Goal: Task Accomplishment & Management: Use online tool/utility

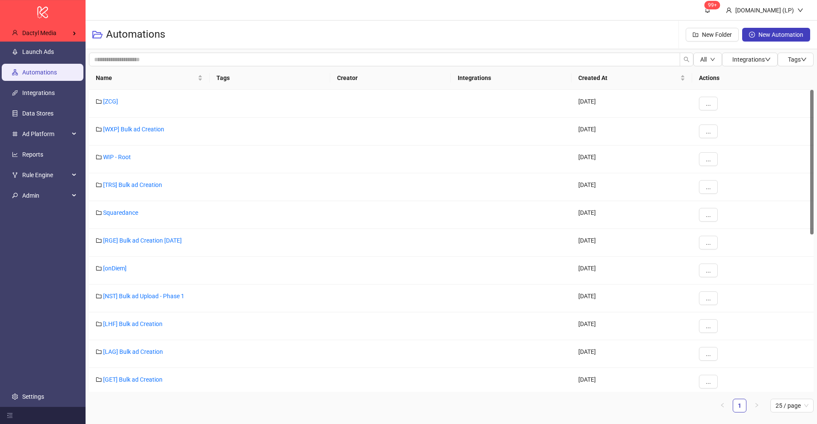
click at [57, 32] on div "Dactyl Media" at bounding box center [44, 32] width 78 height 17
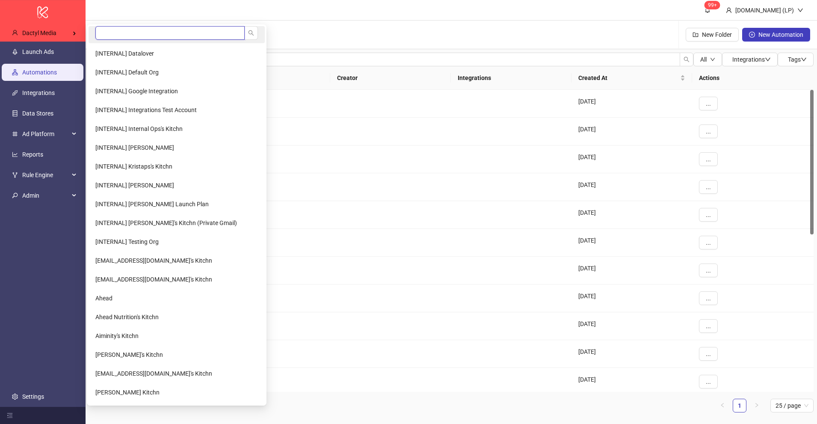
click at [109, 27] on input "search" at bounding box center [169, 33] width 149 height 14
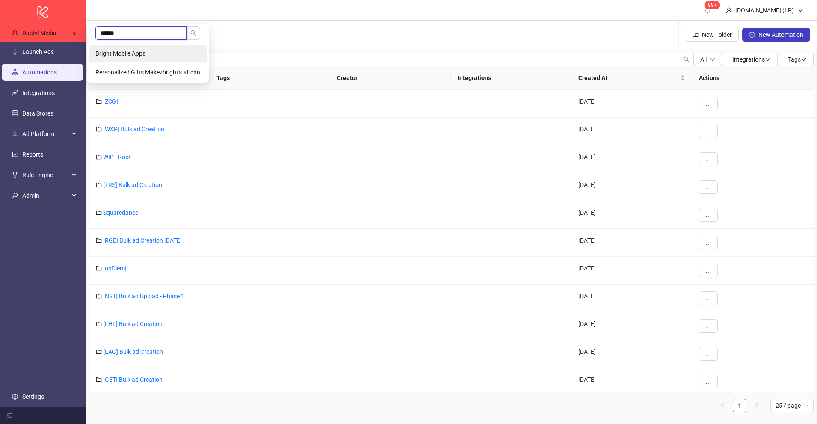
type input "******"
click at [117, 52] on span "Bright Mobile Apps" at bounding box center [120, 53] width 50 height 7
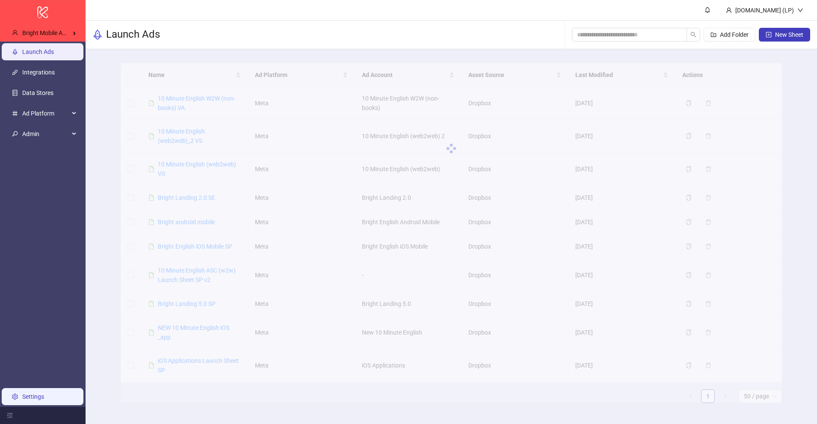
click at [44, 393] on link "Settings" at bounding box center [33, 396] width 22 height 7
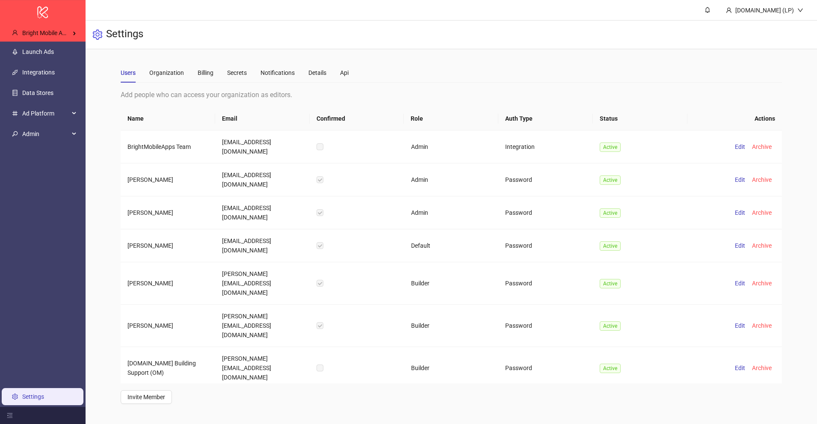
click at [215, 77] on div "Users Organization Billing Secrets Notifications Details Api" at bounding box center [235, 73] width 228 height 20
click at [212, 77] on div "Billing" at bounding box center [206, 72] width 16 height 9
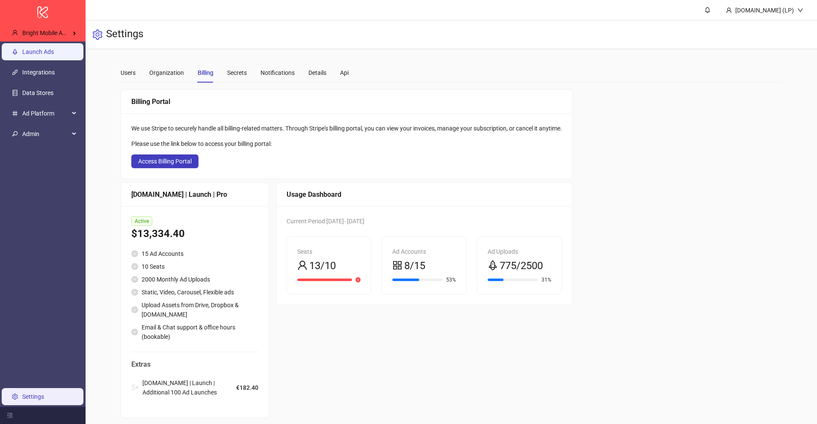
click at [54, 50] on link "Launch Ads" at bounding box center [38, 51] width 32 height 7
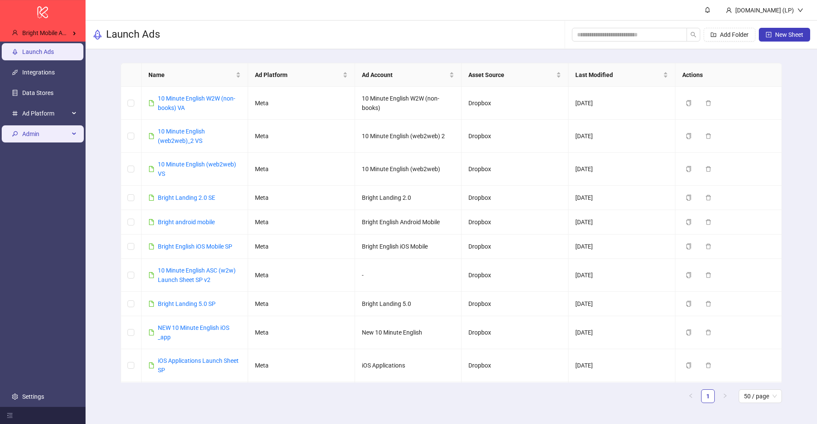
click at [81, 136] on div "Admin" at bounding box center [43, 133] width 82 height 17
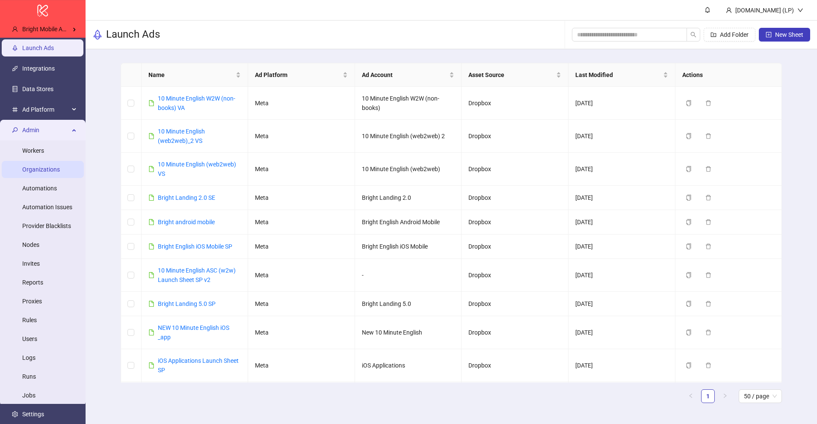
click at [32, 173] on link "Organizations" at bounding box center [41, 169] width 38 height 7
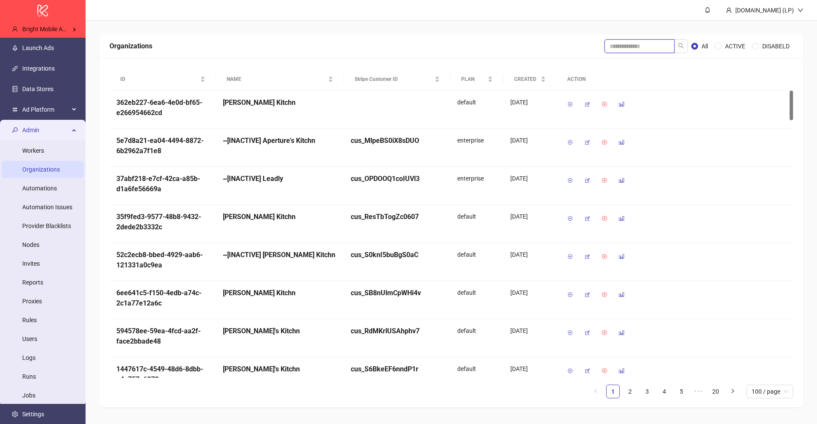
click at [630, 50] on input "search" at bounding box center [639, 46] width 70 height 14
type input "******"
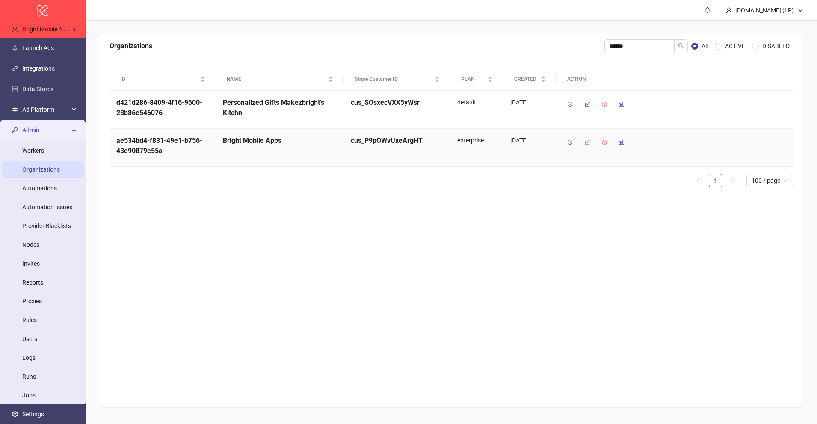
click at [587, 144] on icon "button" at bounding box center [587, 142] width 6 height 6
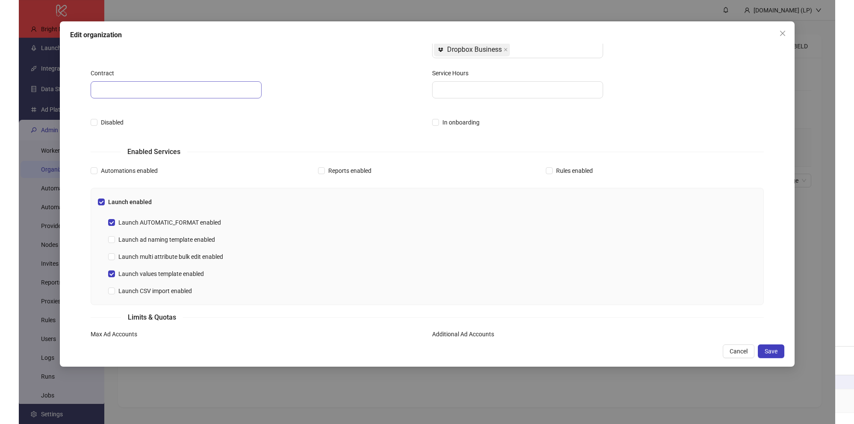
scroll to position [118, 0]
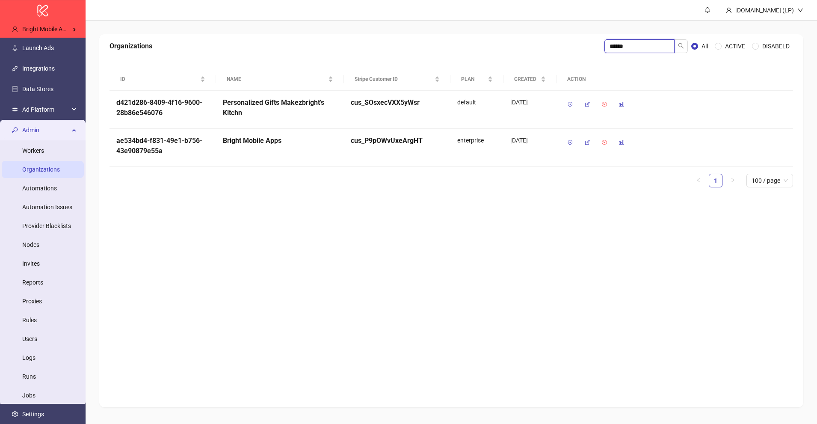
click at [622, 44] on input "******" at bounding box center [639, 46] width 70 height 14
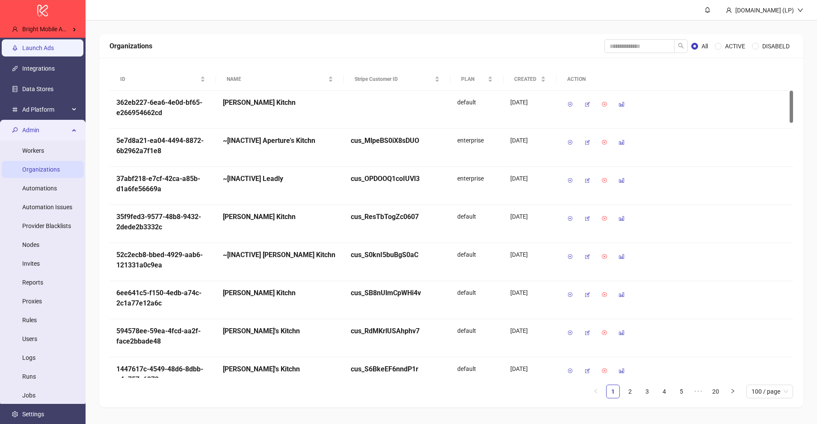
click at [47, 44] on link "Launch Ads" at bounding box center [38, 47] width 32 height 7
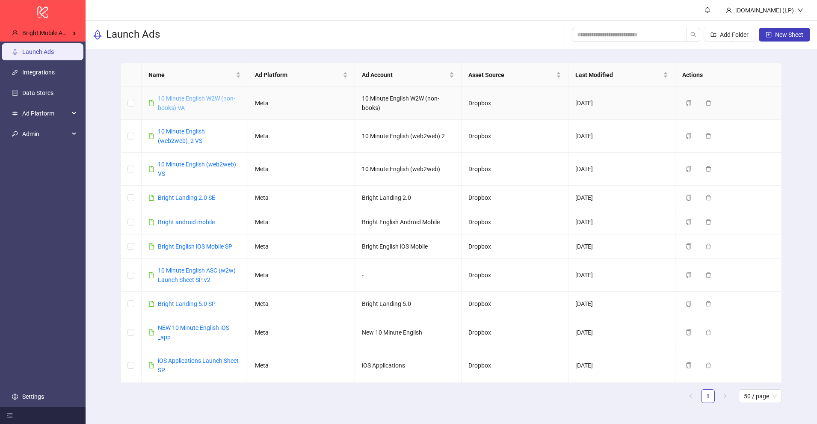
click at [186, 98] on link "10 Minute English W2W (non-books) VA" at bounding box center [196, 103] width 77 height 16
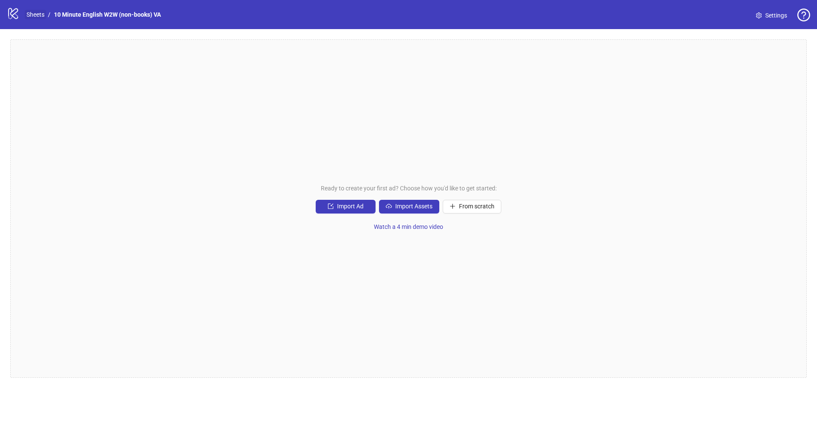
click at [40, 14] on link "Sheets" at bounding box center [35, 14] width 21 height 9
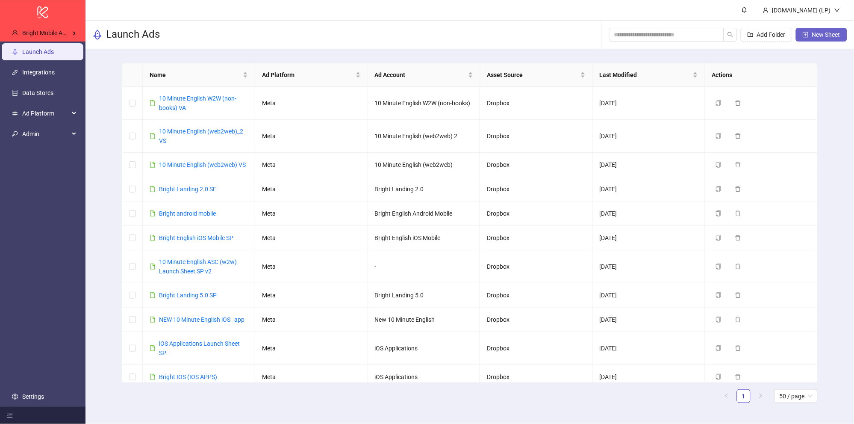
click at [816, 33] on span "New Sheet" at bounding box center [826, 34] width 28 height 7
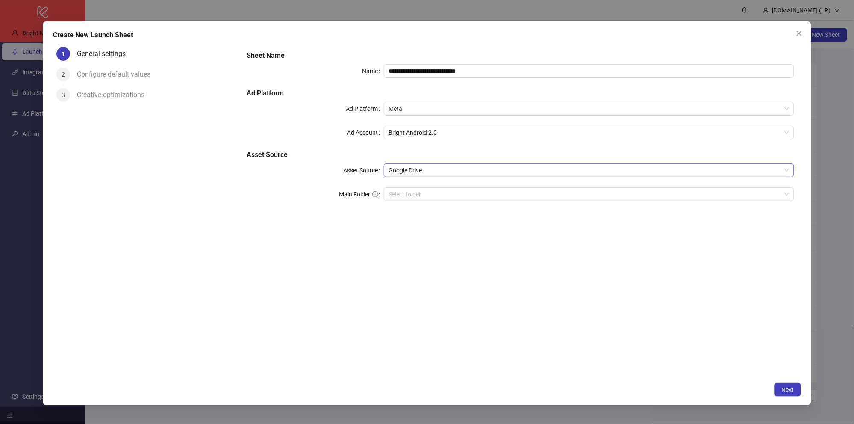
click at [412, 170] on span "Google Drive" at bounding box center [589, 170] width 400 height 13
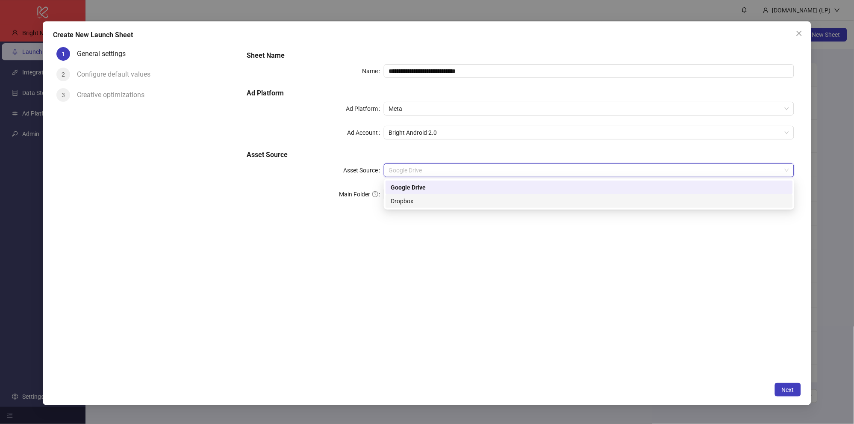
click at [410, 199] on div "Dropbox" at bounding box center [589, 200] width 397 height 9
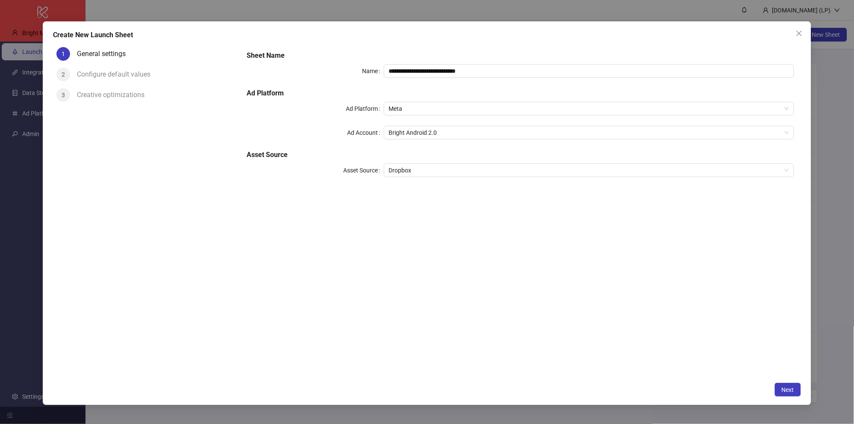
click at [307, 192] on form "**********" at bounding box center [520, 119] width 561 height 150
click at [424, 178] on div "**********" at bounding box center [520, 119] width 555 height 144
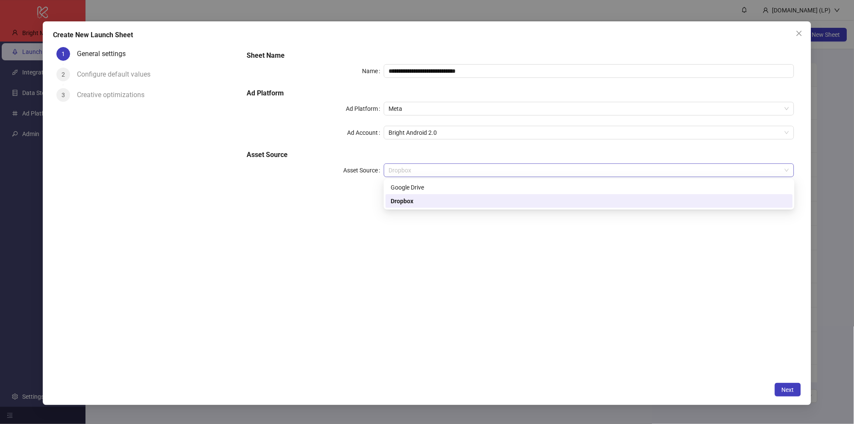
click at [425, 171] on span "Dropbox" at bounding box center [589, 170] width 400 height 13
click at [425, 193] on div "Google Drive" at bounding box center [589, 187] width 407 height 14
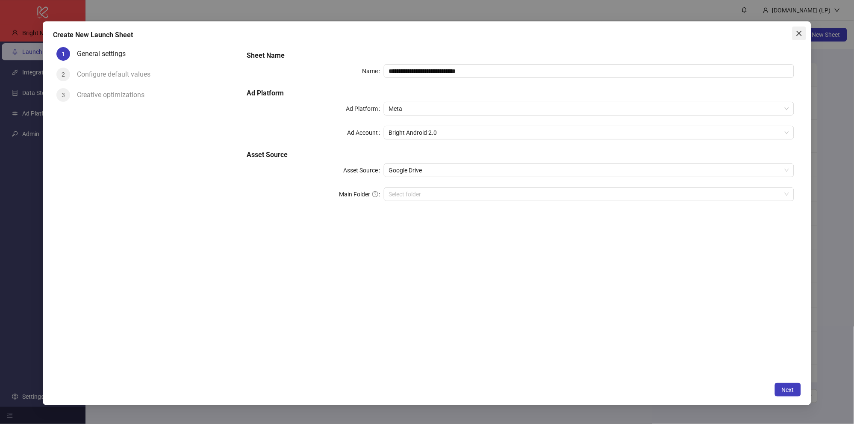
click at [801, 38] on button "Close" at bounding box center [800, 34] width 14 height 14
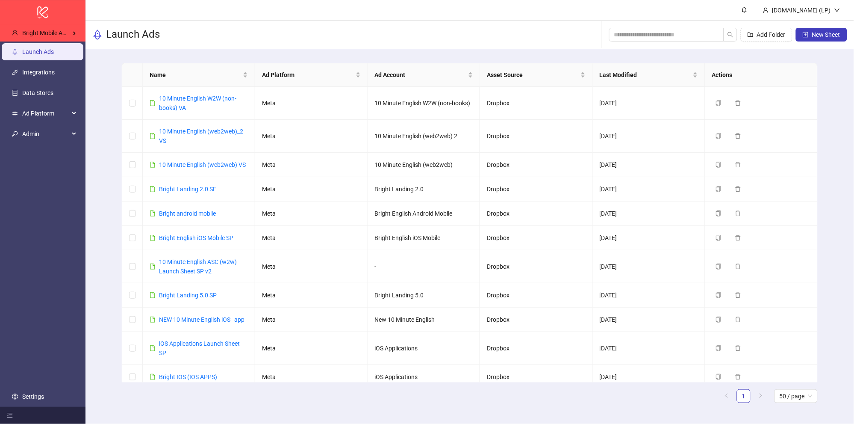
click at [113, 83] on div "Name Ad Platform Ad Account Asset Source Last Modified Actions 10 Minute Englis…" at bounding box center [470, 236] width 769 height 374
click at [810, 34] on button "New Sheet" at bounding box center [821, 35] width 51 height 14
type input "**********"
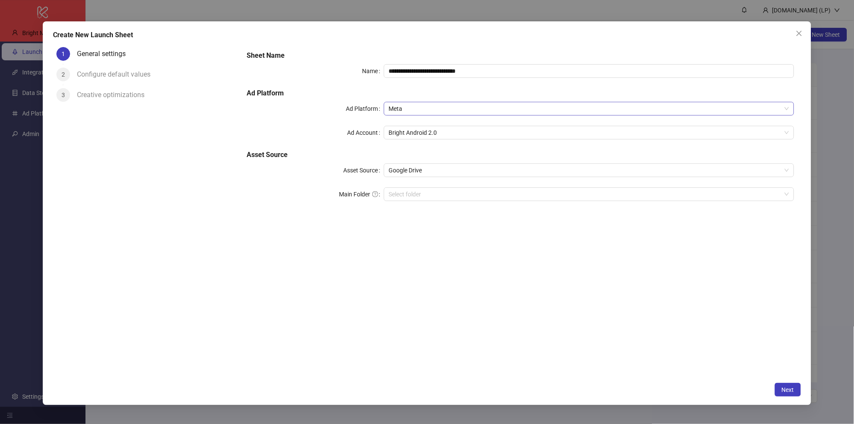
click at [420, 109] on span "Meta" at bounding box center [589, 108] width 400 height 13
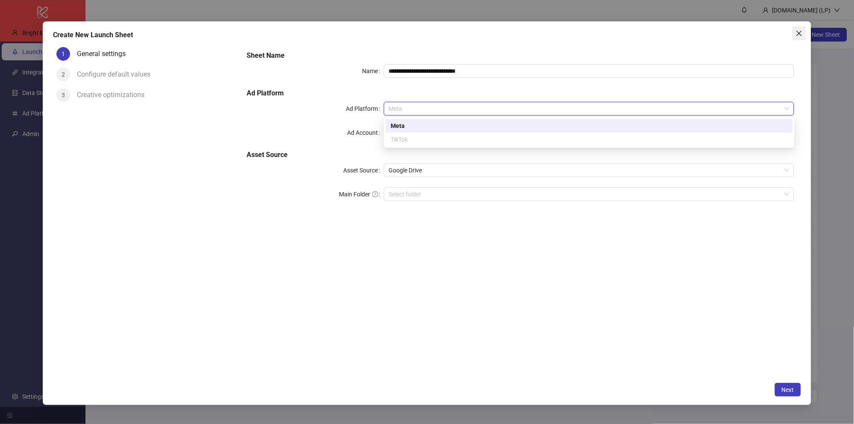
click at [802, 36] on icon "close" at bounding box center [799, 33] width 7 height 7
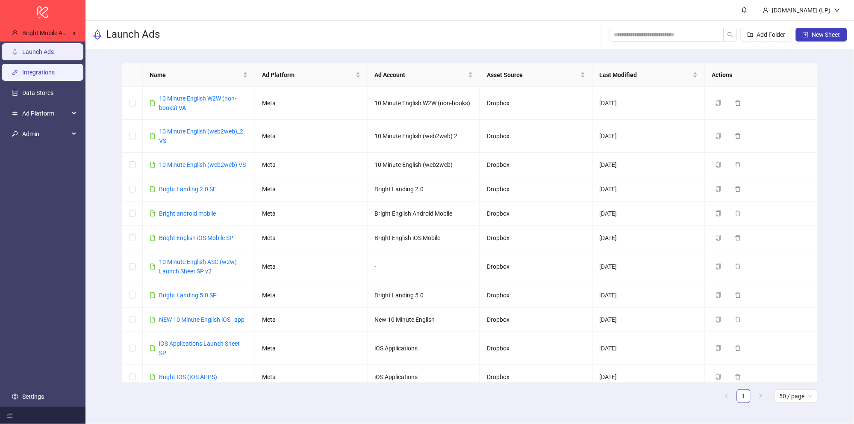
click at [29, 69] on link "Integrations" at bounding box center [38, 72] width 32 height 7
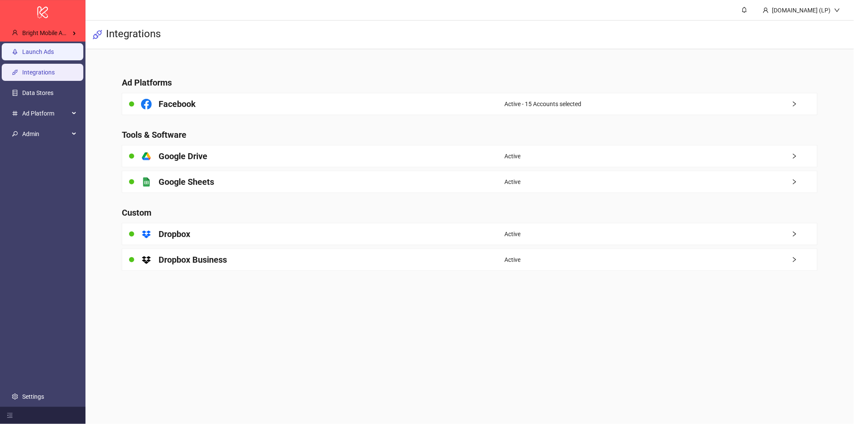
click at [53, 50] on link "Launch Ads" at bounding box center [38, 51] width 32 height 7
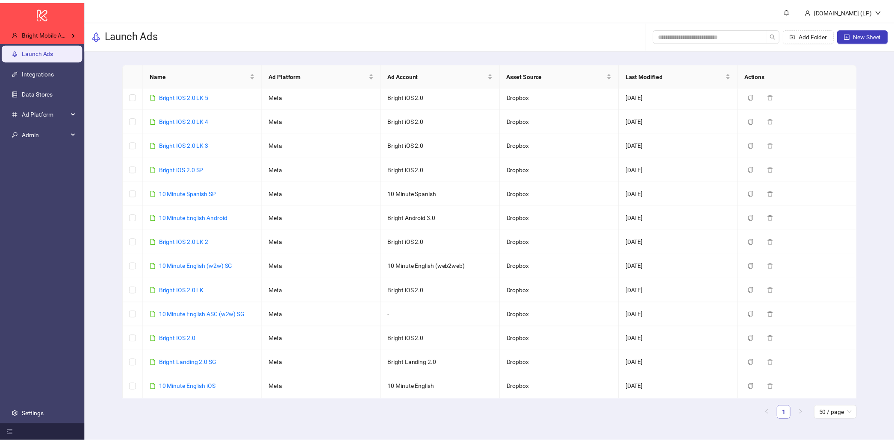
scroll to position [606, 0]
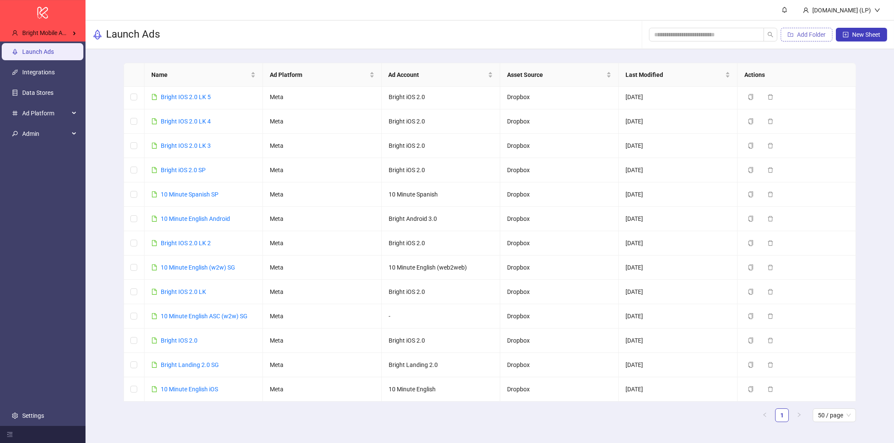
click at [785, 30] on button "Add Folder" at bounding box center [807, 35] width 52 height 14
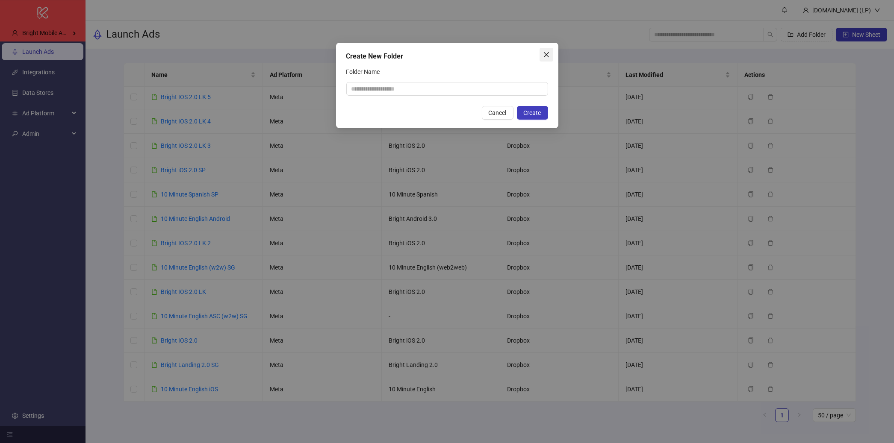
click at [543, 52] on icon "close" at bounding box center [546, 54] width 7 height 7
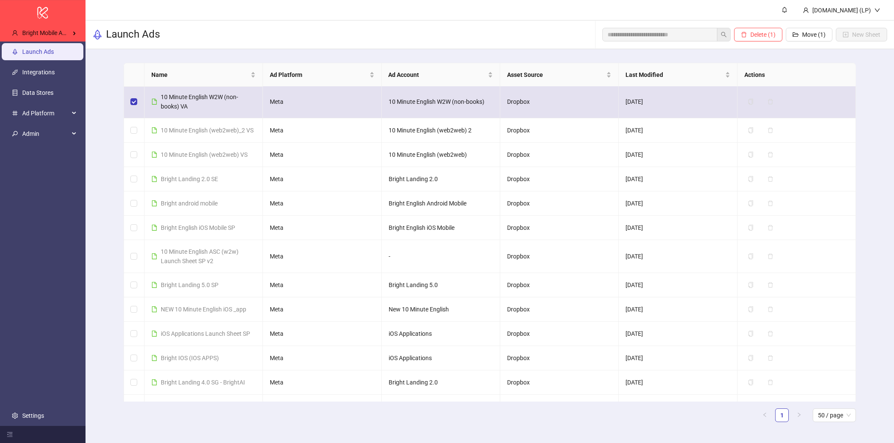
scroll to position [2, 0]
click at [129, 101] on td at bounding box center [134, 101] width 21 height 33
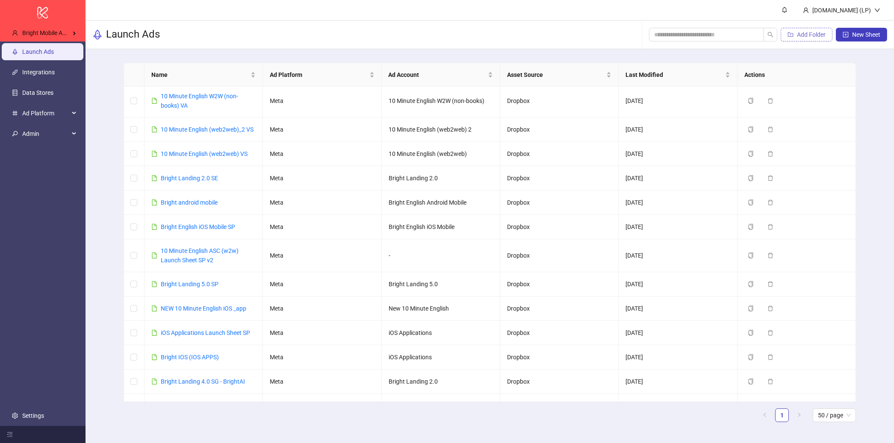
click at [813, 39] on button "Add Folder" at bounding box center [807, 35] width 52 height 14
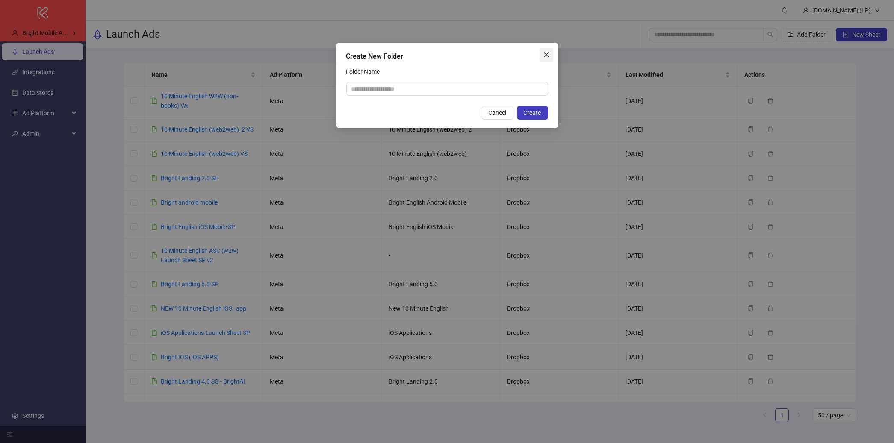
click at [550, 51] on span "Close" at bounding box center [547, 54] width 14 height 7
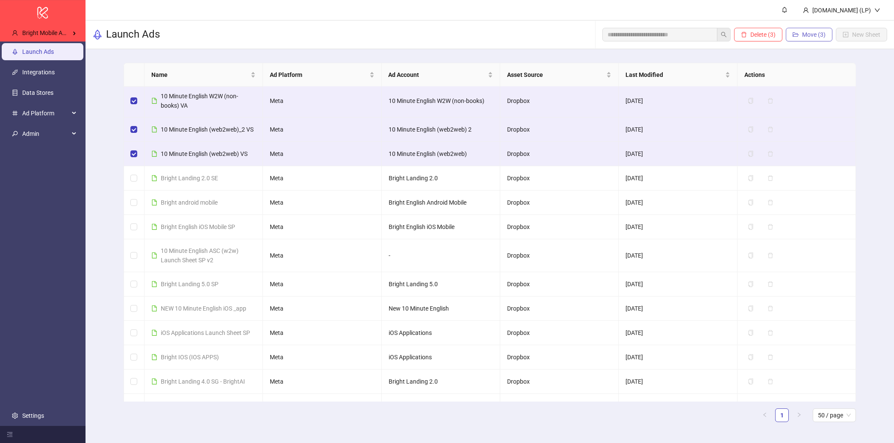
click at [811, 35] on span "Move (3)" at bounding box center [814, 34] width 24 height 7
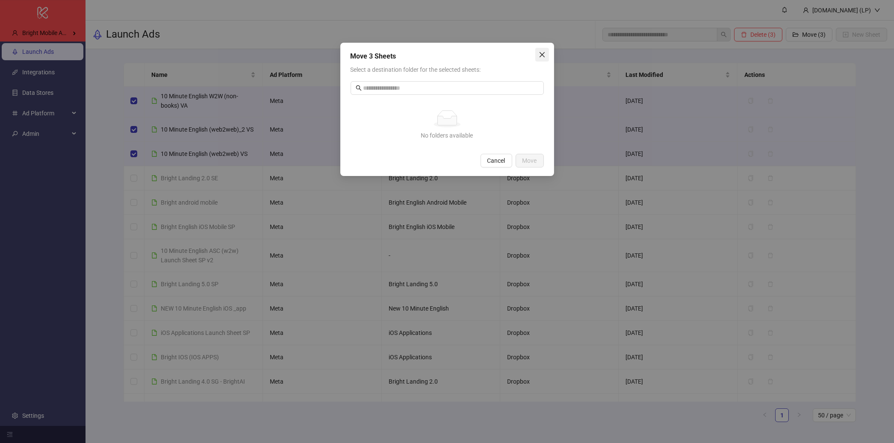
click at [544, 55] on icon "close" at bounding box center [542, 54] width 7 height 7
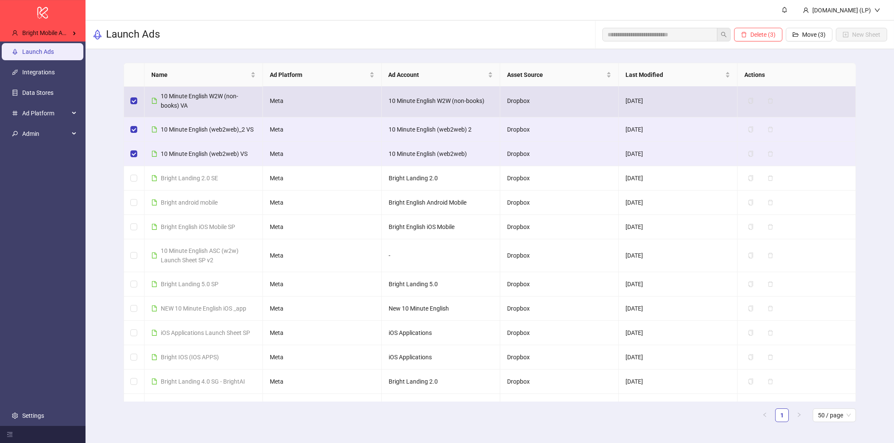
click at [147, 99] on td "10 Minute English W2W (non-books) VA" at bounding box center [204, 101] width 118 height 33
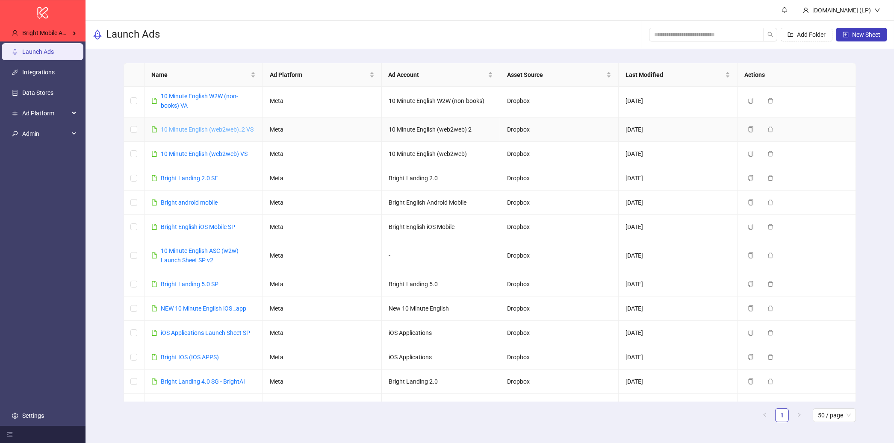
click at [237, 129] on link "10 Minute English (web2web)_2 VS" at bounding box center [207, 129] width 93 height 7
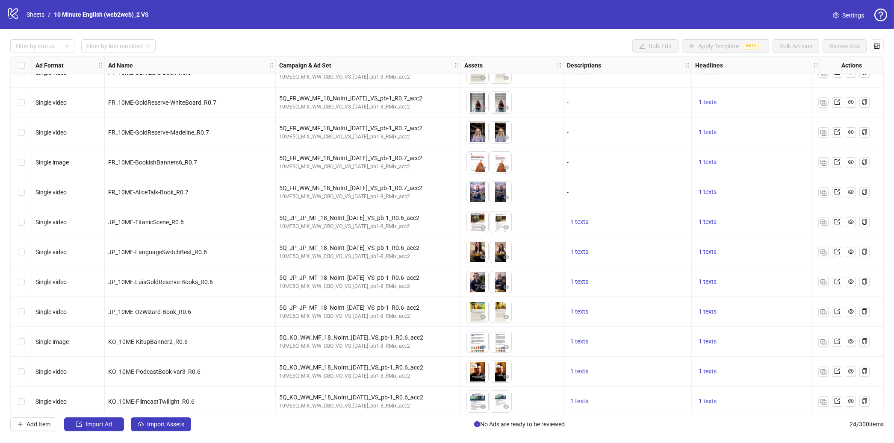
scroll to position [381, 0]
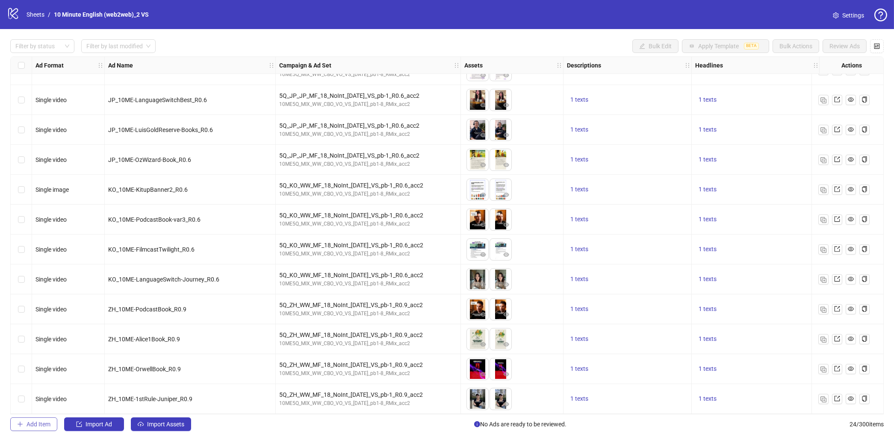
click at [42, 423] on span "Add Item" at bounding box center [39, 424] width 24 height 7
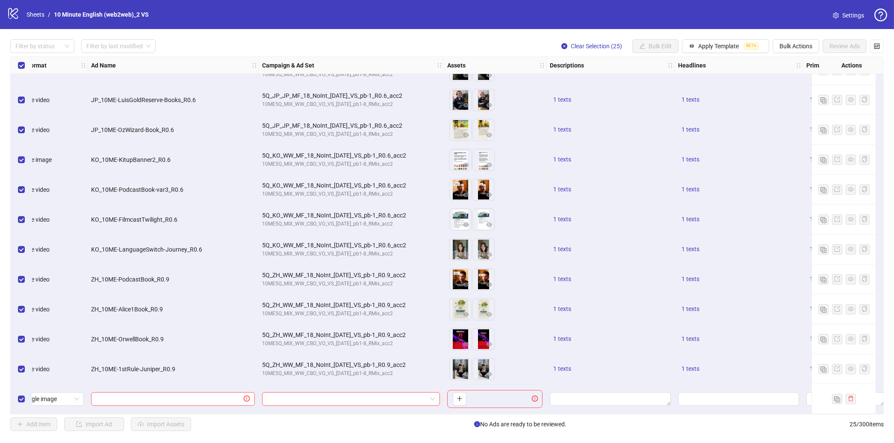
scroll to position [410, 0]
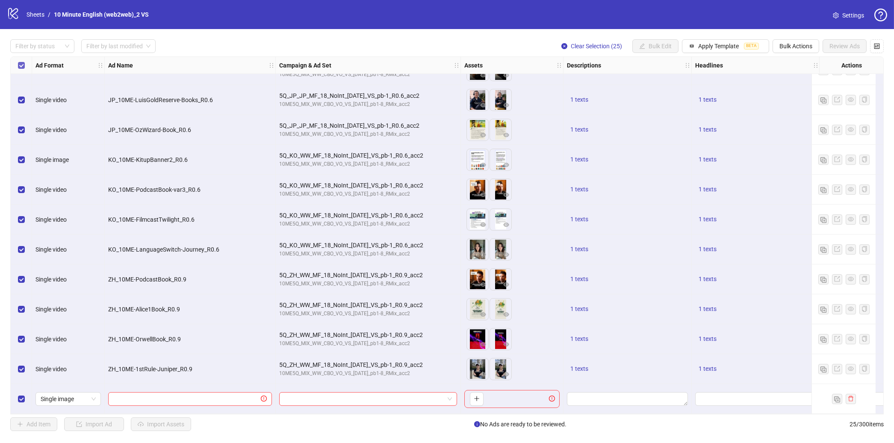
click at [19, 61] on label "Select all rows" at bounding box center [21, 65] width 7 height 9
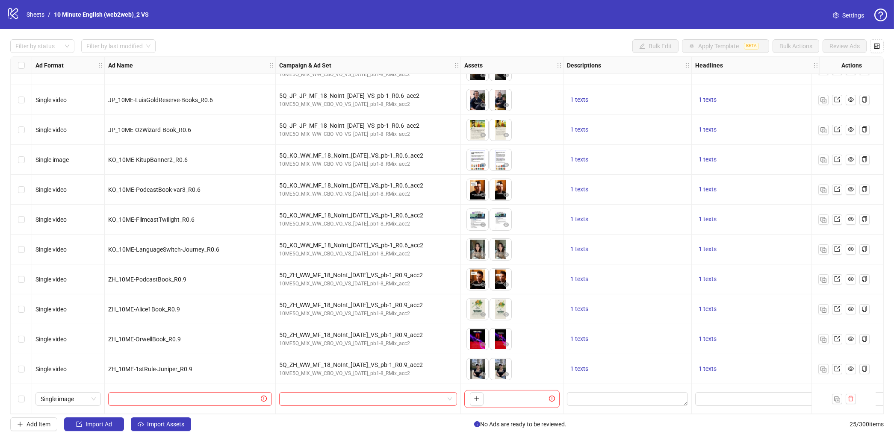
scroll to position [411, 0]
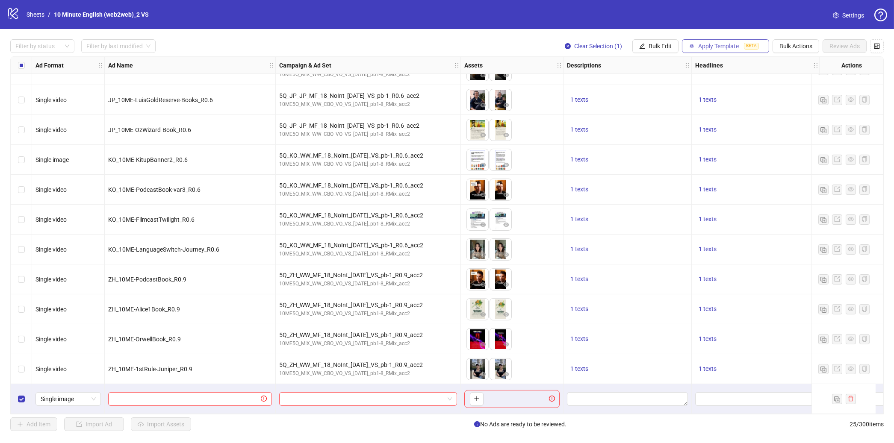
click at [727, 49] on span "Apply Template" at bounding box center [718, 46] width 41 height 7
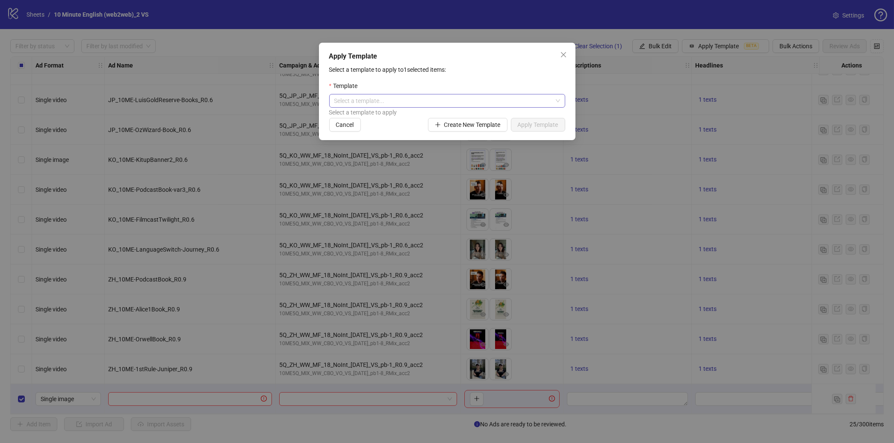
click at [514, 101] on input "search" at bounding box center [443, 100] width 218 height 13
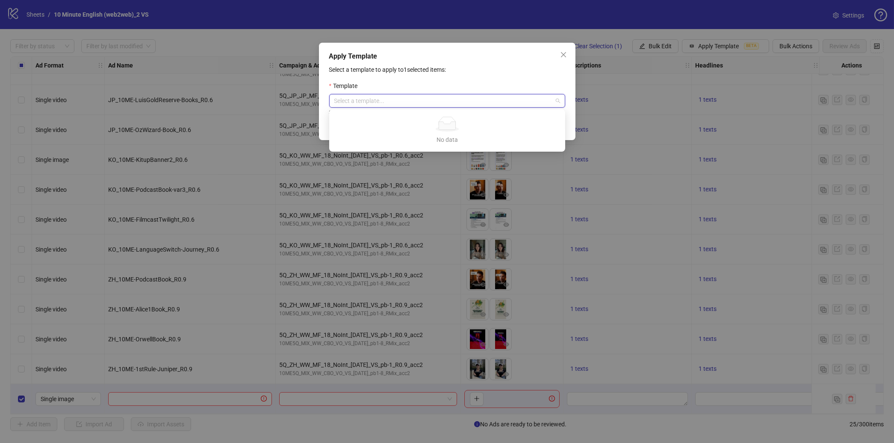
click at [504, 82] on div "Template" at bounding box center [447, 87] width 236 height 13
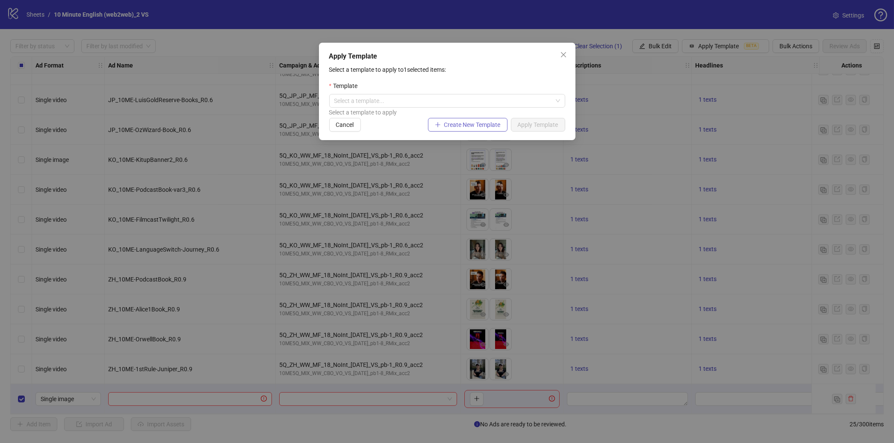
click at [447, 127] on span "Create New Template" at bounding box center [472, 124] width 56 height 7
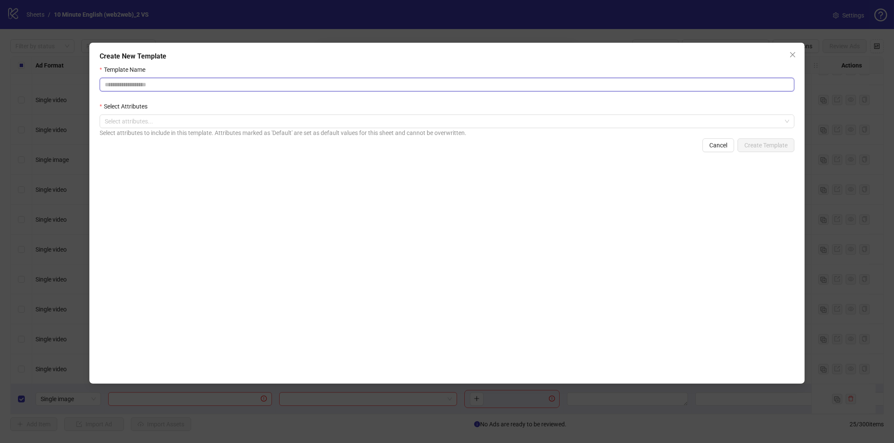
click at [176, 85] on input "Template Name" at bounding box center [447, 85] width 695 height 14
type input "****"
click at [242, 177] on div "Template Name **** Select Attributes Select attributes... Select attributes to …" at bounding box center [447, 220] width 695 height 310
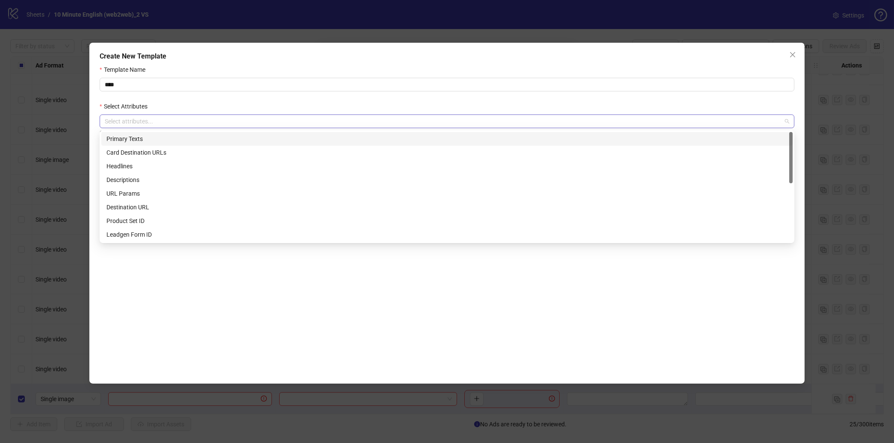
click at [283, 127] on div at bounding box center [442, 121] width 682 height 12
click at [221, 136] on div "Primary Texts" at bounding box center [446, 138] width 681 height 9
click at [132, 168] on div "Headlines" at bounding box center [446, 166] width 681 height 9
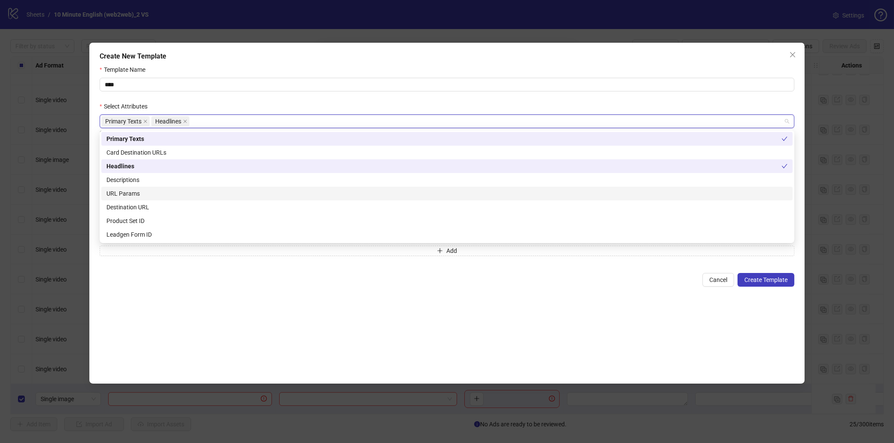
click at [129, 194] on div "URL Params" at bounding box center [446, 193] width 681 height 9
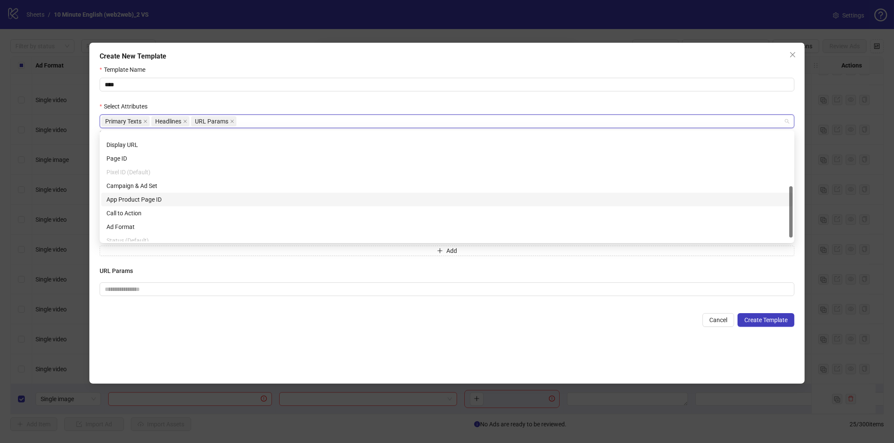
scroll to position [123, 0]
click at [131, 190] on div "Call to Action" at bounding box center [446, 193] width 681 height 9
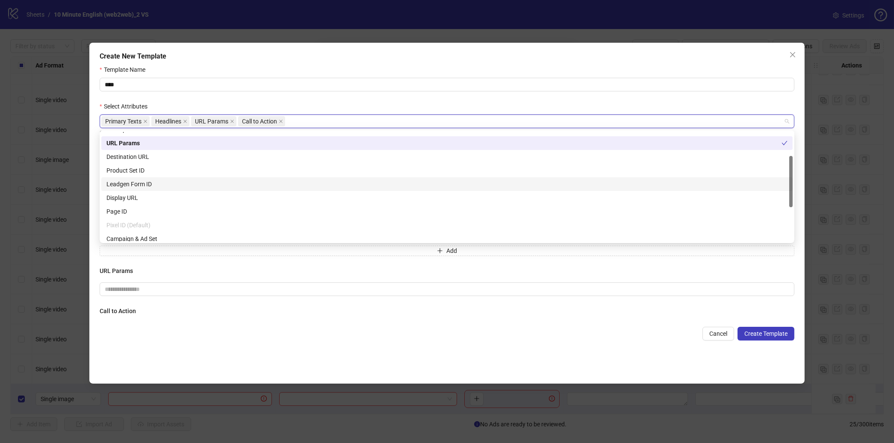
scroll to position [32, 0]
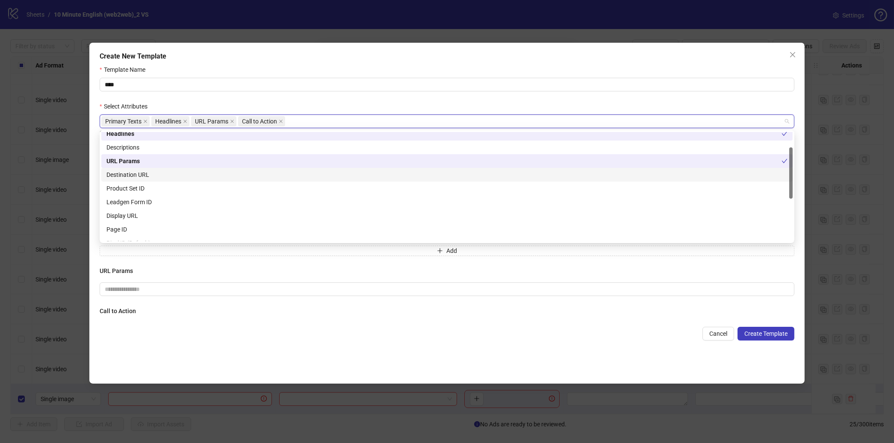
click at [149, 171] on div "Destination URL" at bounding box center [446, 174] width 681 height 9
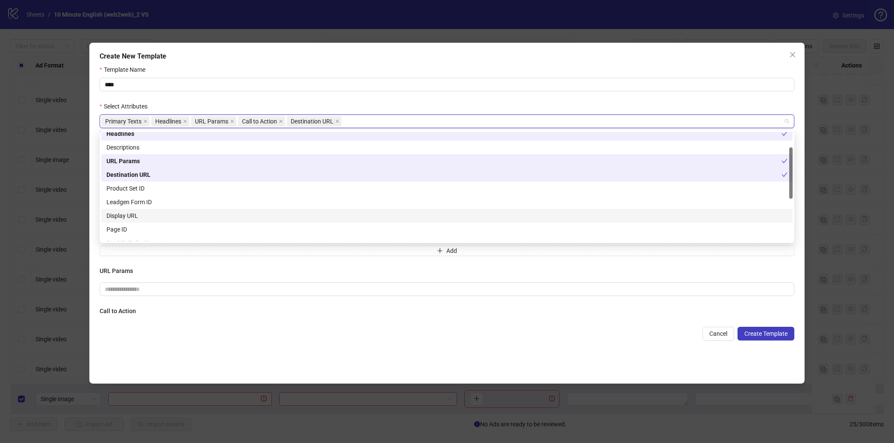
click at [141, 212] on div "Display URL" at bounding box center [446, 215] width 681 height 9
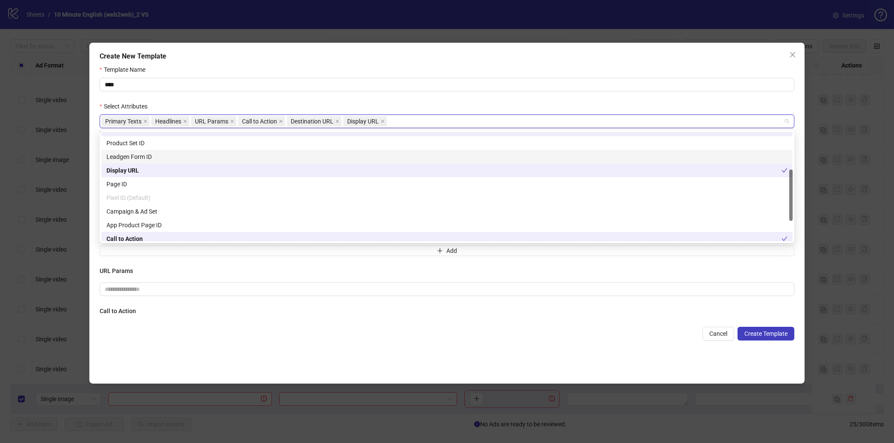
scroll to position [77, 0]
click at [400, 352] on div "Template Name **** Select Attributes Primary Texts Headlines URL Params Call to…" at bounding box center [447, 220] width 695 height 310
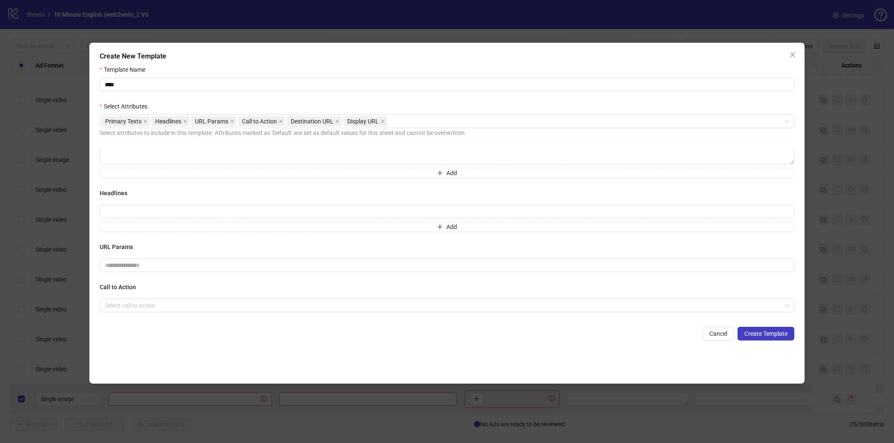
scroll to position [0, 0]
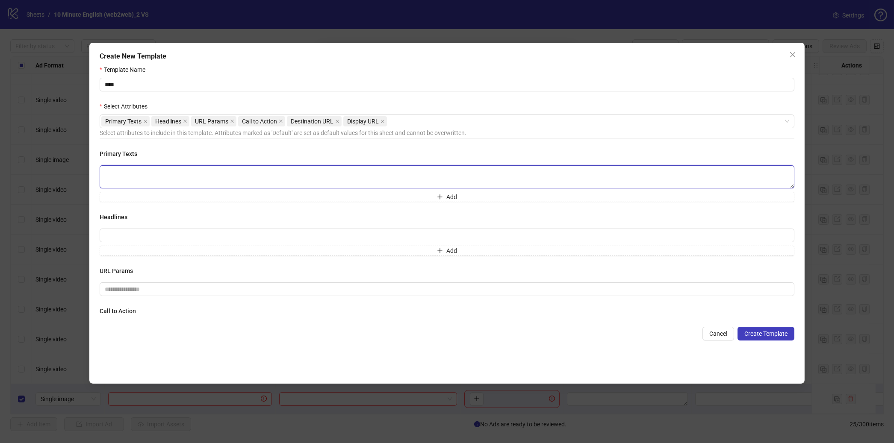
click at [162, 174] on textarea at bounding box center [447, 176] width 695 height 23
type textarea "***"
click at [136, 239] on input "text" at bounding box center [447, 236] width 695 height 14
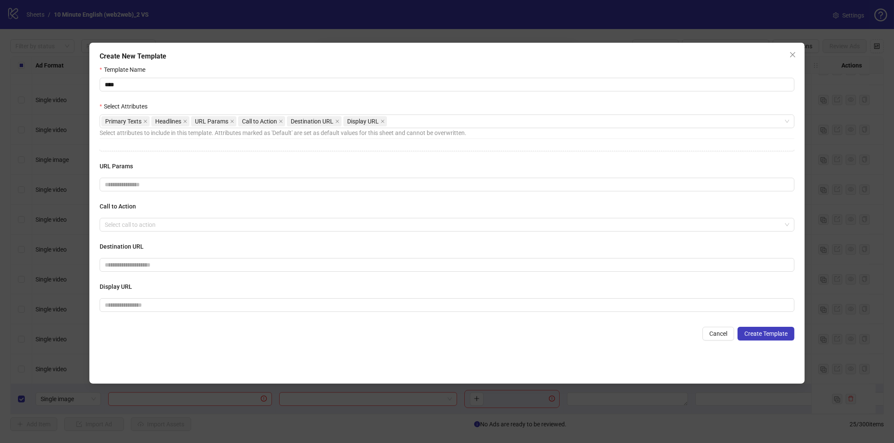
scroll to position [107, 0]
type input "********"
click at [793, 53] on icon "close" at bounding box center [792, 54] width 7 height 7
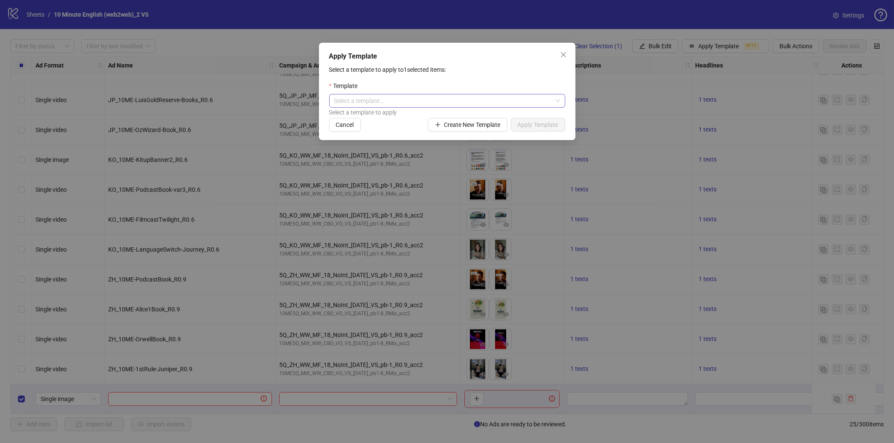
click at [545, 96] on input "search" at bounding box center [443, 100] width 218 height 13
click at [425, 60] on div "Apply Template" at bounding box center [447, 56] width 236 height 10
click at [444, 121] on span "Create New Template" at bounding box center [472, 124] width 56 height 7
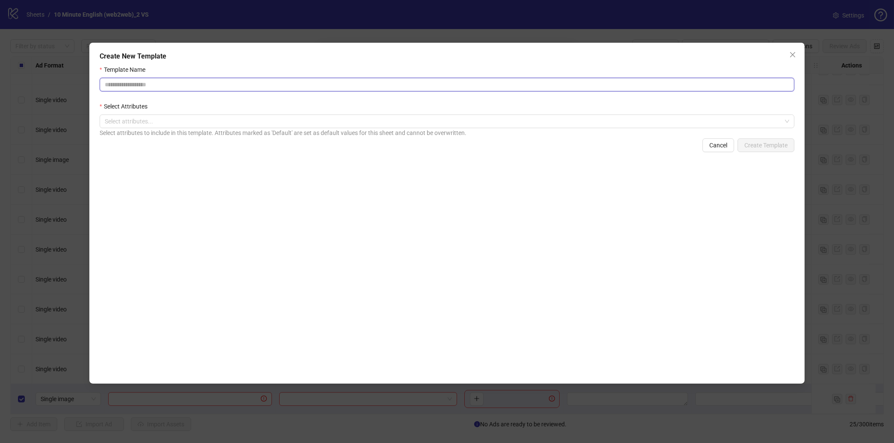
click at [218, 79] on input "Template Name" at bounding box center [447, 85] width 695 height 14
type input "****"
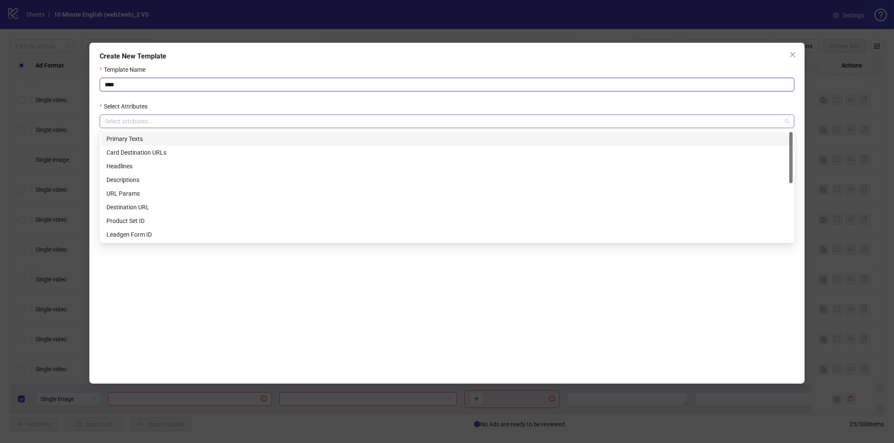
click at [137, 119] on div at bounding box center [442, 121] width 682 height 12
click at [147, 136] on div "Primary Texts" at bounding box center [446, 138] width 681 height 9
click at [139, 170] on div "Headlines" at bounding box center [446, 166] width 681 height 9
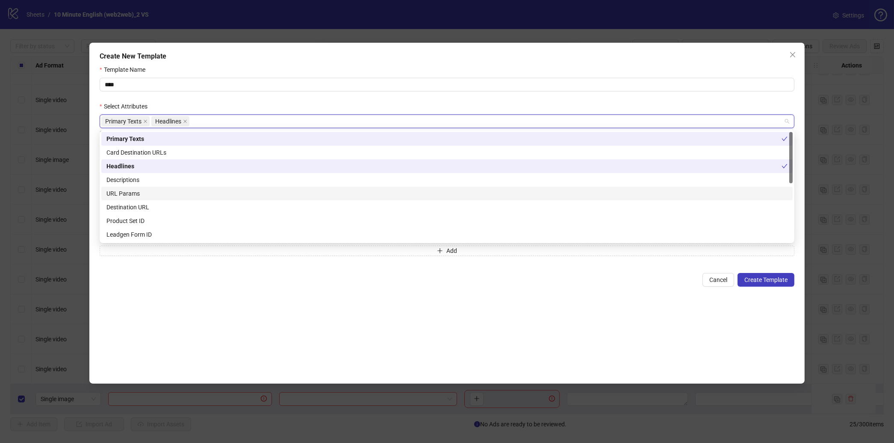
click at [137, 197] on div "URL Params" at bounding box center [446, 193] width 681 height 9
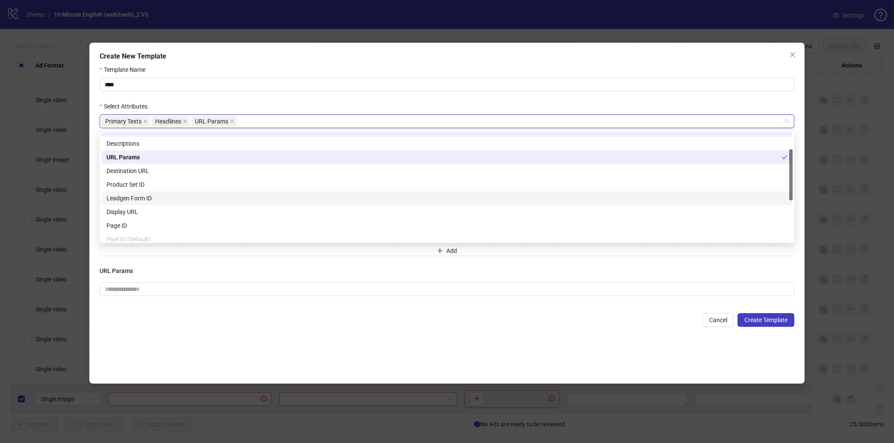
click at [146, 202] on div "Leadgen Form ID" at bounding box center [446, 198] width 681 height 9
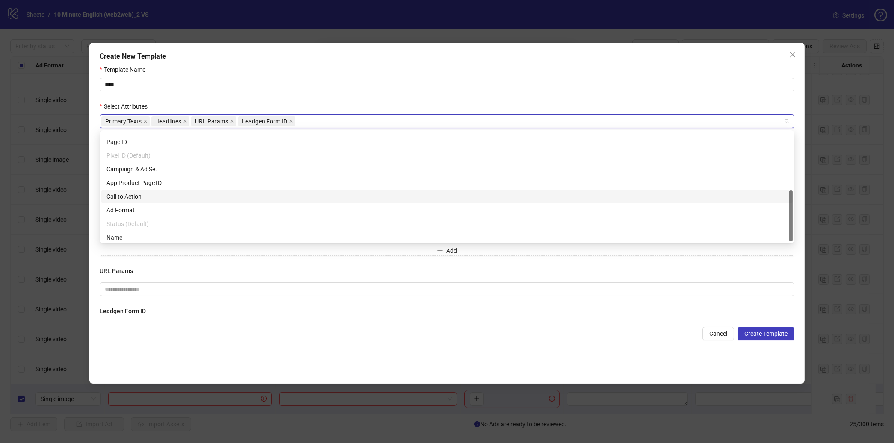
scroll to position [123, 0]
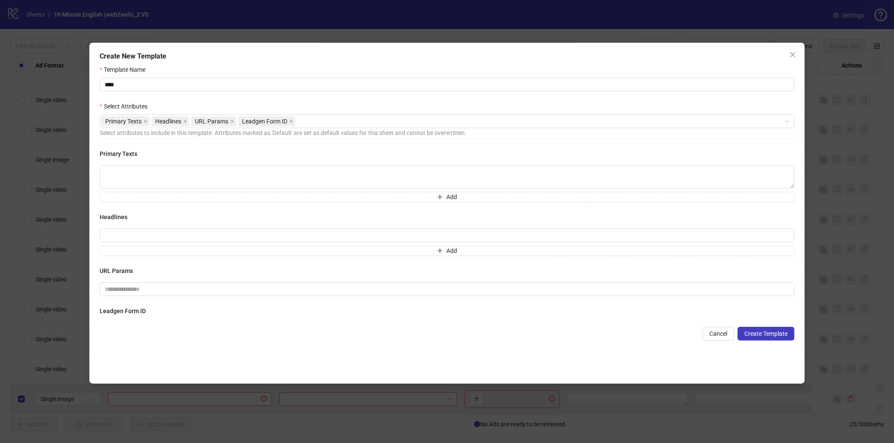
click at [235, 358] on div "Template Name **** Select Attributes Primary Texts Headlines URL Params Leadgen…" at bounding box center [447, 220] width 695 height 310
click at [795, 54] on icon "close" at bounding box center [792, 54] width 7 height 7
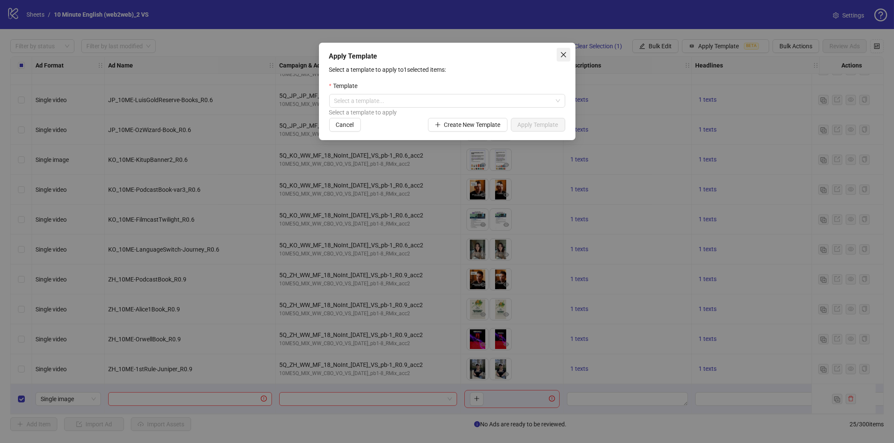
click at [569, 56] on span "Close" at bounding box center [564, 54] width 14 height 7
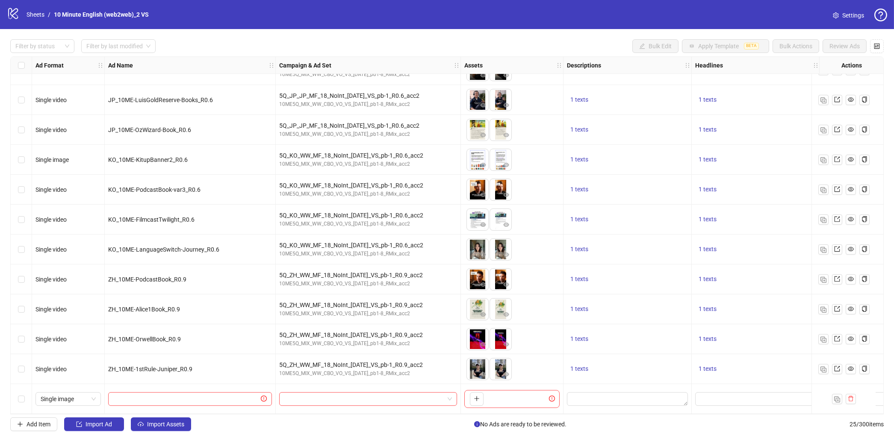
scroll to position [411, 0]
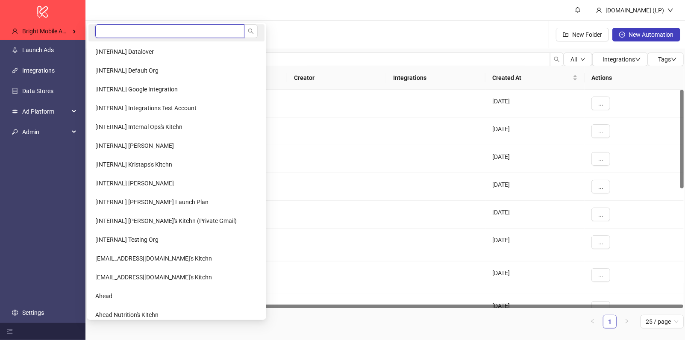
click at [112, 32] on input "search" at bounding box center [169, 31] width 149 height 14
type input "*****"
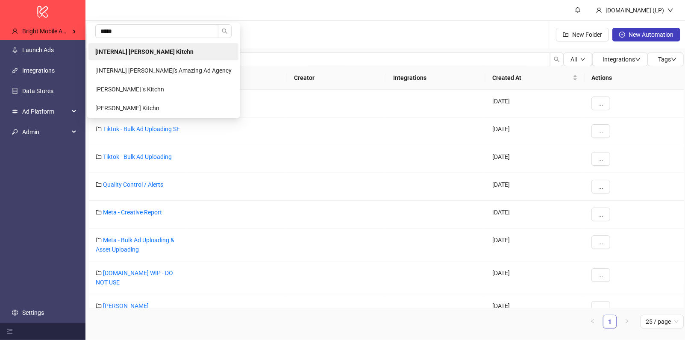
click at [121, 44] on li "[INTERNAL] Laura Pineda's Kitchn" at bounding box center [163, 51] width 150 height 17
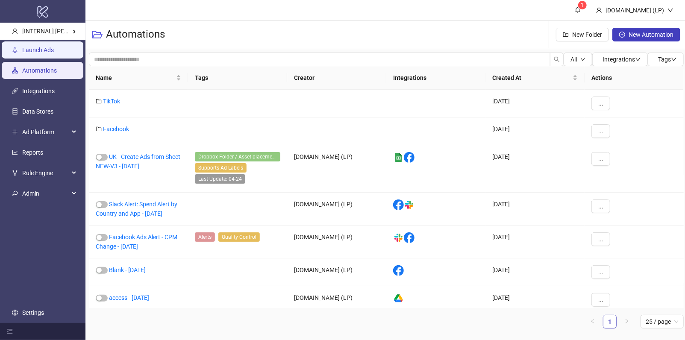
click at [54, 48] on link "Launch Ads" at bounding box center [38, 50] width 32 height 7
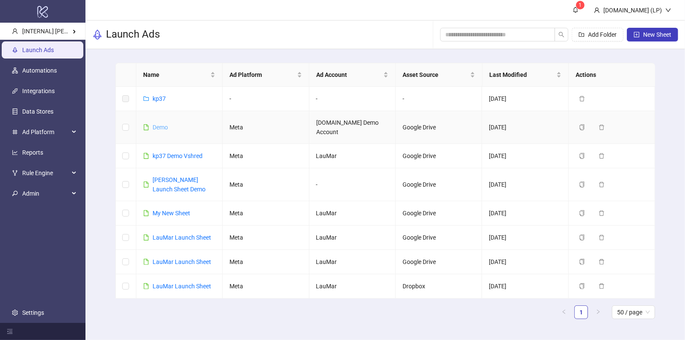
click at [159, 124] on link "Demo" at bounding box center [160, 127] width 15 height 7
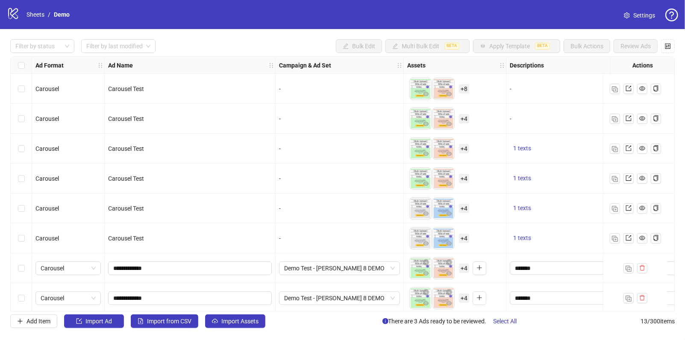
scroll to position [154, 0]
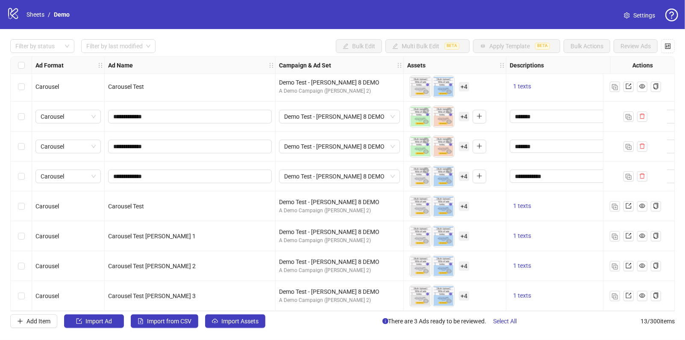
click at [25, 295] on div "Select row 13" at bounding box center [21, 296] width 21 height 30
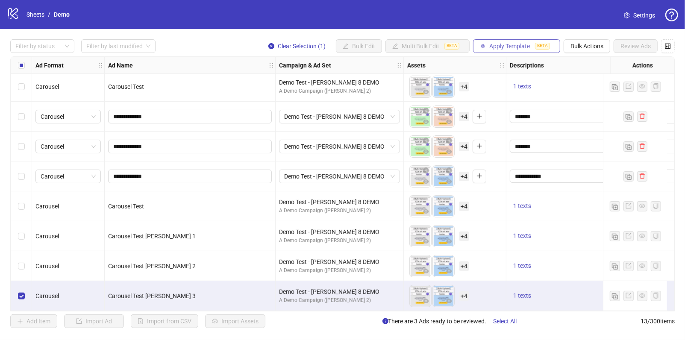
click at [500, 43] on span "Apply Template" at bounding box center [510, 46] width 41 height 7
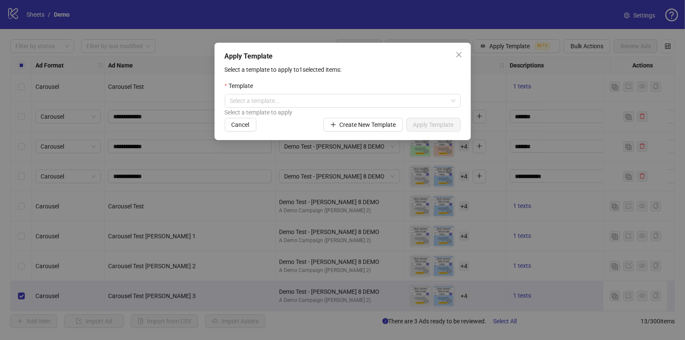
click at [399, 108] on div "Select a template to apply" at bounding box center [343, 112] width 236 height 9
click at [401, 103] on input "search" at bounding box center [339, 100] width 218 height 13
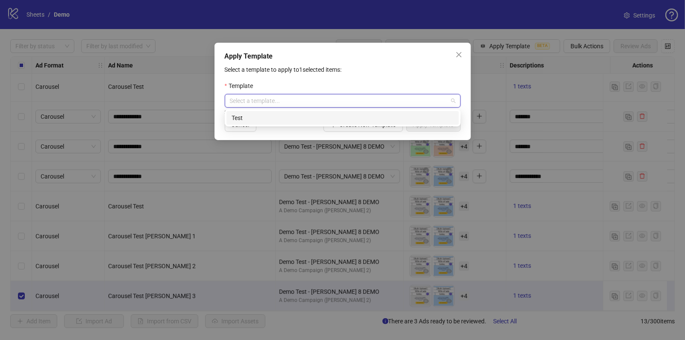
click at [336, 115] on div "Test" at bounding box center [343, 117] width 222 height 9
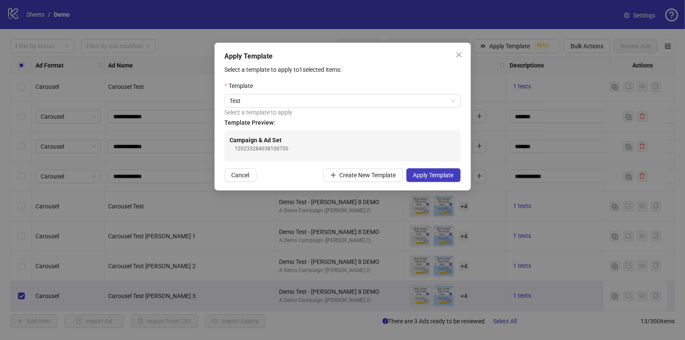
drag, startPoint x: 324, startPoint y: 139, endPoint x: 236, endPoint y: 139, distance: 87.6
click at [323, 139] on div "Campaign & Ad Set 120233284038100700" at bounding box center [343, 145] width 226 height 18
click at [236, 139] on strong "Campaign & Ad Set" at bounding box center [256, 140] width 52 height 7
drag, startPoint x: 244, startPoint y: 133, endPoint x: 247, endPoint y: 144, distance: 11.5
click at [244, 133] on div "Campaign & Ad Set 120233284038100700" at bounding box center [343, 145] width 236 height 31
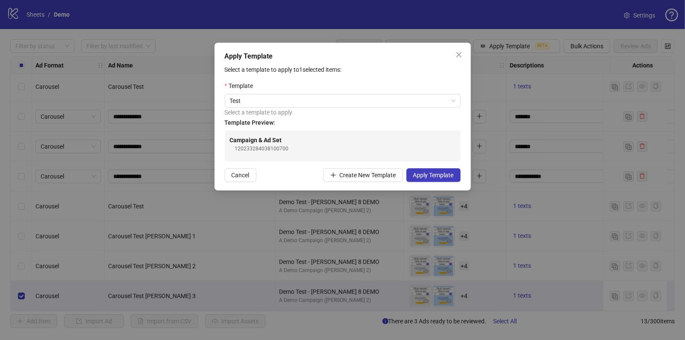
click at [247, 144] on div "Campaign & Ad Set 120233284038100700" at bounding box center [343, 145] width 226 height 18
drag, startPoint x: 327, startPoint y: 133, endPoint x: 236, endPoint y: 142, distance: 91.5
click at [236, 142] on div "Campaign & Ad Set 120233284038100700" at bounding box center [343, 145] width 236 height 31
click at [262, 133] on div "Campaign & Ad Set 120233284038100700" at bounding box center [343, 145] width 236 height 31
drag, startPoint x: 230, startPoint y: 129, endPoint x: 344, endPoint y: 136, distance: 114.4
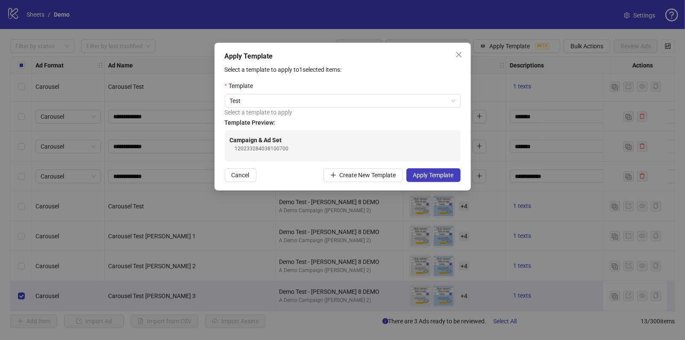
click at [238, 130] on div "Template Preview: Campaign & Ad Set 120233284038100700" at bounding box center [343, 140] width 236 height 44
click at [344, 136] on div "Campaign & Ad Set 120233284038100700" at bounding box center [343, 145] width 226 height 18
drag, startPoint x: 357, startPoint y: 136, endPoint x: 401, endPoint y: 145, distance: 44.9
click at [401, 145] on div "Campaign & Ad Set 120233284038100700" at bounding box center [343, 145] width 226 height 18
drag, startPoint x: 379, startPoint y: 143, endPoint x: 300, endPoint y: 147, distance: 78.8
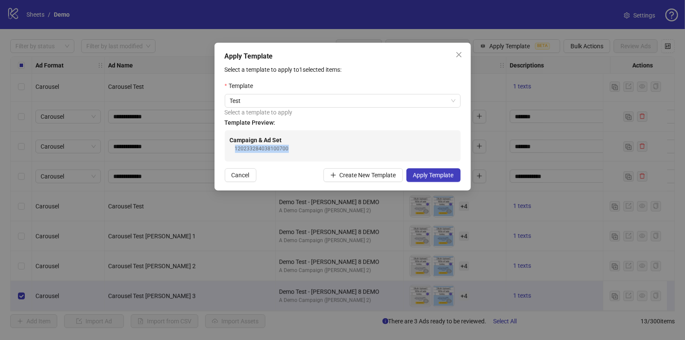
click at [300, 147] on div "Campaign & Ad Set 120233284038100700" at bounding box center [343, 145] width 226 height 18
click at [302, 123] on h4 "Template Preview:" at bounding box center [343, 122] width 236 height 9
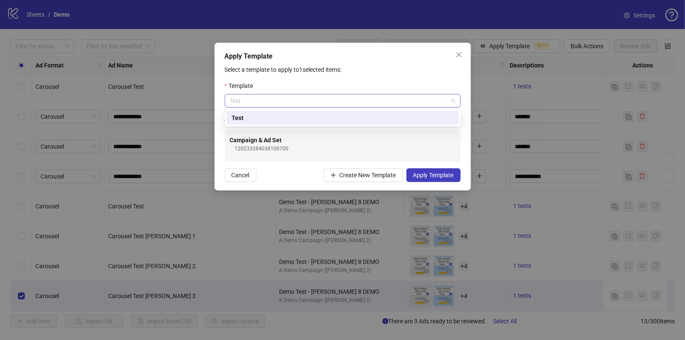
click at [450, 101] on span "Test" at bounding box center [343, 100] width 226 height 13
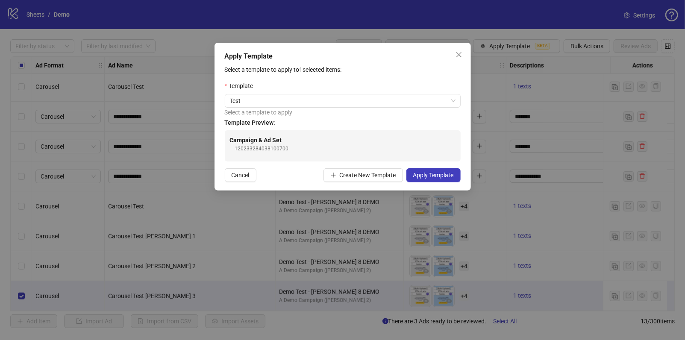
click at [268, 158] on div "Campaign & Ad Set 120233284038100700" at bounding box center [343, 145] width 236 height 31
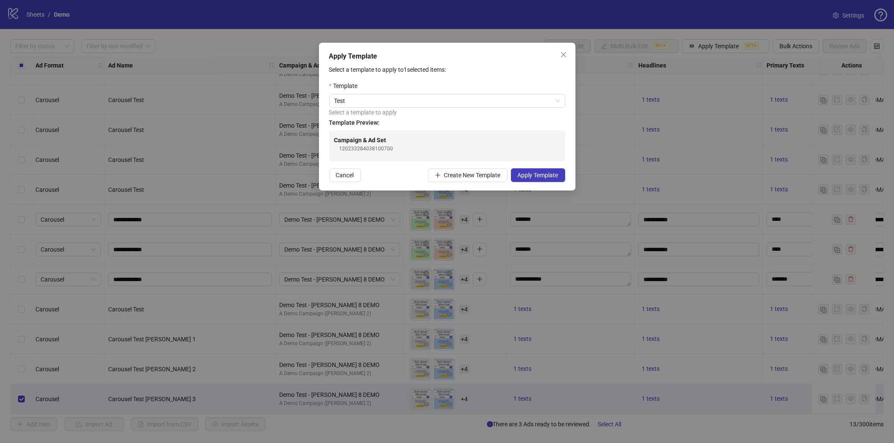
scroll to position [52, 0]
click at [558, 57] on span "Close" at bounding box center [564, 54] width 14 height 7
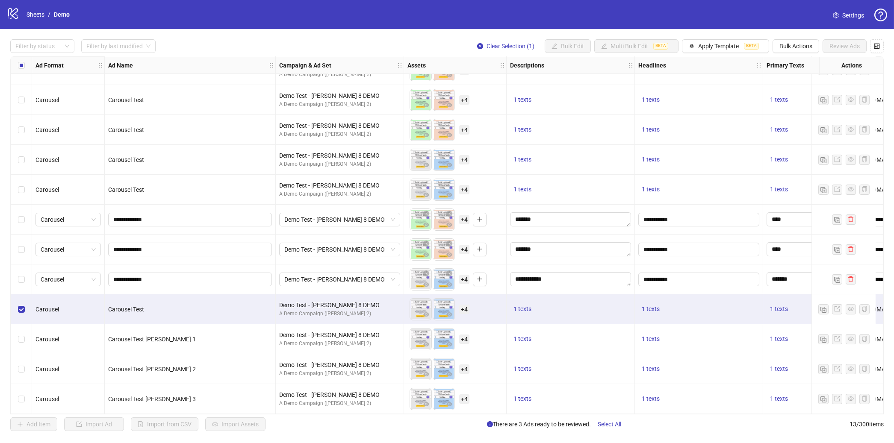
drag, startPoint x: 21, startPoint y: 327, endPoint x: 14, endPoint y: 342, distance: 15.7
click at [21, 329] on div "Select row 11" at bounding box center [21, 339] width 21 height 30
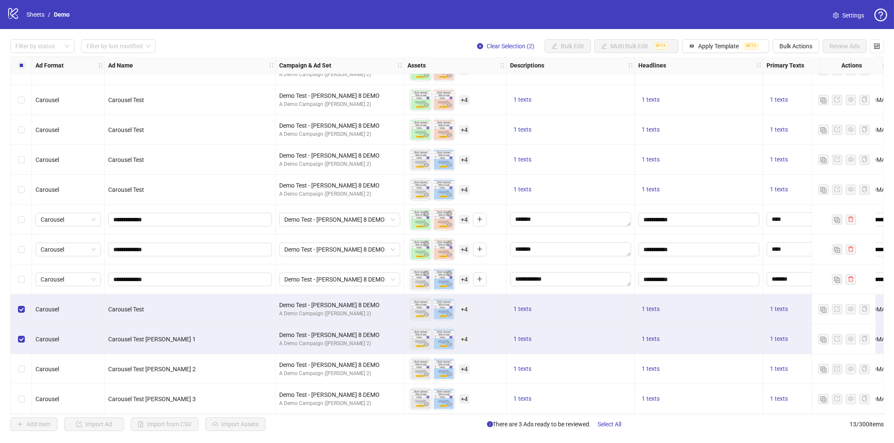
drag, startPoint x: 27, startPoint y: 363, endPoint x: 19, endPoint y: 376, distance: 15.2
click at [27, 340] on div "Select row 12" at bounding box center [21, 369] width 21 height 30
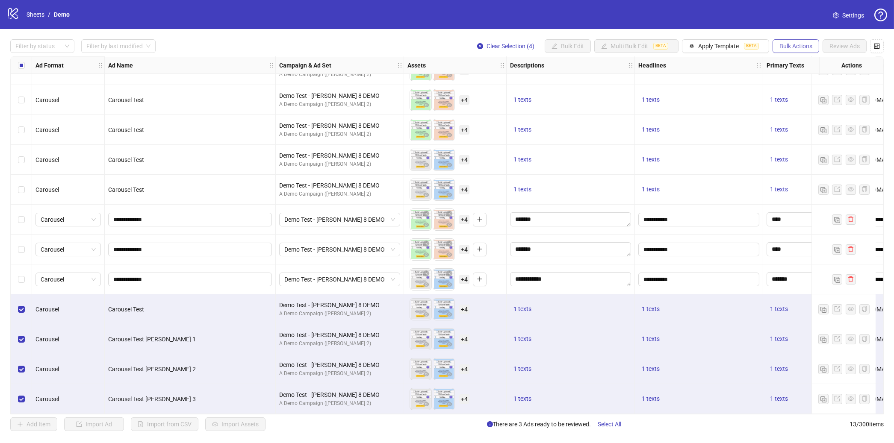
click at [685, 44] on span "Bulk Actions" at bounding box center [795, 46] width 33 height 7
click at [685, 91] on span "Duplicate with assets" at bounding box center [808, 90] width 59 height 9
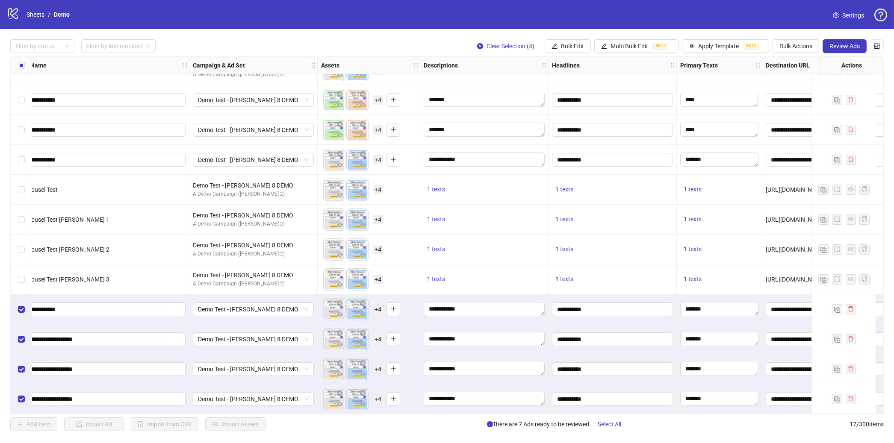
scroll to position [172, 84]
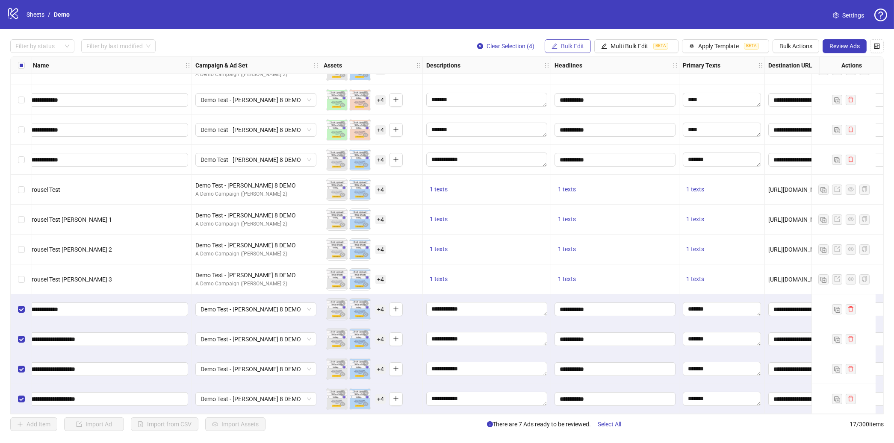
click at [575, 46] on span "Bulk Edit" at bounding box center [572, 46] width 23 height 7
click at [567, 106] on span "Descriptions" at bounding box center [575, 104] width 51 height 9
click at [561, 85] on textarea "**********" at bounding box center [542, 87] width 127 height 23
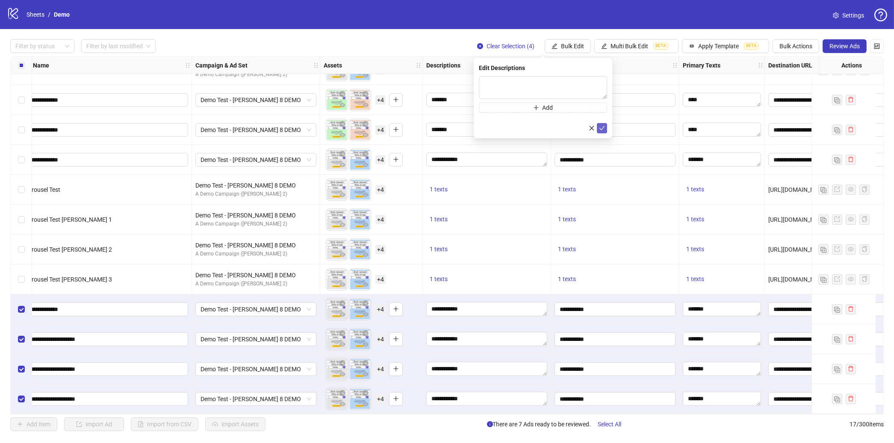
click at [604, 131] on span "submit" at bounding box center [602, 128] width 6 height 7
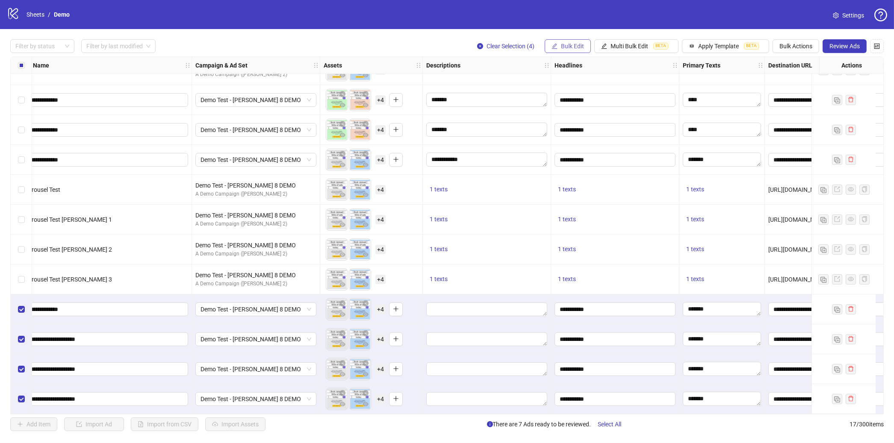
click at [565, 41] on button "Bulk Edit" at bounding box center [568, 46] width 46 height 14
click at [566, 117] on span "Headlines" at bounding box center [575, 117] width 51 height 9
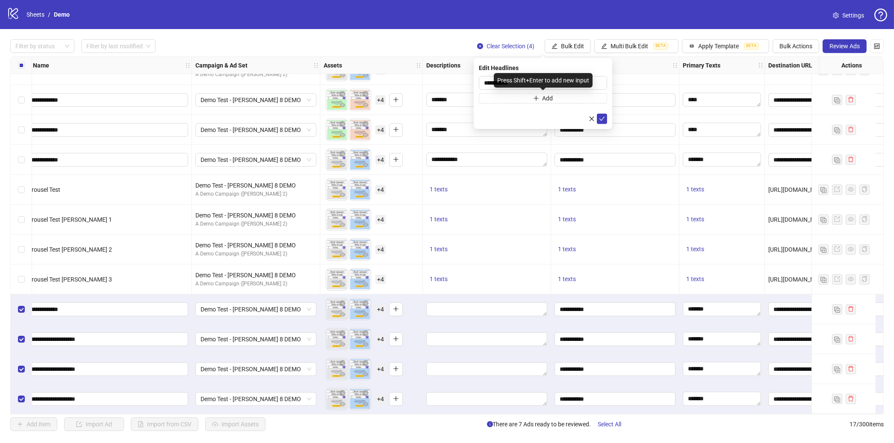
click at [554, 76] on div "Press Shift+Enter to add new input" at bounding box center [543, 80] width 99 height 15
click at [599, 80] on input "**********" at bounding box center [543, 83] width 128 height 14
click at [599, 116] on icon "check" at bounding box center [602, 119] width 6 height 6
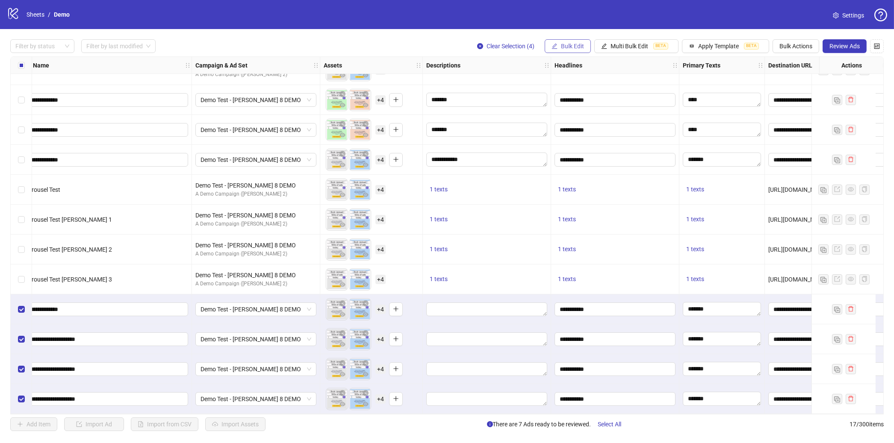
click at [559, 47] on button "Bulk Edit" at bounding box center [568, 46] width 46 height 14
click at [577, 118] on span "Headlines" at bounding box center [575, 117] width 51 height 9
click at [527, 84] on input "**********" at bounding box center [543, 83] width 128 height 14
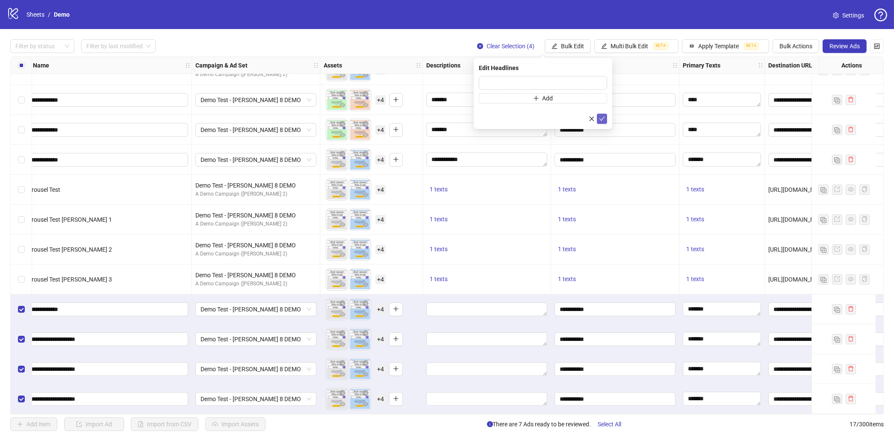
click at [604, 119] on icon "check" at bounding box center [602, 119] width 6 height 6
click at [579, 47] on span "Bulk Edit" at bounding box center [572, 46] width 23 height 7
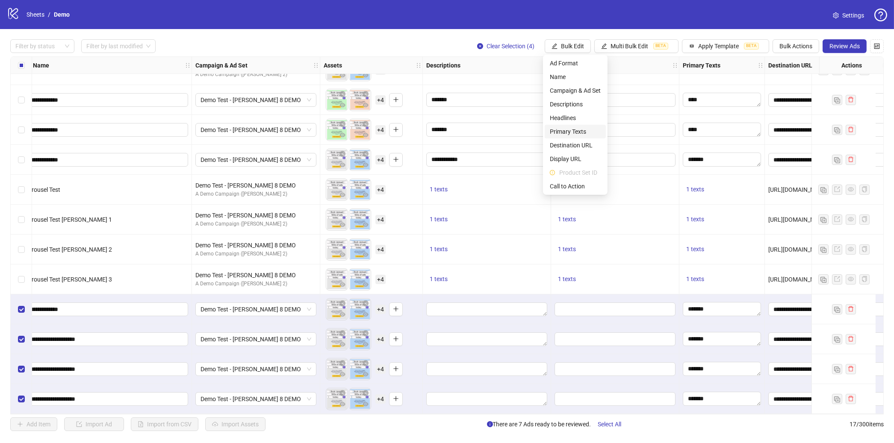
click at [568, 130] on span "Primary Texts" at bounding box center [575, 131] width 51 height 9
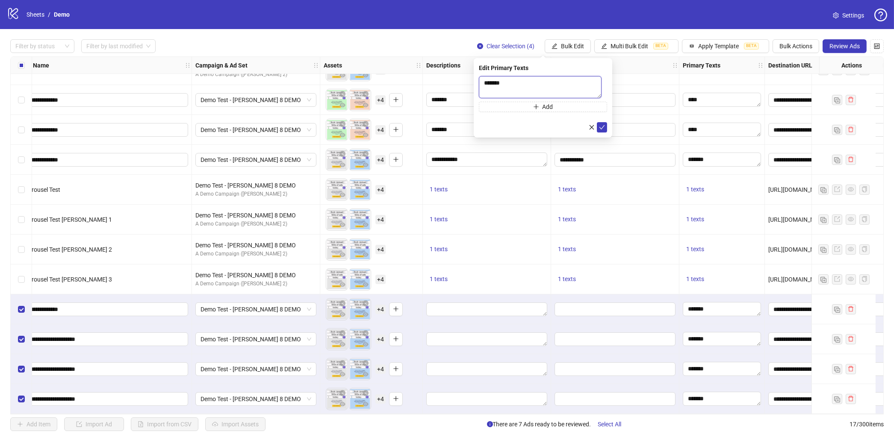
click at [525, 84] on textarea "*******" at bounding box center [540, 87] width 123 height 22
click at [601, 127] on icon "check" at bounding box center [602, 128] width 6 height 6
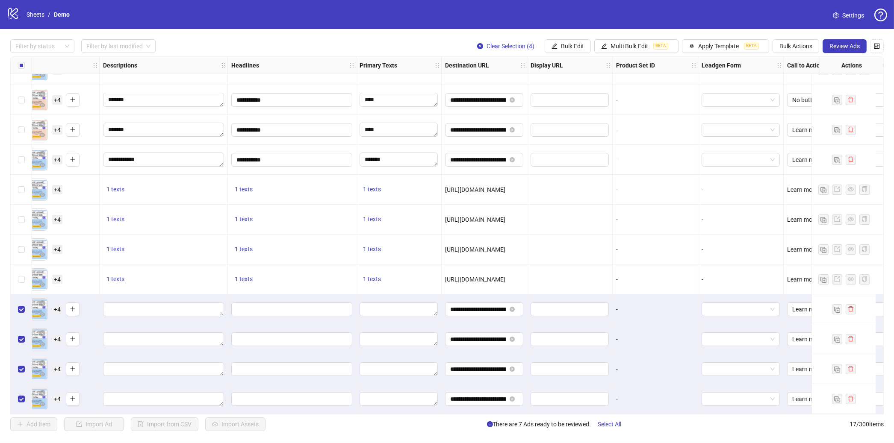
scroll to position [172, 408]
click at [557, 36] on div "**********" at bounding box center [447, 235] width 894 height 413
click at [559, 47] on button "Bulk Edit" at bounding box center [568, 46] width 46 height 14
click at [575, 142] on span "Destination URL" at bounding box center [575, 145] width 51 height 9
click at [506, 85] on input "**********" at bounding box center [539, 82] width 111 height 9
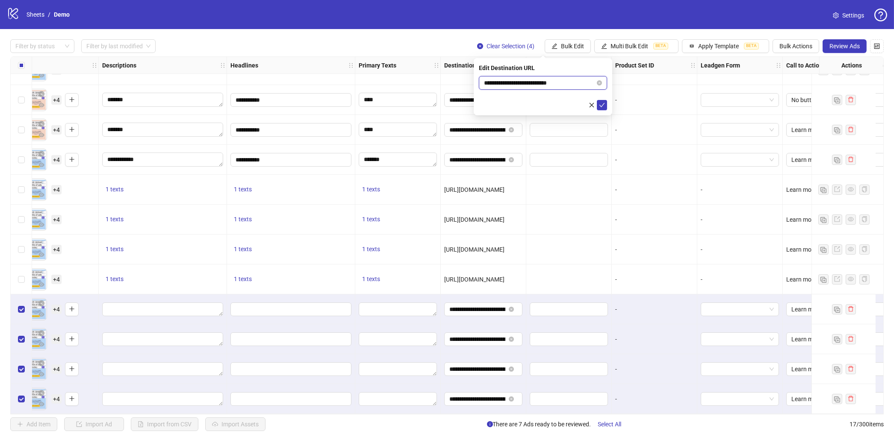
click at [506, 85] on input "**********" at bounding box center [539, 82] width 111 height 9
click at [606, 103] on button "submit" at bounding box center [602, 105] width 10 height 10
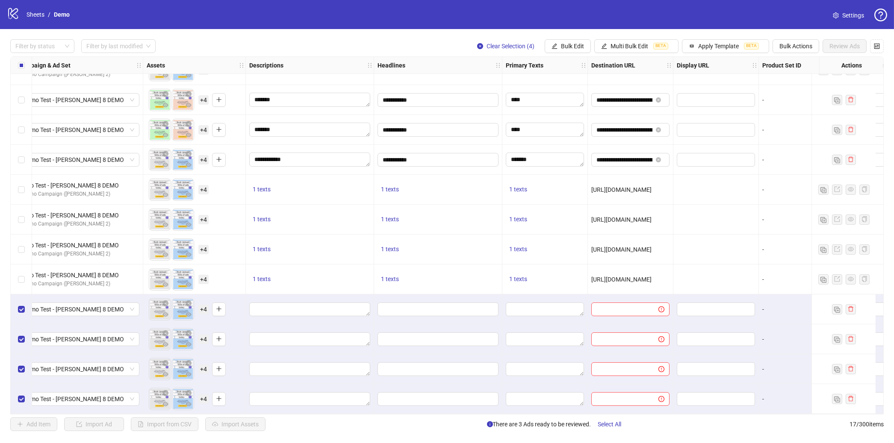
scroll to position [172, 533]
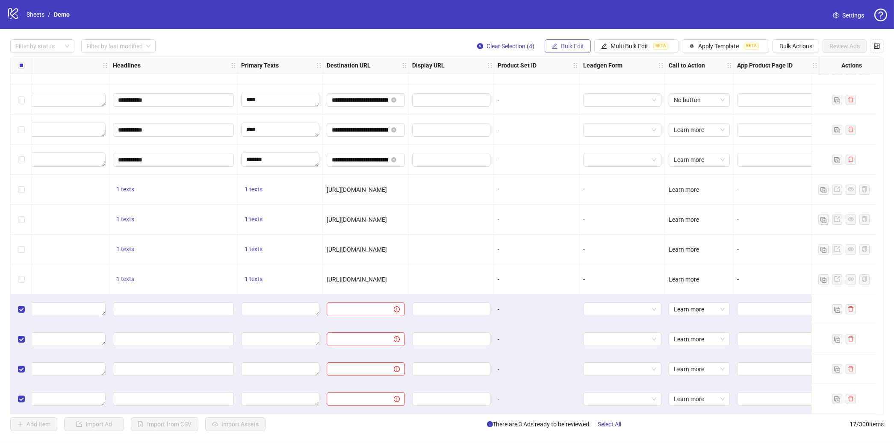
click at [573, 47] on span "Bulk Edit" at bounding box center [572, 46] width 23 height 7
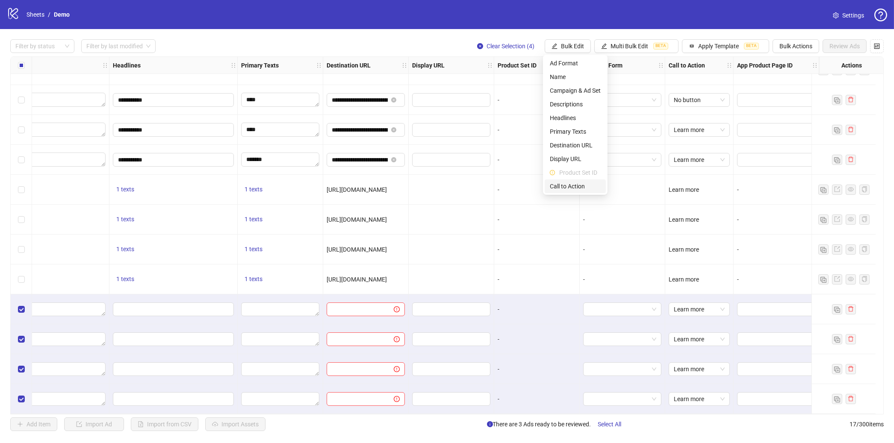
click at [574, 184] on span "Call to Action" at bounding box center [575, 186] width 51 height 9
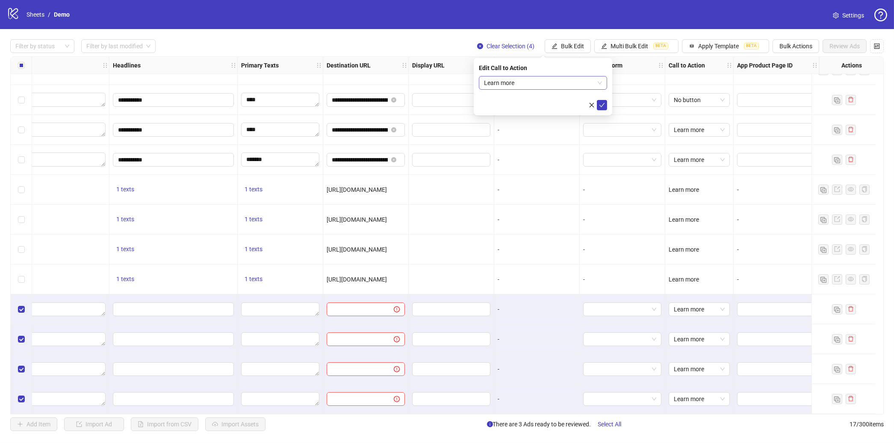
click at [538, 87] on span "Learn more" at bounding box center [543, 83] width 118 height 13
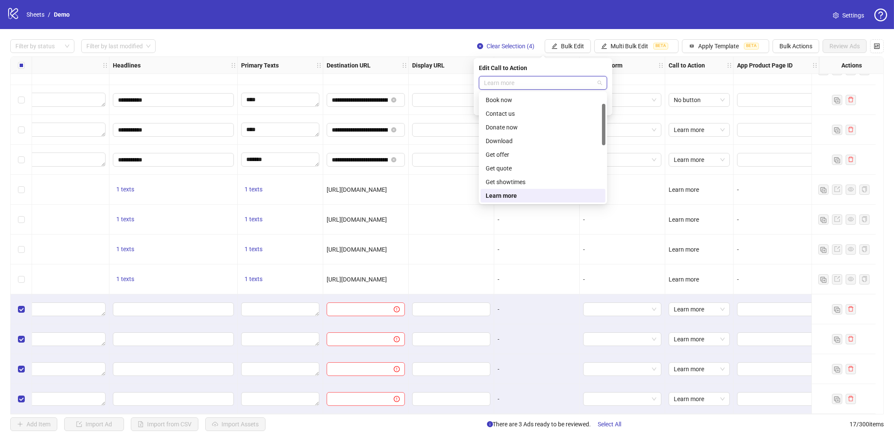
click at [561, 68] on div "Edit Call to Action" at bounding box center [543, 67] width 128 height 9
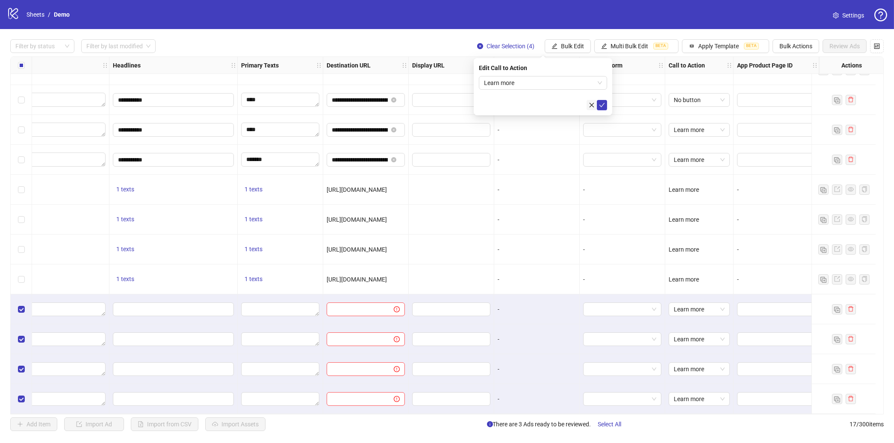
click at [588, 105] on button "button" at bounding box center [592, 105] width 10 height 10
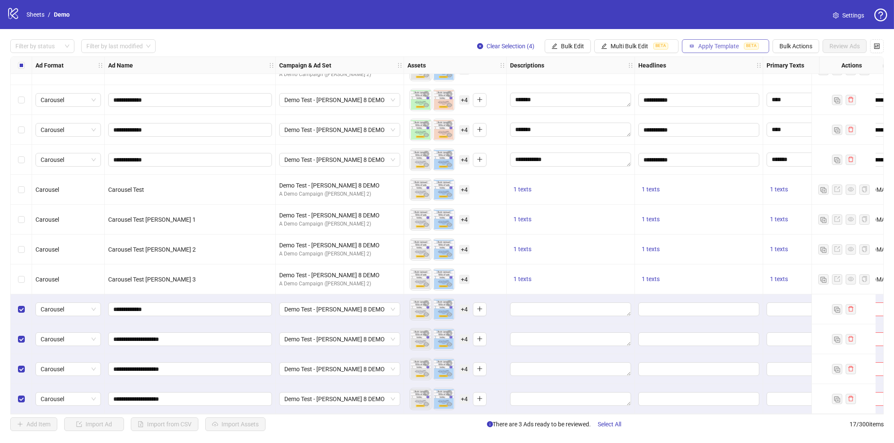
click at [685, 46] on span "Apply Template" at bounding box center [718, 46] width 41 height 7
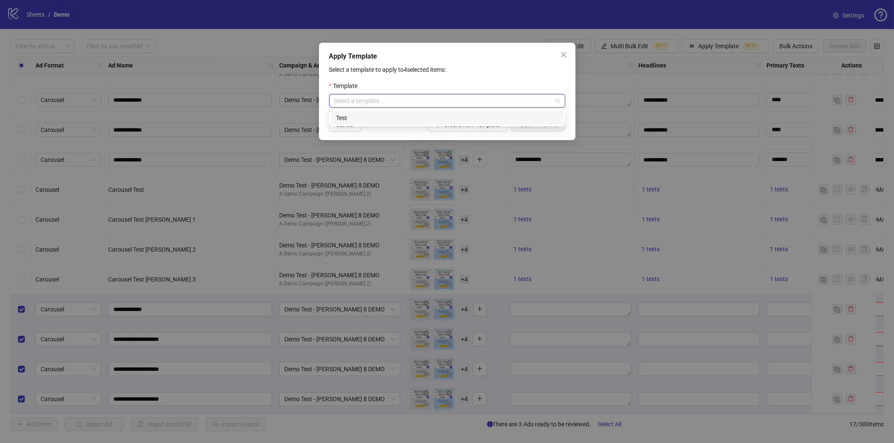
click at [442, 104] on input "search" at bounding box center [443, 100] width 218 height 13
drag, startPoint x: 405, startPoint y: 75, endPoint x: 441, endPoint y: 118, distance: 55.5
click at [406, 75] on div "Select a template to apply to 4 selected items: Template Select a template... S…" at bounding box center [447, 98] width 236 height 67
click at [473, 124] on span "Create New Template" at bounding box center [472, 124] width 56 height 7
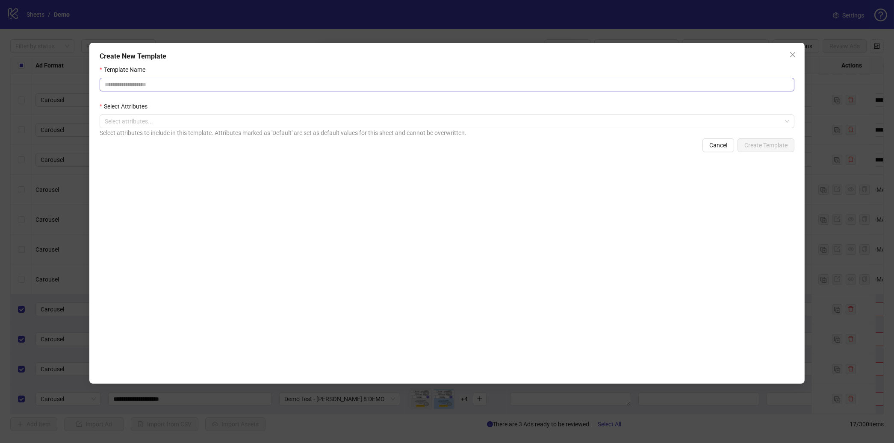
drag, startPoint x: 386, startPoint y: 98, endPoint x: 386, endPoint y: 88, distance: 10.7
click at [386, 94] on form "Template Name Select Attributes Select attributes... Select attributes to inclu…" at bounding box center [447, 108] width 695 height 87
click at [386, 88] on input "Template Name" at bounding box center [447, 85] width 695 height 14
type input "*"
click at [112, 124] on div at bounding box center [442, 121] width 682 height 12
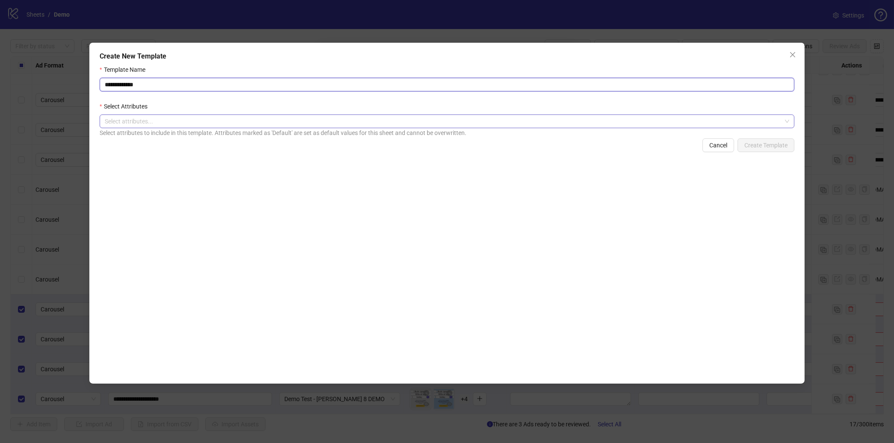
type input "**********"
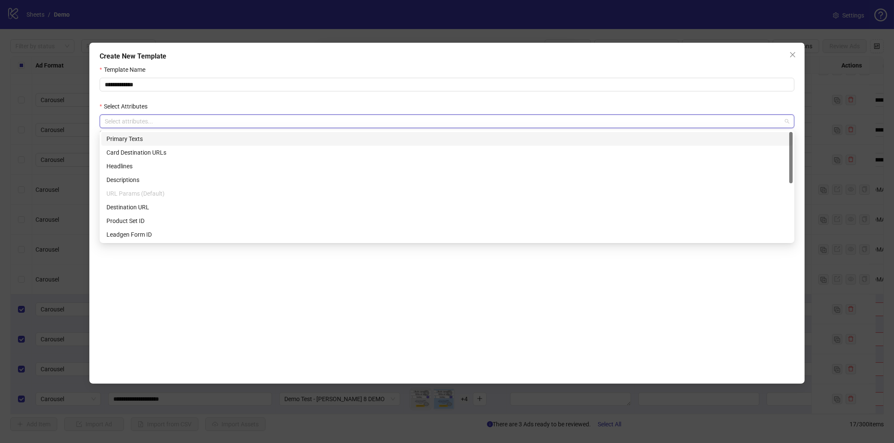
click at [133, 136] on div "Primary Texts" at bounding box center [446, 138] width 681 height 9
click at [135, 168] on div "Headlines" at bounding box center [446, 166] width 681 height 9
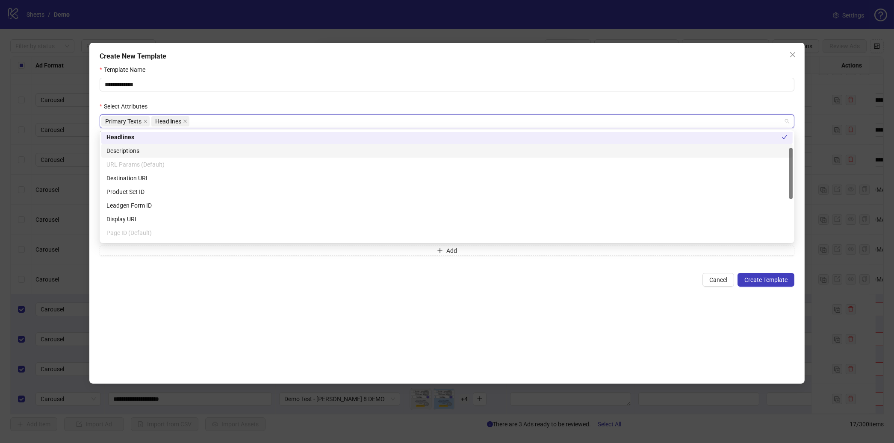
scroll to position [33, 0]
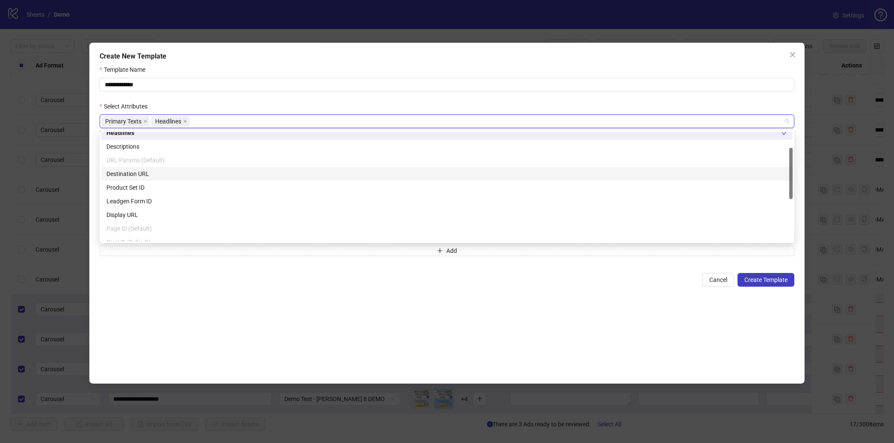
click at [143, 175] on div "Destination URL" at bounding box center [446, 173] width 681 height 9
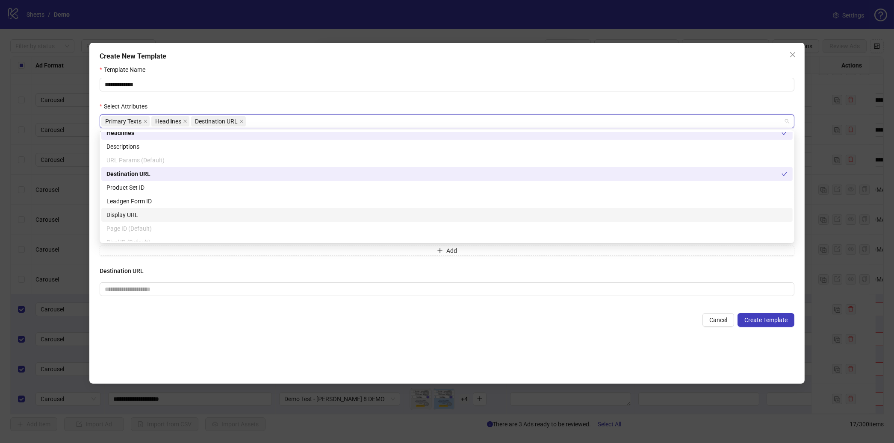
click at [156, 212] on div "Display URL" at bounding box center [446, 214] width 681 height 9
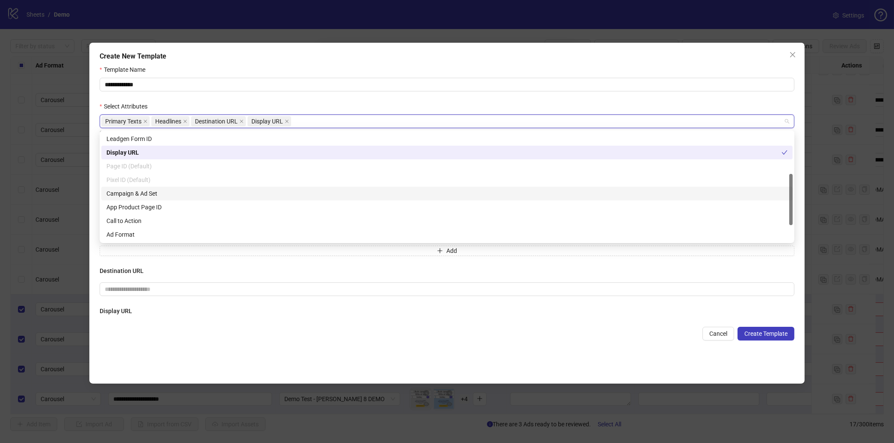
scroll to position [123, 0]
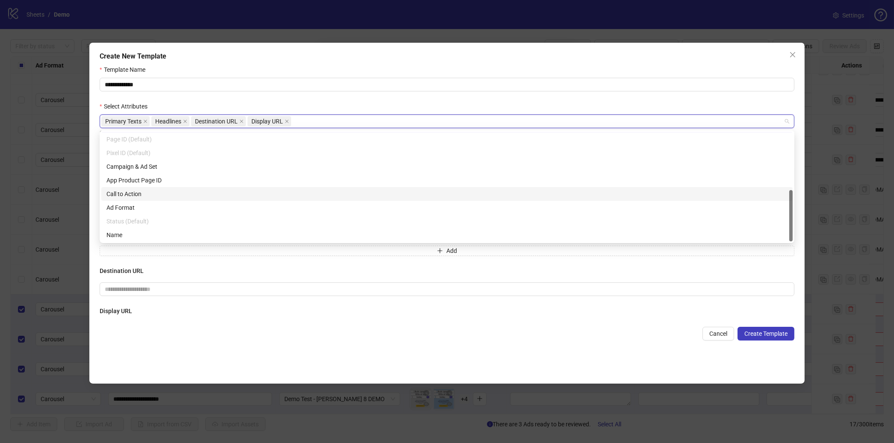
click at [152, 199] on div "Call to Action" at bounding box center [446, 194] width 691 height 14
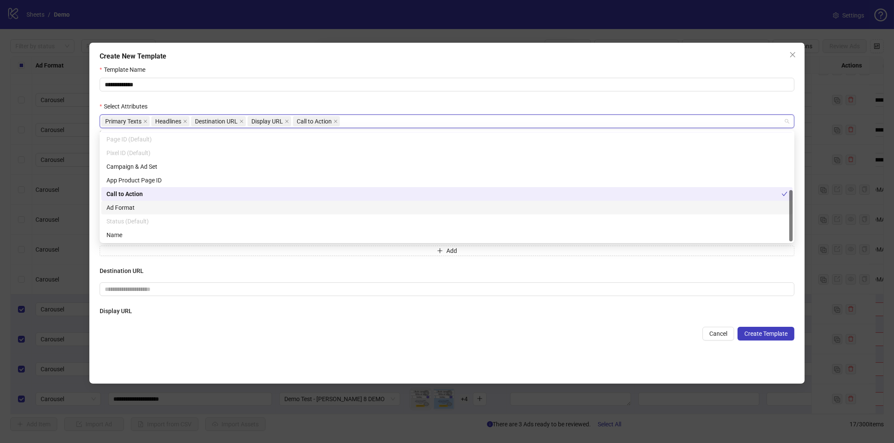
click at [215, 205] on div "Ad Format" at bounding box center [446, 207] width 681 height 9
click at [468, 311] on h4 "Display URL" at bounding box center [447, 311] width 695 height 9
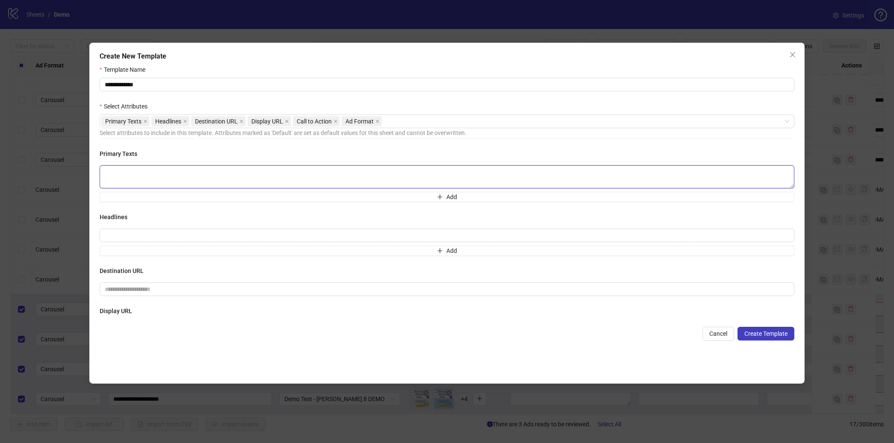
click at [178, 169] on textarea at bounding box center [447, 176] width 695 height 23
click at [146, 183] on textarea at bounding box center [447, 176] width 695 height 23
type textarea "*******"
click at [136, 240] on input "text" at bounding box center [447, 236] width 695 height 14
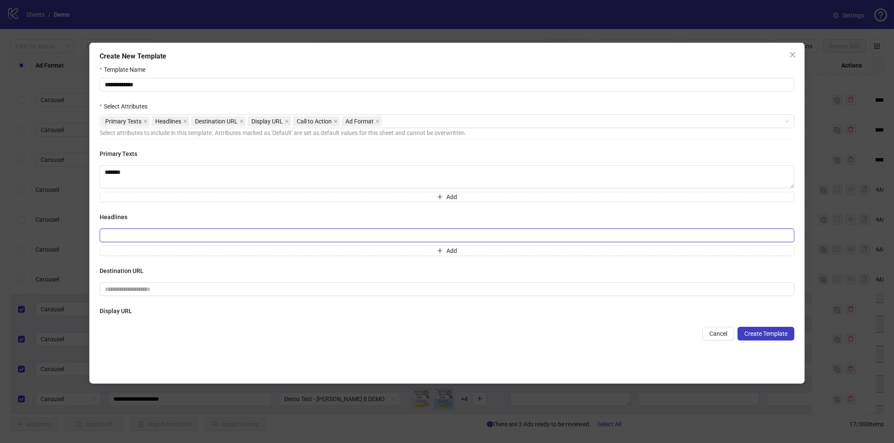
click at [137, 240] on input "text" at bounding box center [447, 236] width 695 height 14
click at [184, 232] on input "*********" at bounding box center [447, 236] width 695 height 14
click at [172, 234] on input "*********" at bounding box center [447, 236] width 695 height 14
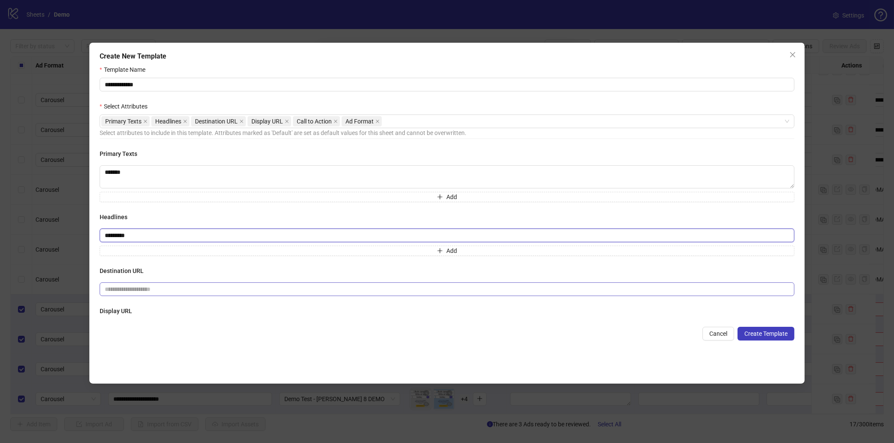
type input "*********"
click at [160, 286] on input "text" at bounding box center [444, 289] width 678 height 9
paste input "**********"
type input "**********"
click at [243, 315] on h4 "Display URL" at bounding box center [447, 311] width 695 height 9
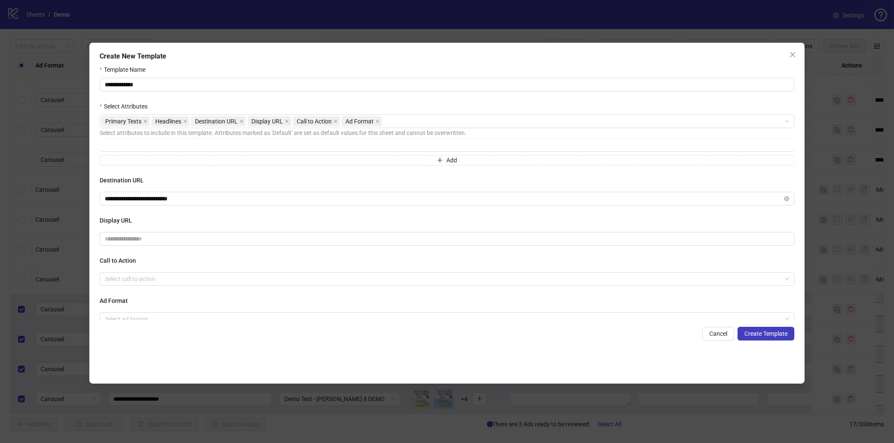
scroll to position [107, 0]
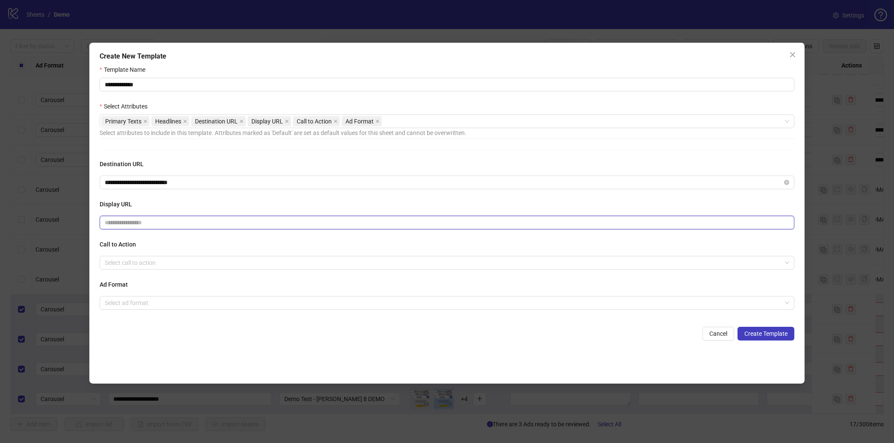
click at [125, 223] on input "text" at bounding box center [447, 223] width 695 height 14
click at [131, 225] on input "text" at bounding box center [447, 223] width 695 height 14
type input "*********"
click at [143, 256] on div "Call to Action Select call to action" at bounding box center [447, 255] width 695 height 30
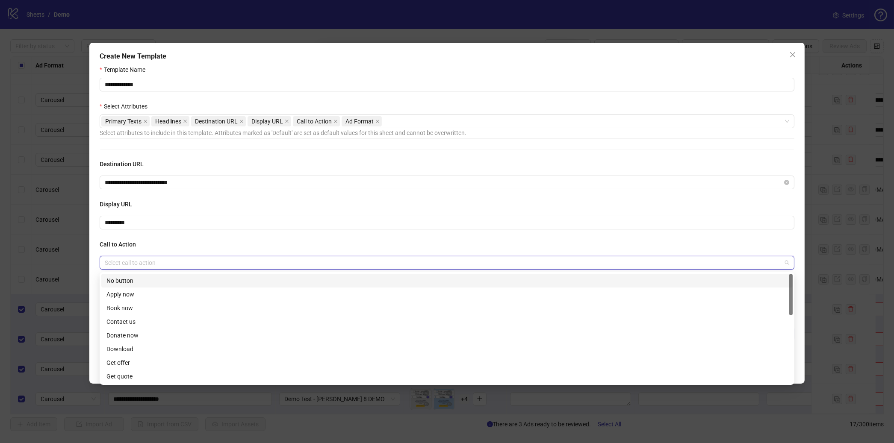
click at [143, 260] on input "search" at bounding box center [443, 263] width 677 height 13
click at [141, 326] on div "Contact us" at bounding box center [446, 321] width 681 height 9
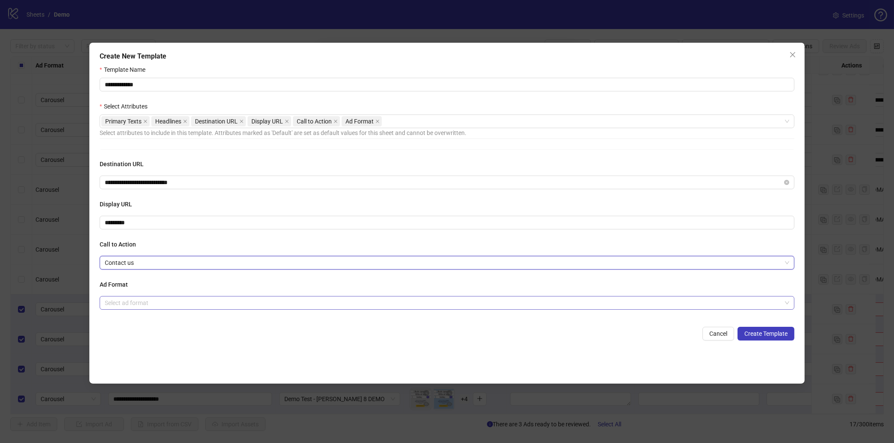
click at [171, 303] on input "search" at bounding box center [443, 303] width 677 height 13
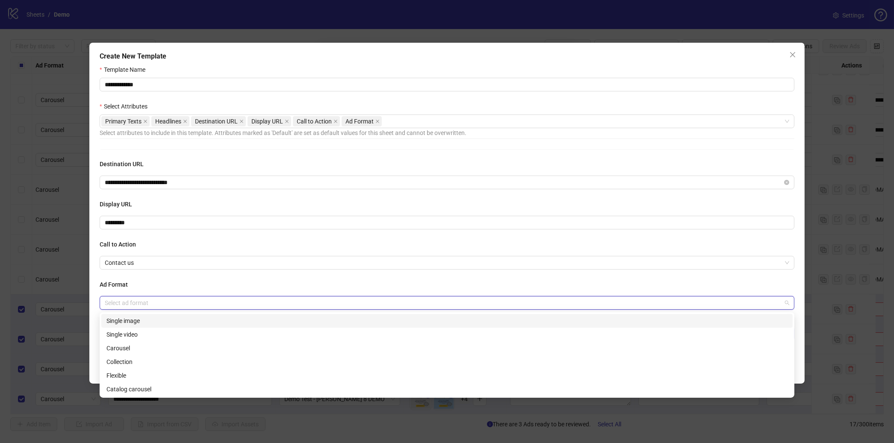
click at [154, 322] on div "Single image" at bounding box center [446, 320] width 681 height 9
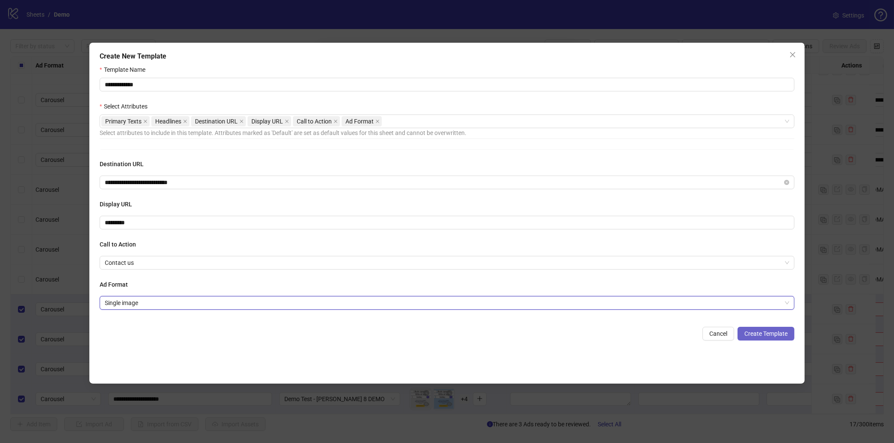
click at [685, 334] on span "Create Template" at bounding box center [765, 333] width 43 height 7
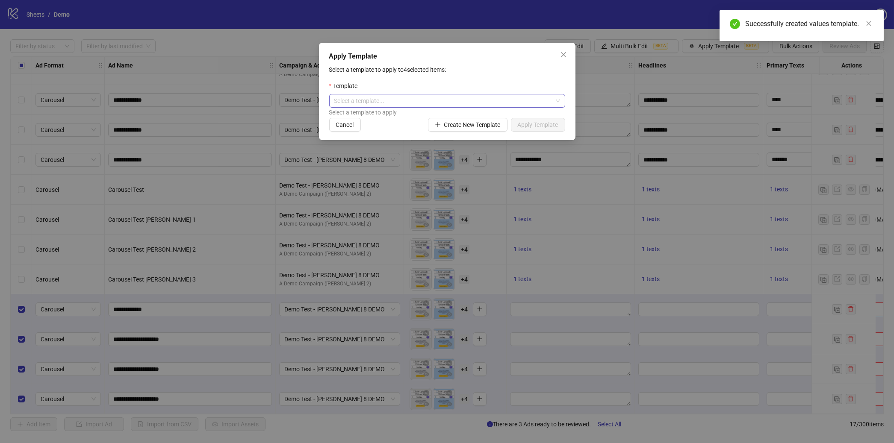
click at [421, 105] on input "search" at bounding box center [443, 100] width 218 height 13
click at [362, 120] on div "Demo Template" at bounding box center [447, 117] width 222 height 9
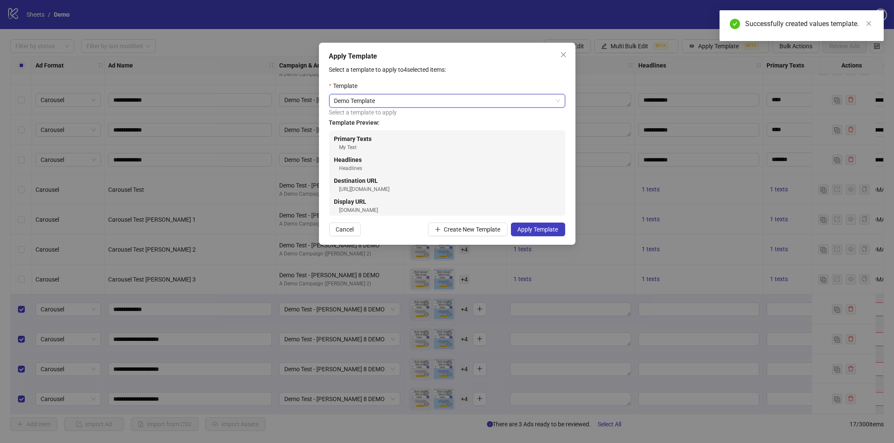
scroll to position [0, 0]
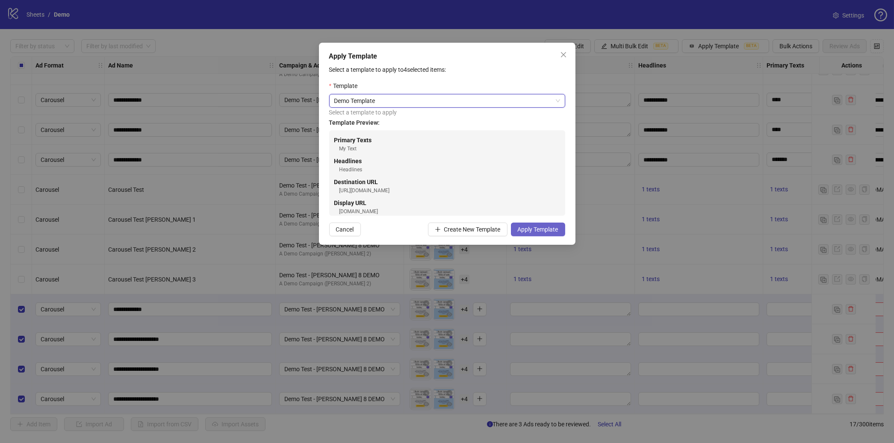
click at [548, 226] on span "Apply Template" at bounding box center [538, 229] width 41 height 7
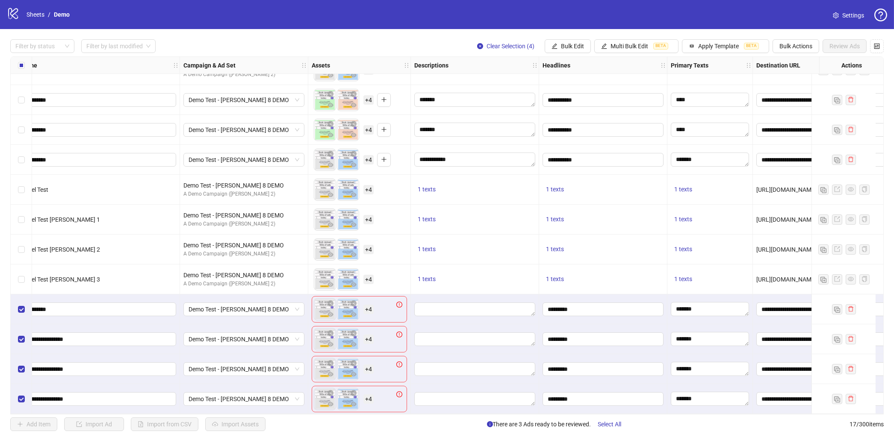
scroll to position [172, 0]
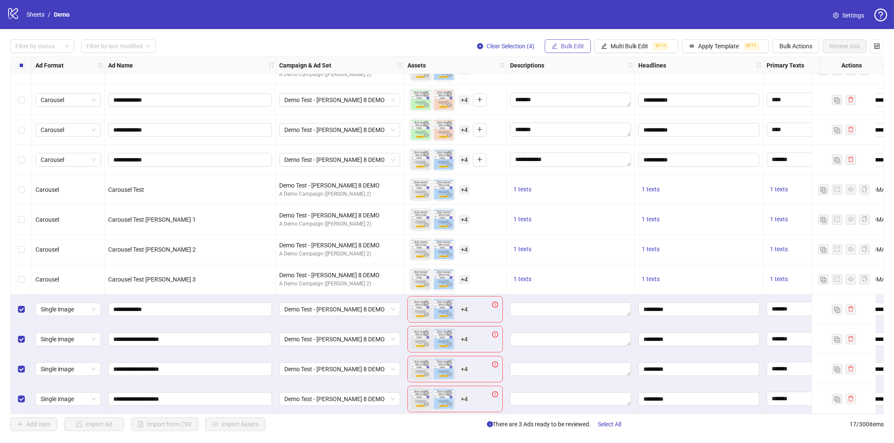
click at [575, 45] on span "Bulk Edit" at bounding box center [572, 46] width 23 height 7
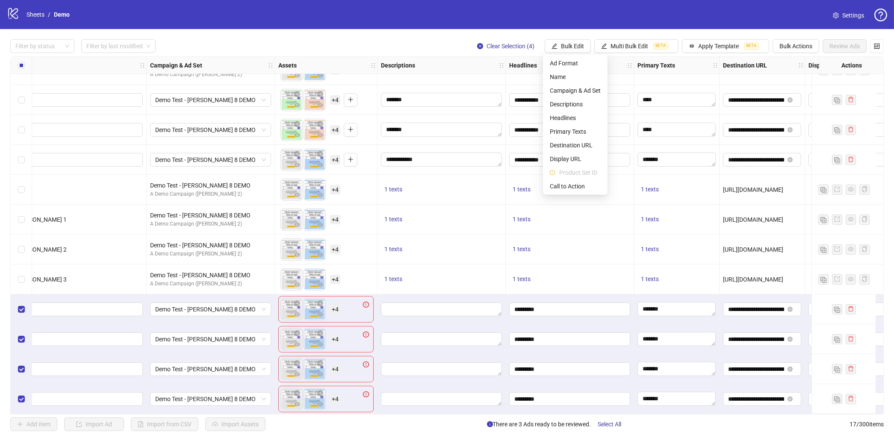
scroll to position [172, 134]
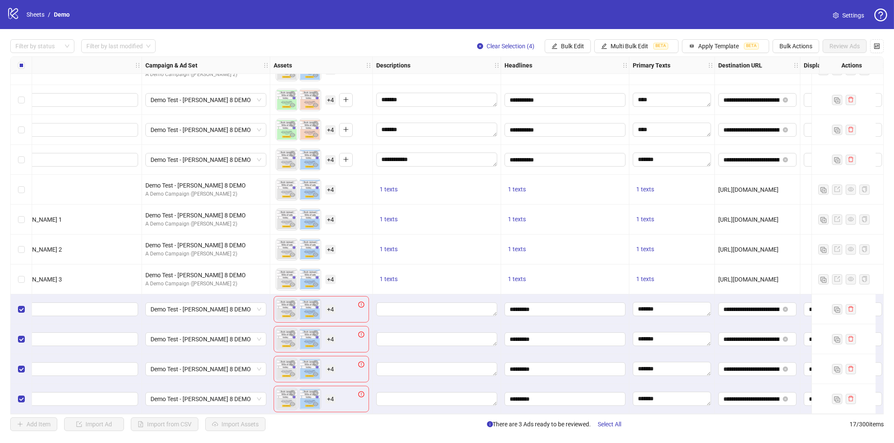
click at [352, 39] on div "Filter by status Filter by last modified Clear Selection (4) Bulk Edit Multi Bu…" at bounding box center [446, 46] width 873 height 14
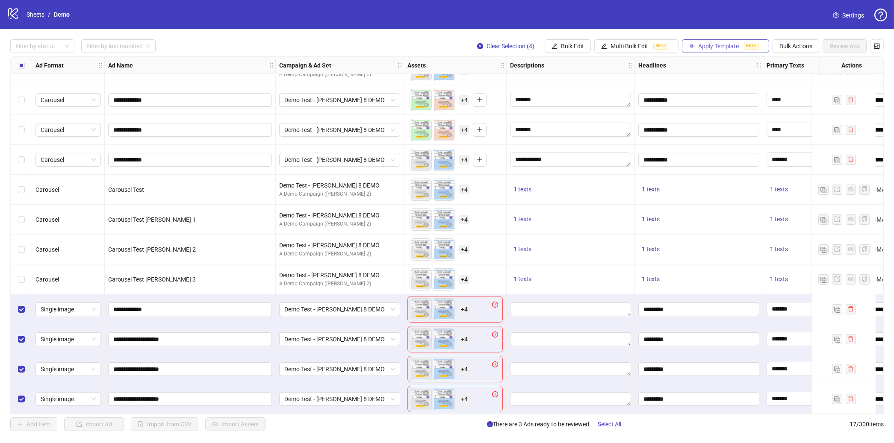
click at [685, 41] on button "Apply Template BETA" at bounding box center [725, 46] width 87 height 14
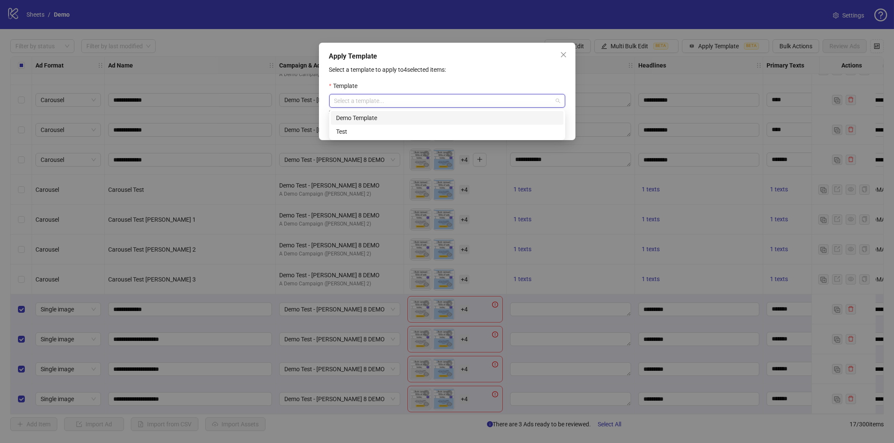
click at [485, 107] on input "search" at bounding box center [443, 100] width 218 height 13
click at [356, 115] on div "Demo Template" at bounding box center [447, 117] width 222 height 9
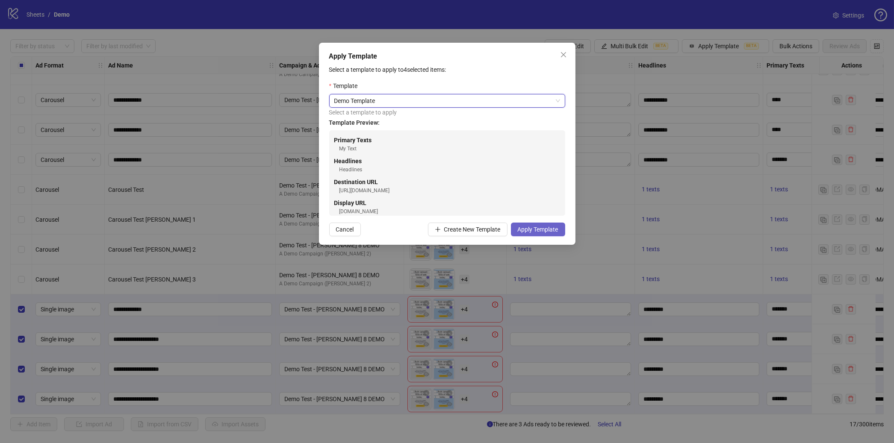
click at [533, 224] on button "Apply Template" at bounding box center [538, 230] width 54 height 14
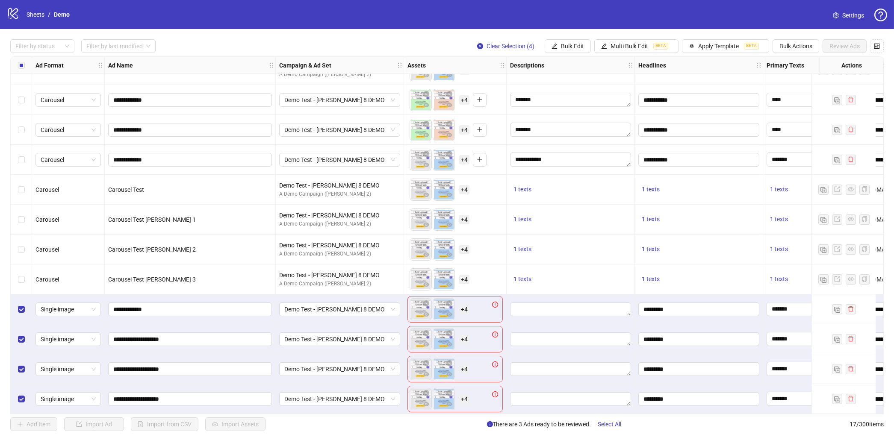
scroll to position [172, 3]
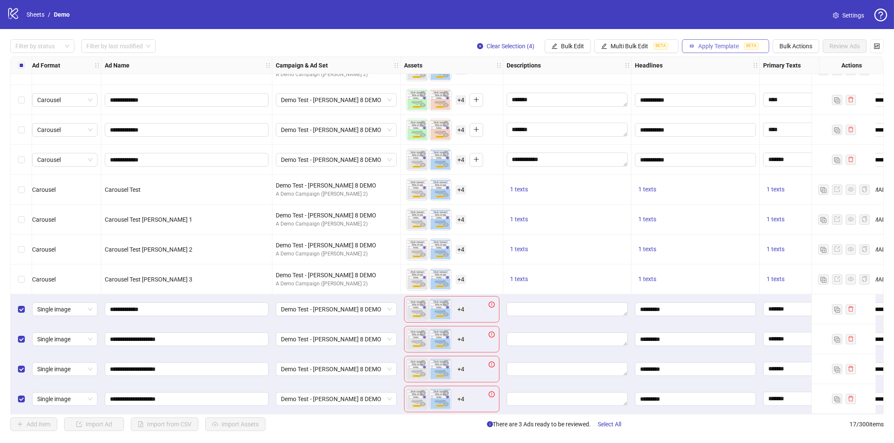
click at [685, 47] on span "Apply Template" at bounding box center [718, 46] width 41 height 7
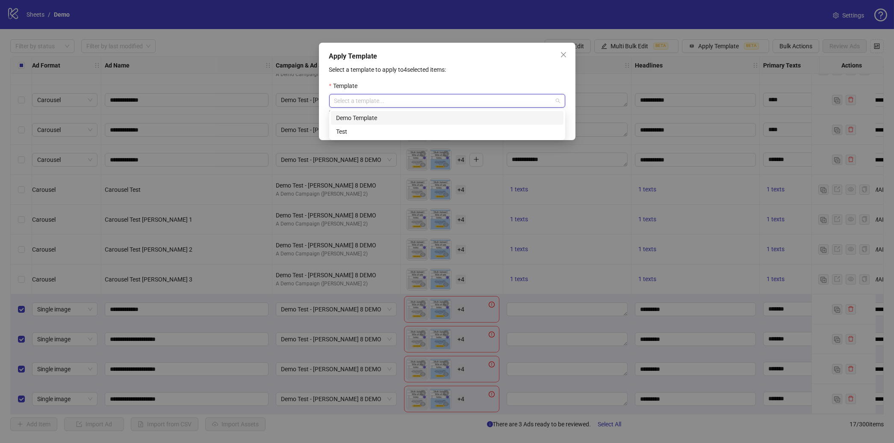
click at [513, 96] on input "search" at bounding box center [443, 100] width 218 height 13
click at [562, 57] on icon "close" at bounding box center [563, 54] width 7 height 7
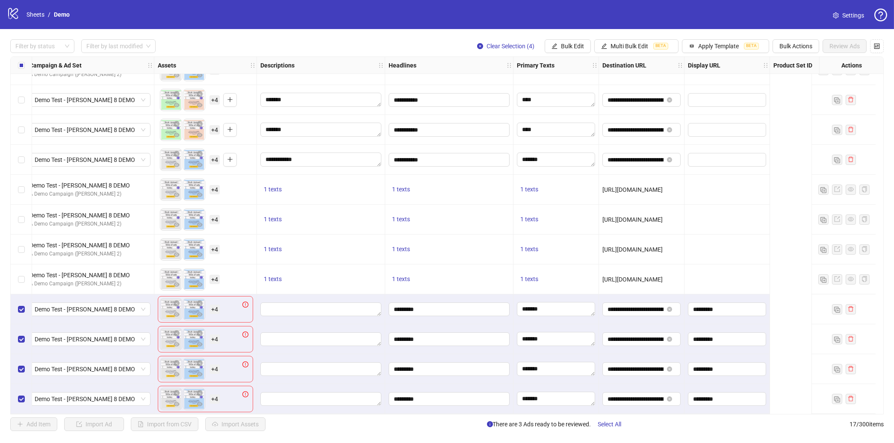
scroll to position [172, 0]
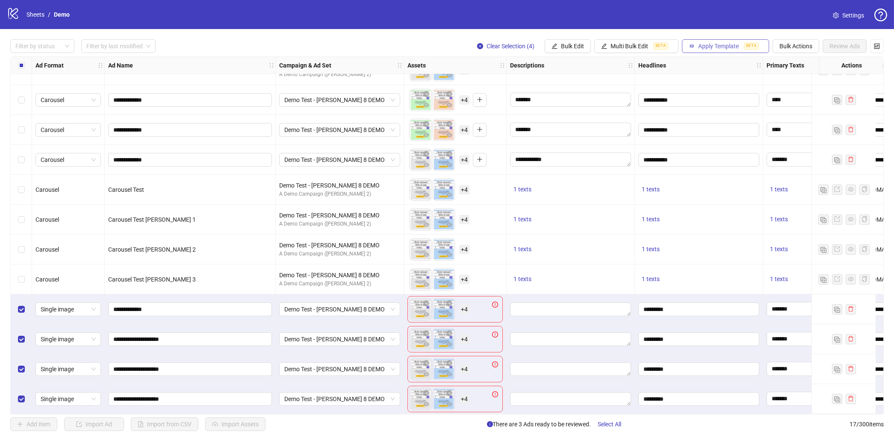
click at [685, 48] on icon "button" at bounding box center [692, 46] width 6 height 6
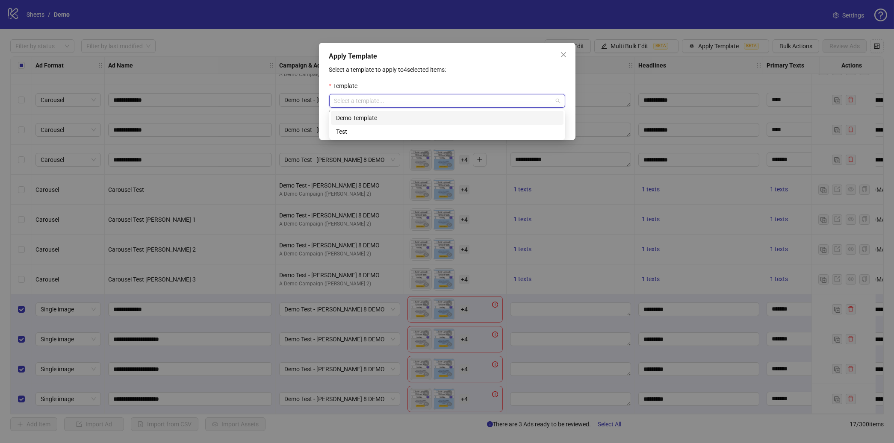
click at [454, 99] on input "search" at bounding box center [443, 100] width 218 height 13
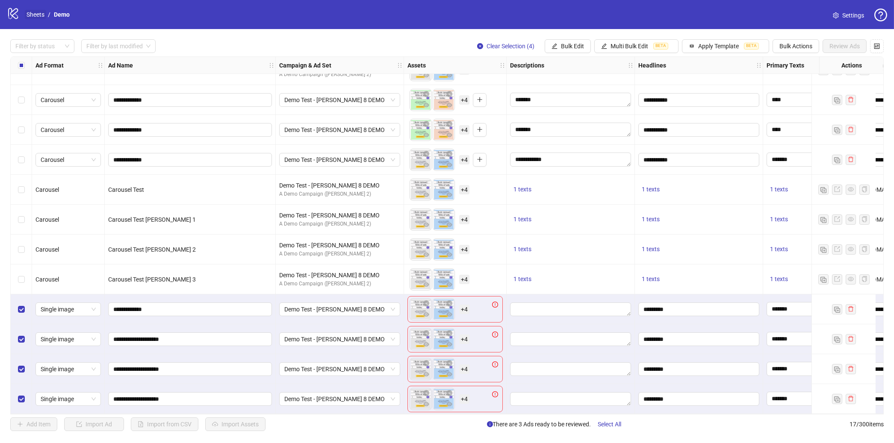
click at [41, 10] on link "Sheets" at bounding box center [35, 14] width 21 height 9
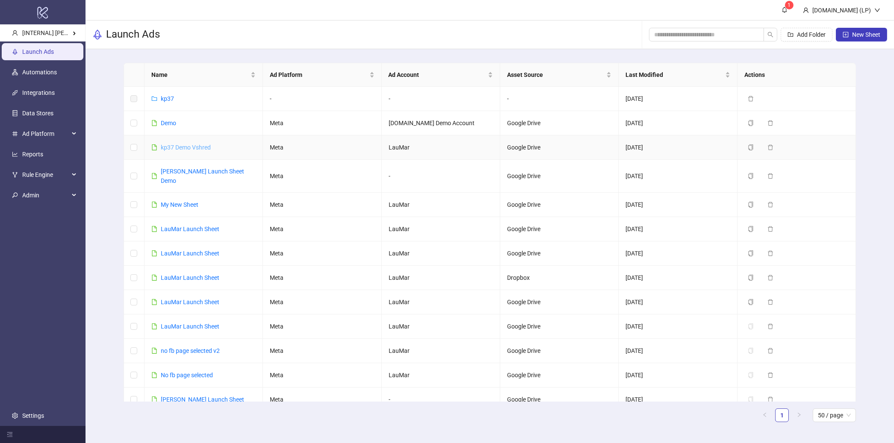
click at [192, 147] on link "kp37 Demo Vshred" at bounding box center [186, 147] width 50 height 7
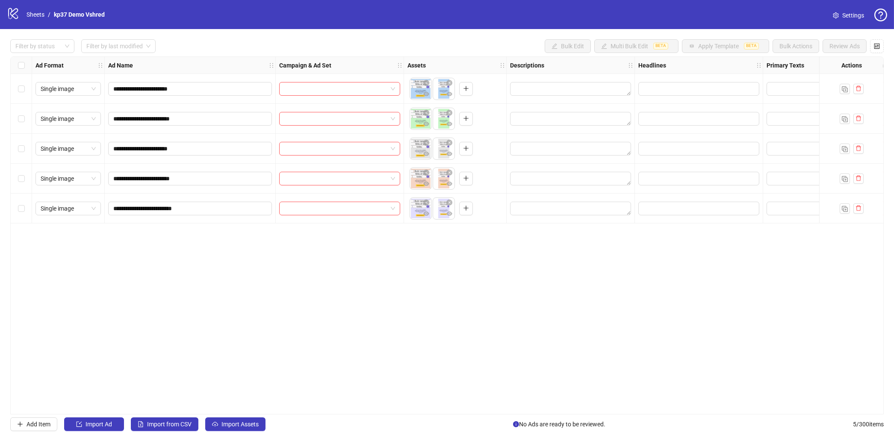
click at [25, 64] on div "Select all rows" at bounding box center [21, 65] width 21 height 17
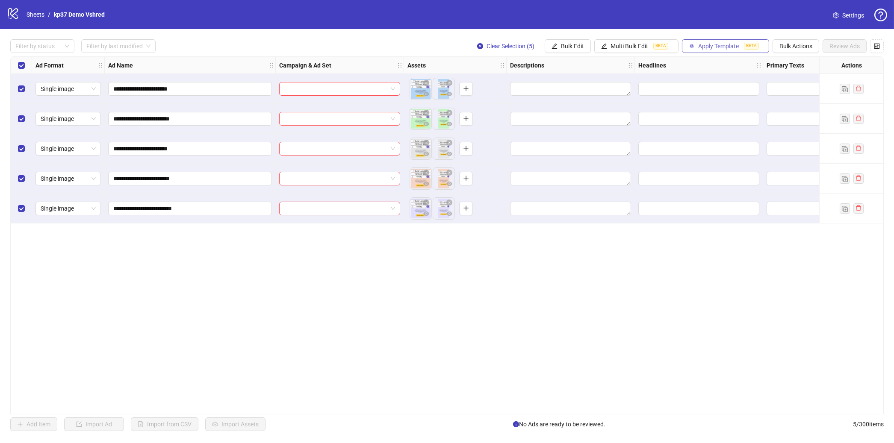
click at [685, 46] on span "Apply Template" at bounding box center [718, 46] width 41 height 7
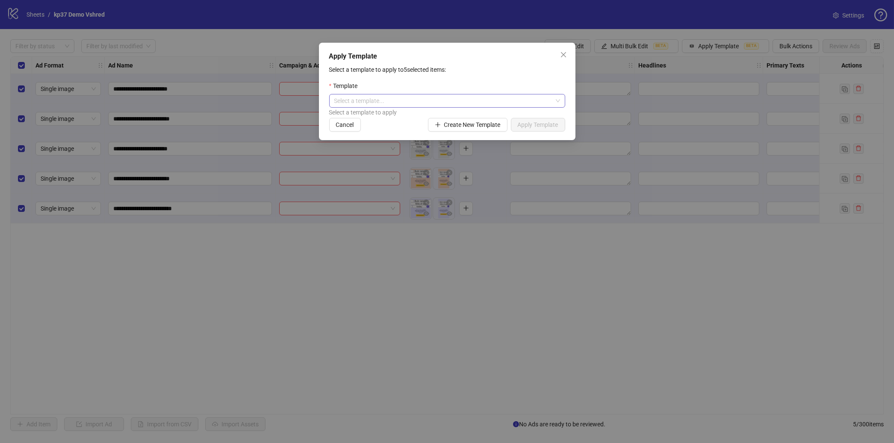
click at [507, 97] on input "search" at bounding box center [443, 100] width 218 height 13
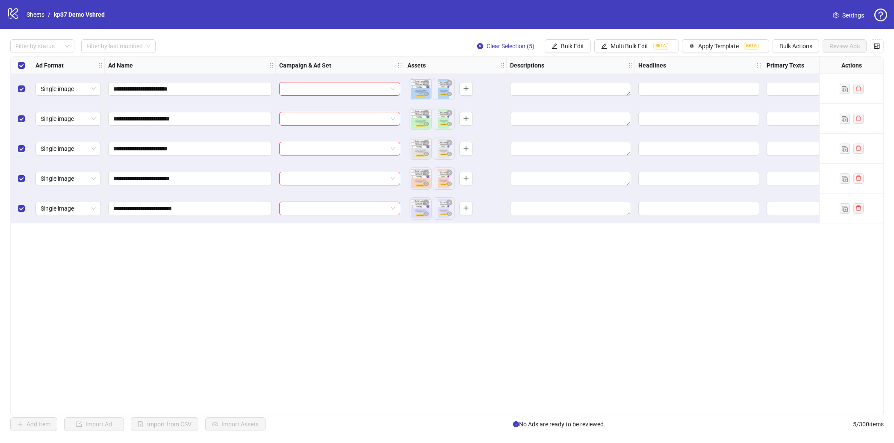
click at [41, 15] on link "Sheets" at bounding box center [35, 14] width 21 height 9
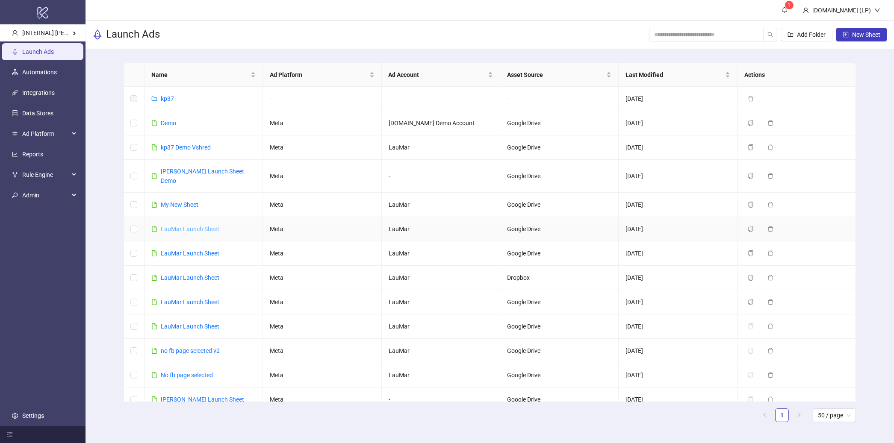
click at [205, 226] on link "LauMar Launch Sheet" at bounding box center [190, 229] width 59 height 7
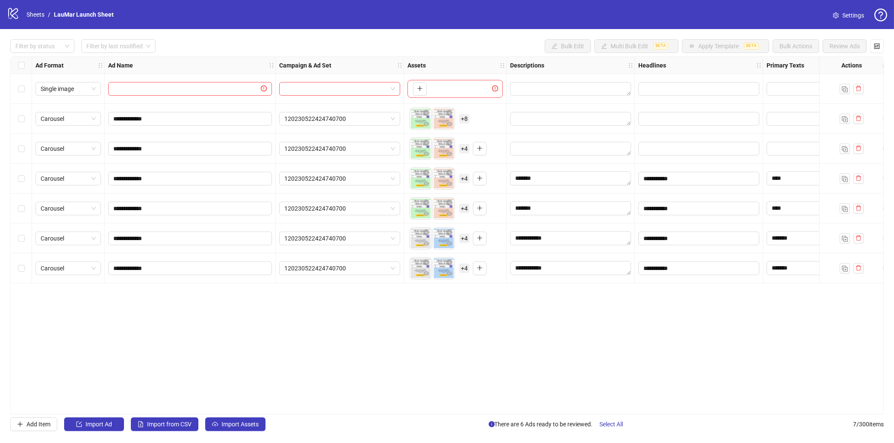
click at [25, 63] on div "Select all rows" at bounding box center [21, 65] width 21 height 17
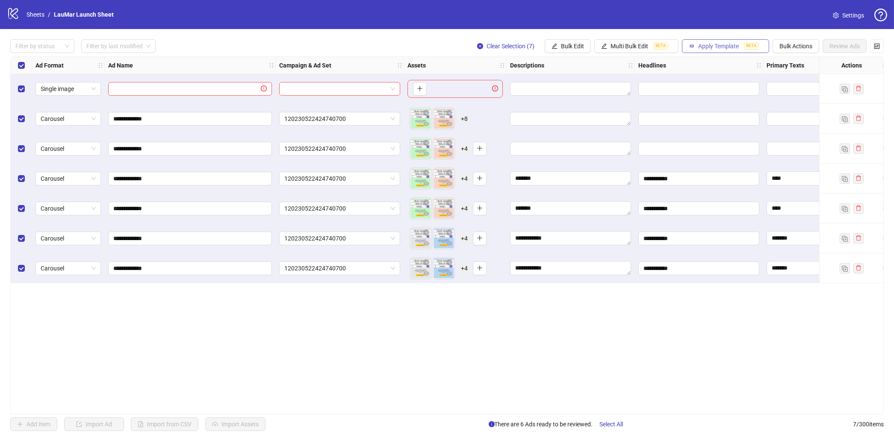
click at [685, 50] on button "Apply Template BETA" at bounding box center [725, 46] width 87 height 14
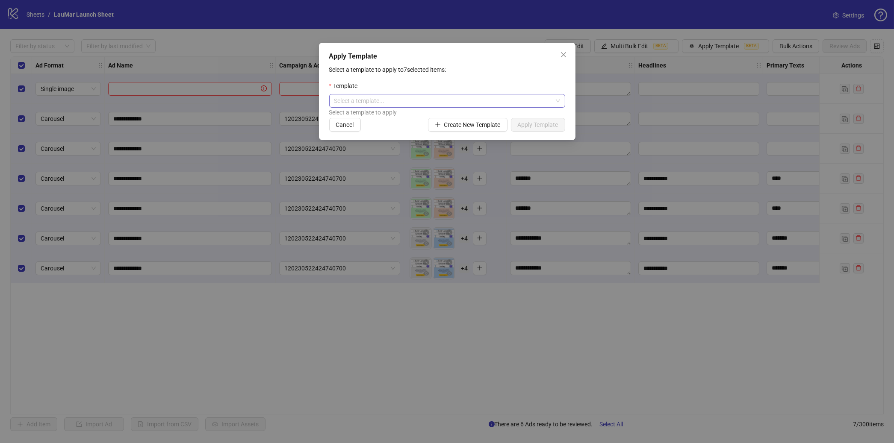
click at [501, 96] on input "search" at bounding box center [443, 100] width 218 height 13
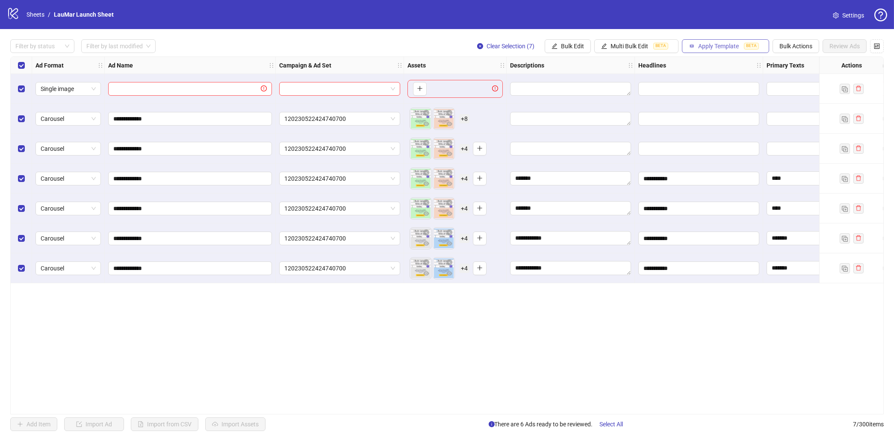
click at [685, 48] on span "Apply Template" at bounding box center [718, 46] width 41 height 7
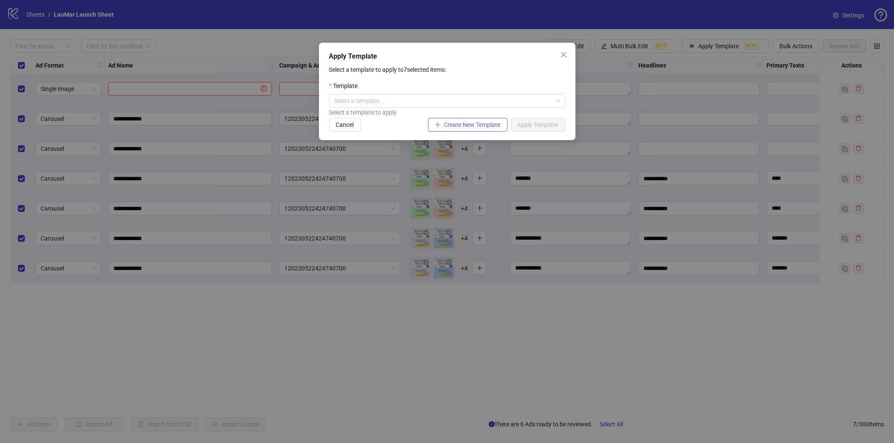
click at [484, 122] on span "Create New Template" at bounding box center [472, 124] width 56 height 7
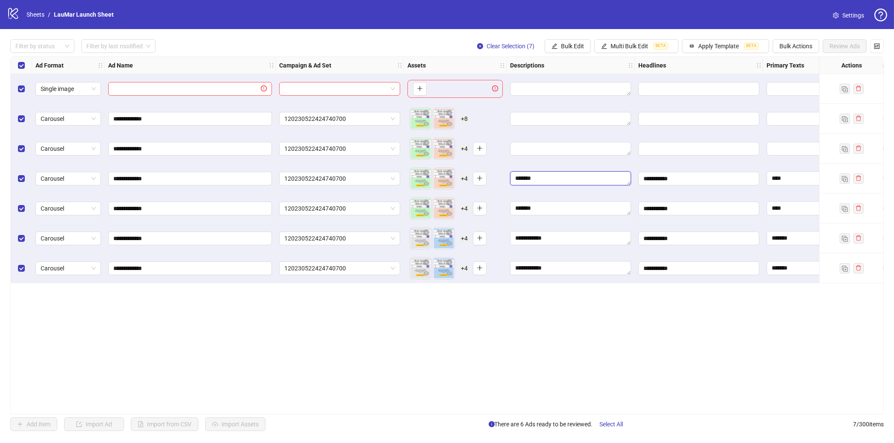
click at [521, 177] on textarea "*******" at bounding box center [570, 178] width 121 height 14
click at [517, 207] on textarea "*******" at bounding box center [579, 207] width 128 height 23
click at [517, 286] on div "**********" at bounding box center [446, 235] width 873 height 358
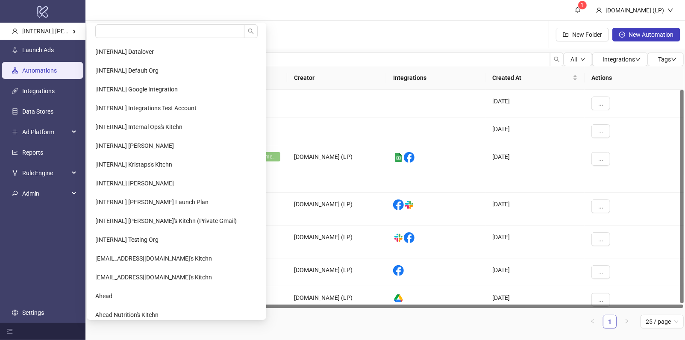
click at [62, 29] on span "[INTERNAL] [PERSON_NAME] Kitchn" at bounding box center [70, 31] width 97 height 7
click at [136, 33] on input "search" at bounding box center [169, 31] width 149 height 14
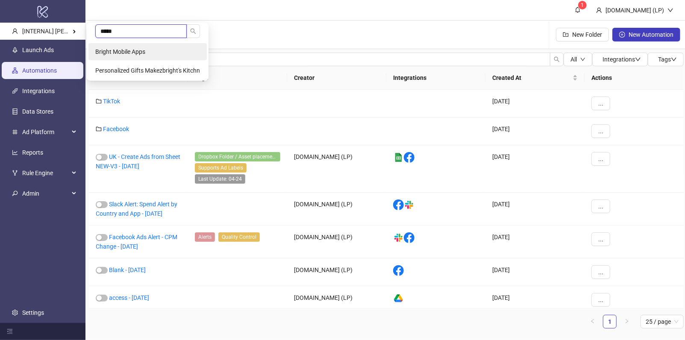
type input "*****"
click at [123, 60] on li "Bright Mobile Apps" at bounding box center [147, 51] width 118 height 17
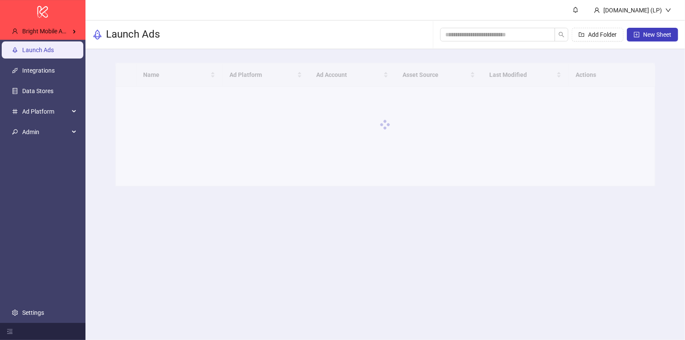
click at [54, 53] on link "Launch Ads" at bounding box center [38, 50] width 32 height 7
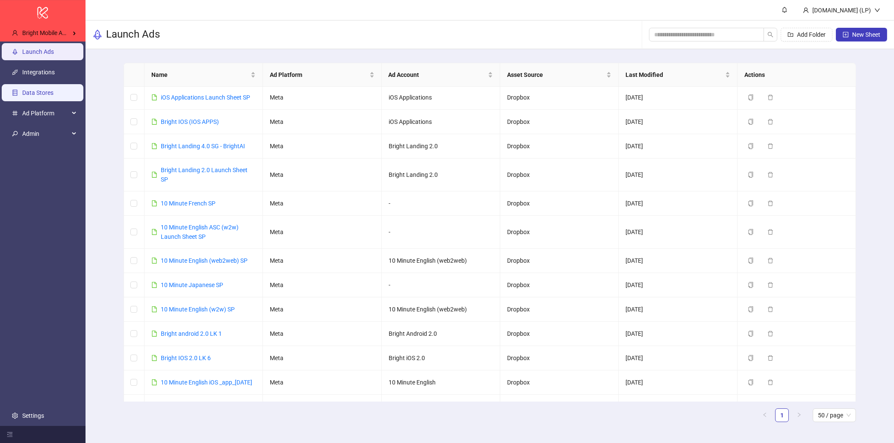
scroll to position [238, 0]
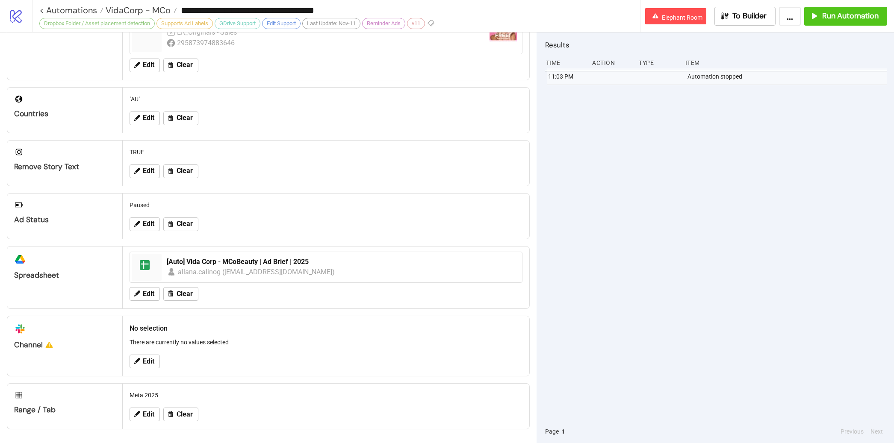
scroll to position [214, 0]
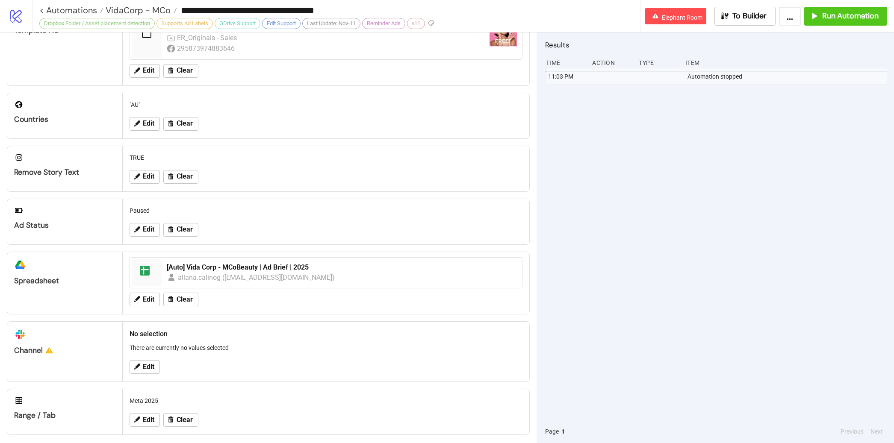
click at [19, 13] on icon "logo/logo-mobile" at bounding box center [16, 16] width 15 height 15
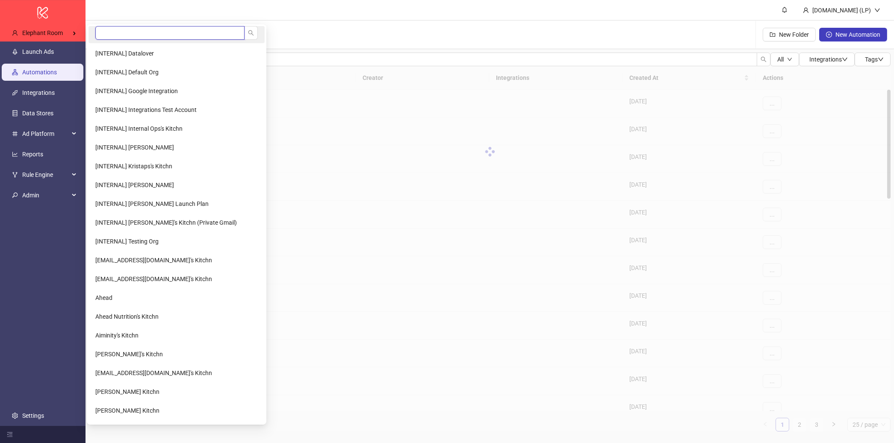
click at [118, 31] on input "search" at bounding box center [169, 33] width 149 height 14
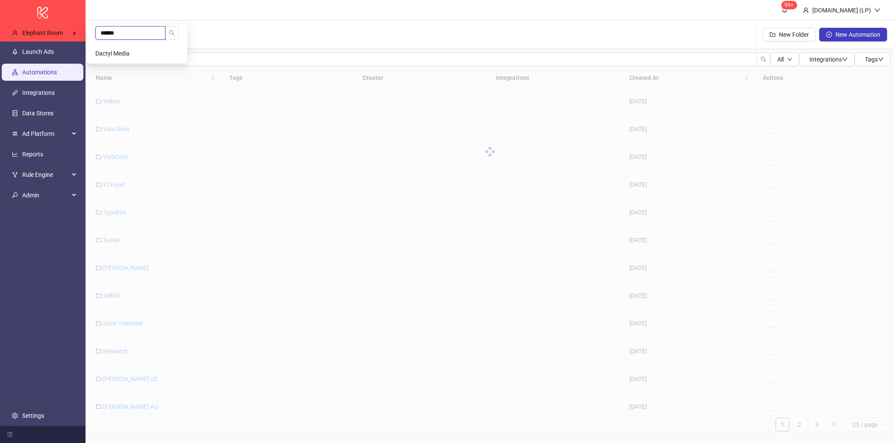
type input "******"
click at [121, 50] on span "Dactyl Media" at bounding box center [112, 53] width 34 height 7
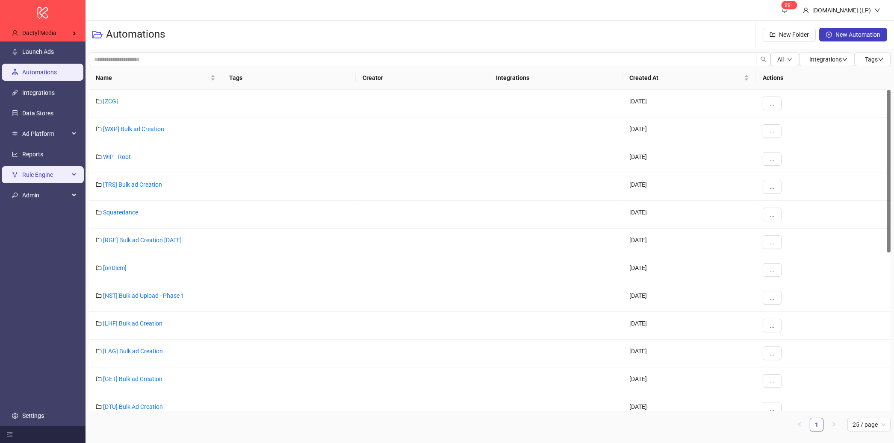
click at [41, 175] on span "Rule Engine" at bounding box center [45, 174] width 47 height 17
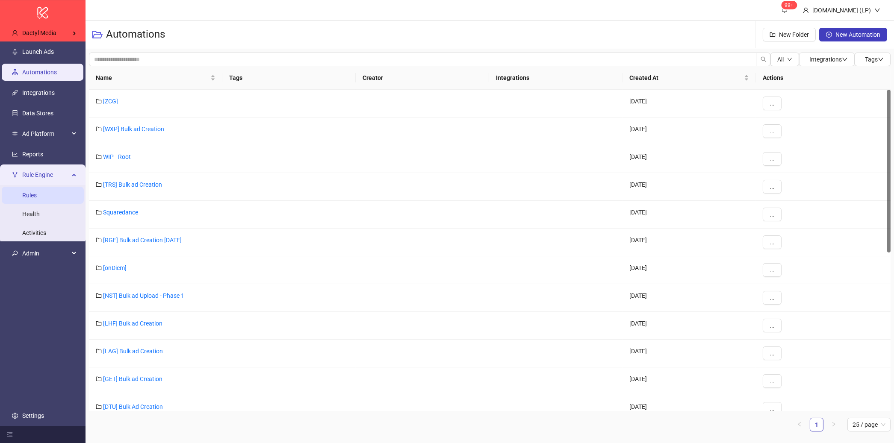
click at [37, 192] on link "Rules" at bounding box center [29, 195] width 15 height 7
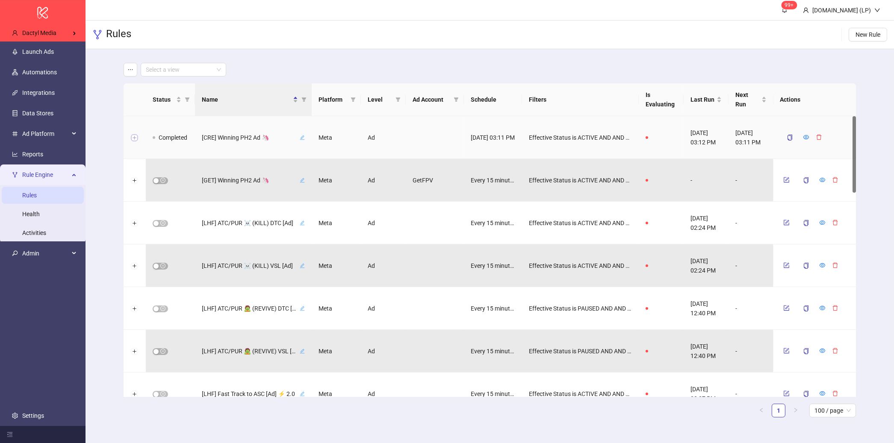
click at [136, 136] on button "Expand row" at bounding box center [134, 138] width 7 height 7
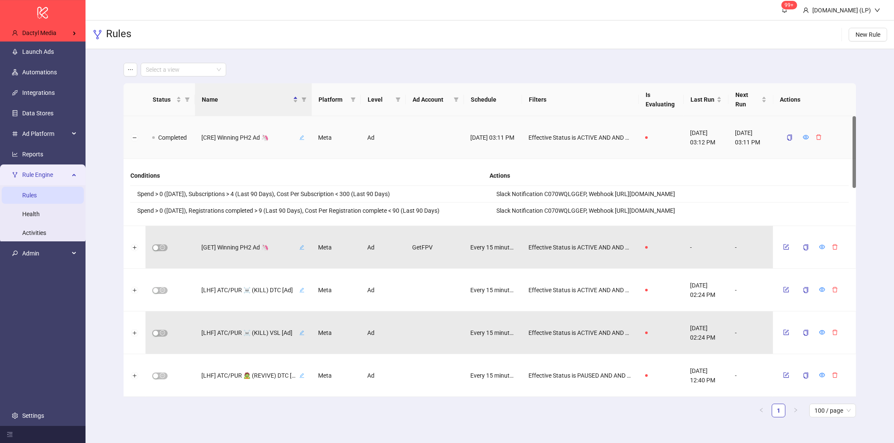
click at [130, 138] on div at bounding box center [135, 137] width 22 height 43
click at [131, 138] on button "Collapse row" at bounding box center [134, 138] width 7 height 7
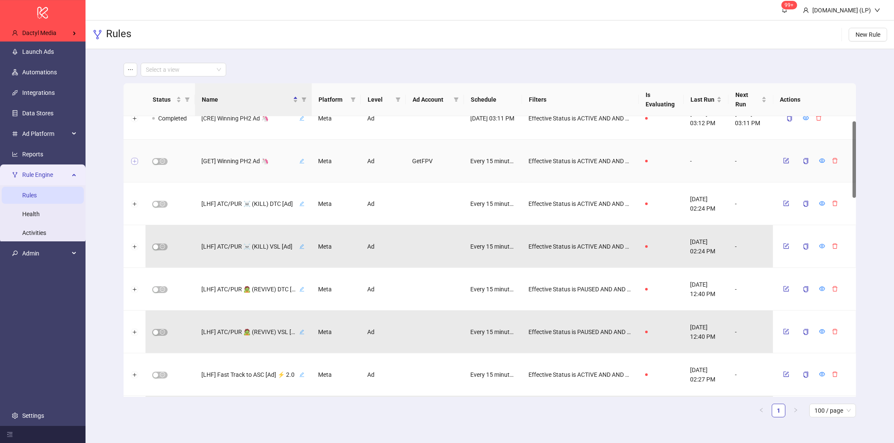
click at [136, 163] on button "Expand row" at bounding box center [134, 161] width 7 height 7
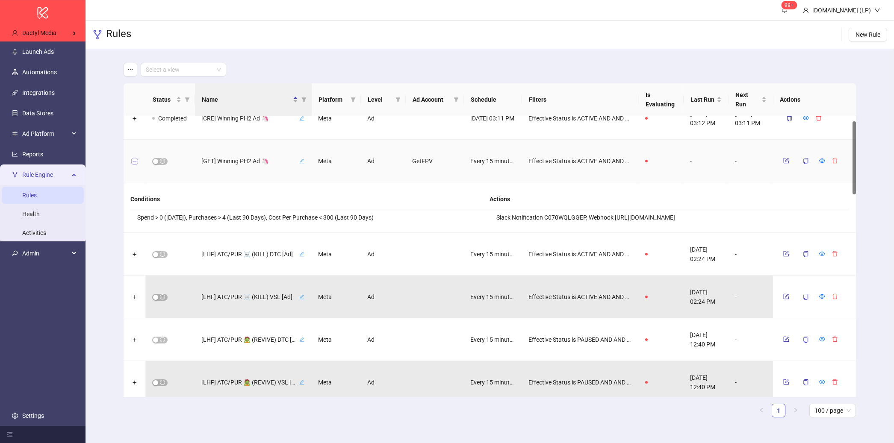
click at [136, 163] on button "Collapse row" at bounding box center [134, 161] width 7 height 7
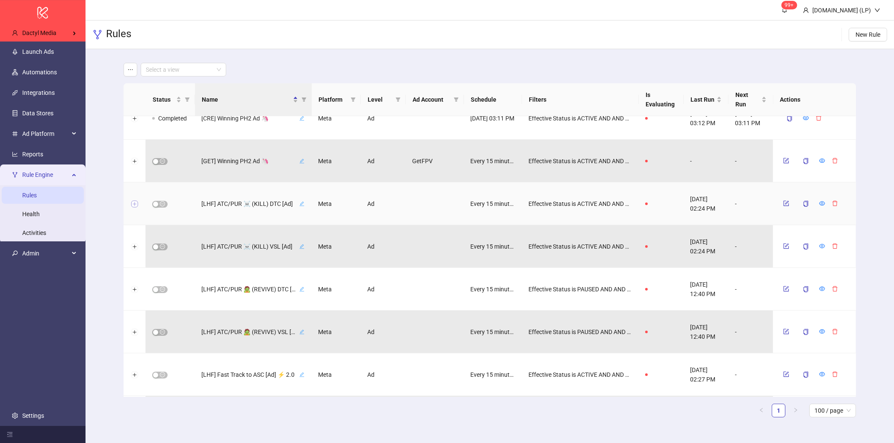
click at [137, 202] on button "Expand row" at bounding box center [134, 204] width 7 height 7
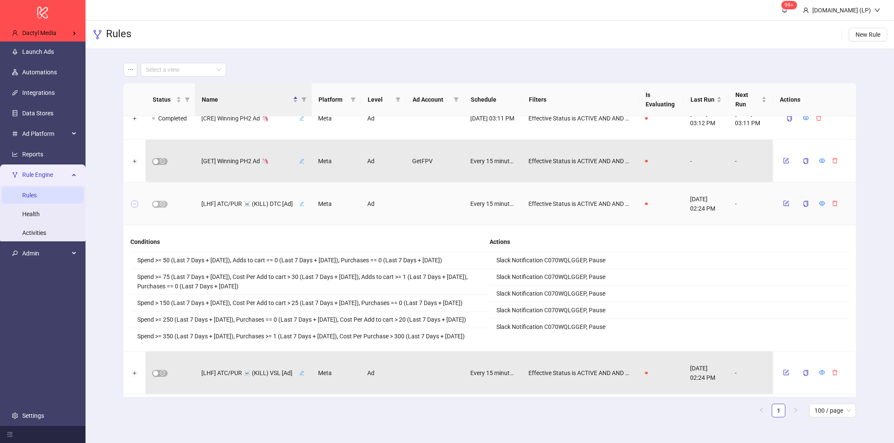
click at [137, 202] on button "Collapse row" at bounding box center [134, 204] width 7 height 7
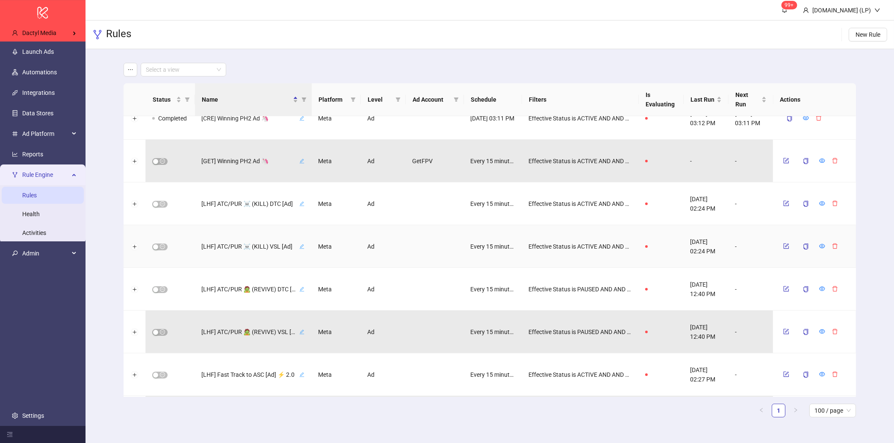
click at [134, 242] on div at bounding box center [135, 246] width 22 height 43
click at [134, 244] on button "Expand row" at bounding box center [134, 247] width 7 height 7
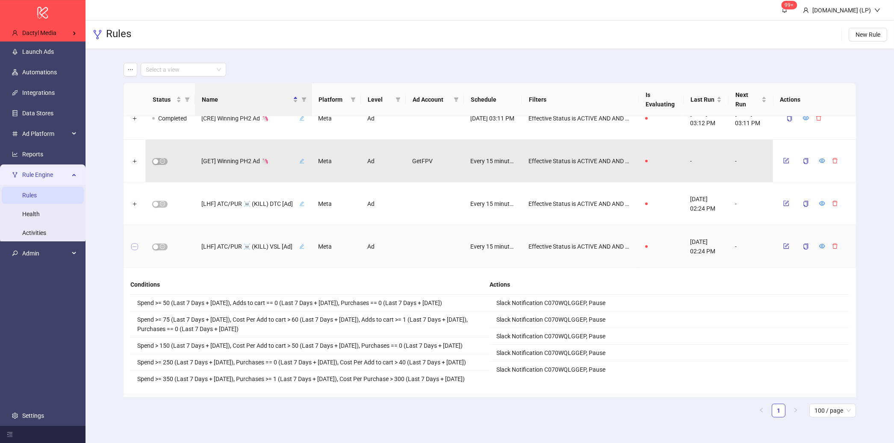
click at [134, 244] on button "Collapse row" at bounding box center [134, 247] width 7 height 7
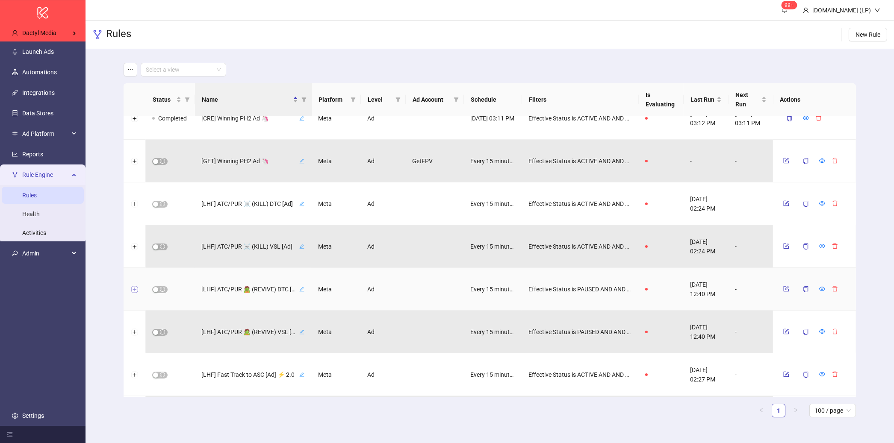
click at [133, 289] on button "Expand row" at bounding box center [134, 289] width 7 height 7
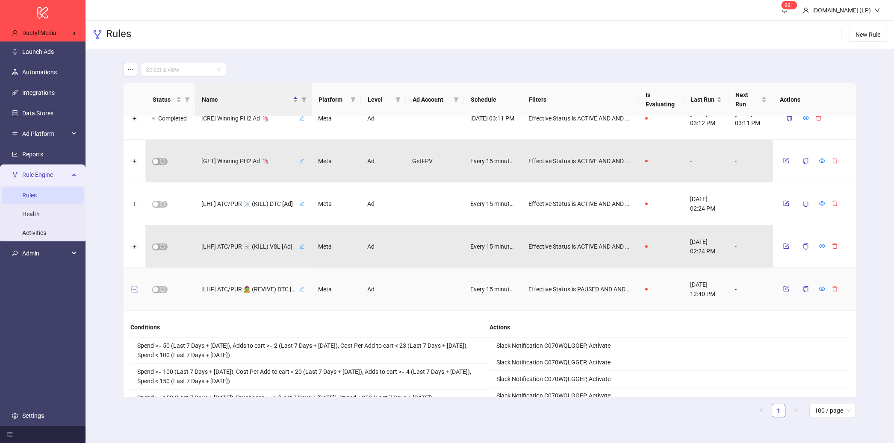
click at [133, 289] on button "Collapse row" at bounding box center [134, 289] width 7 height 7
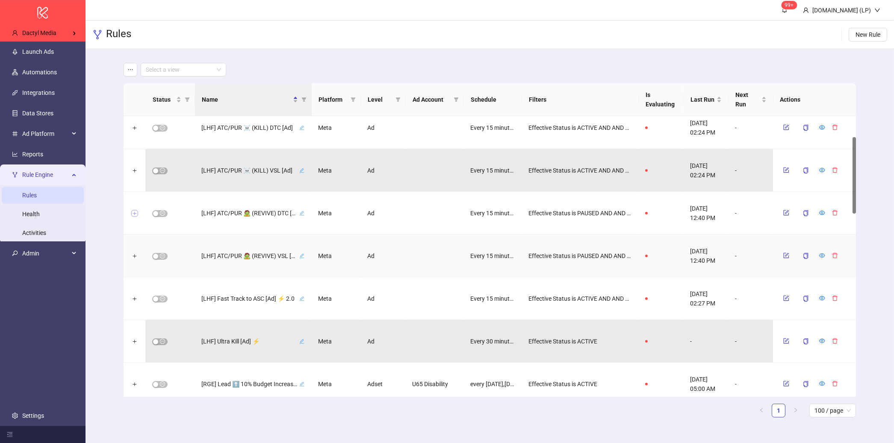
scroll to position [122, 0]
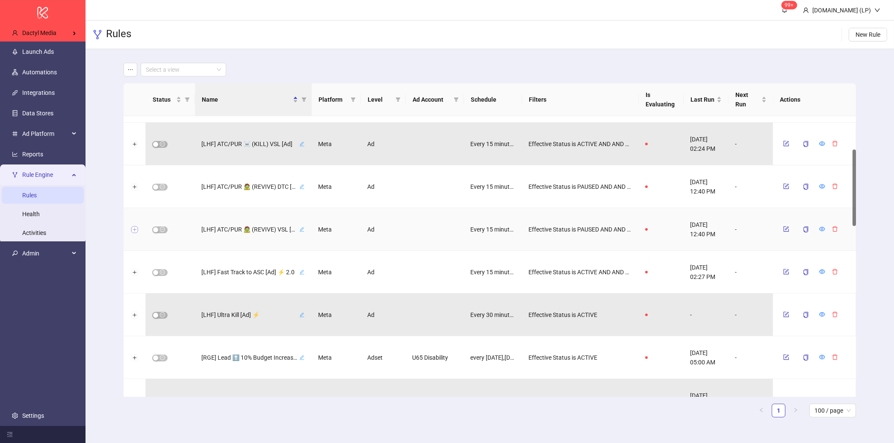
click at [136, 231] on button "Expand row" at bounding box center [134, 230] width 7 height 7
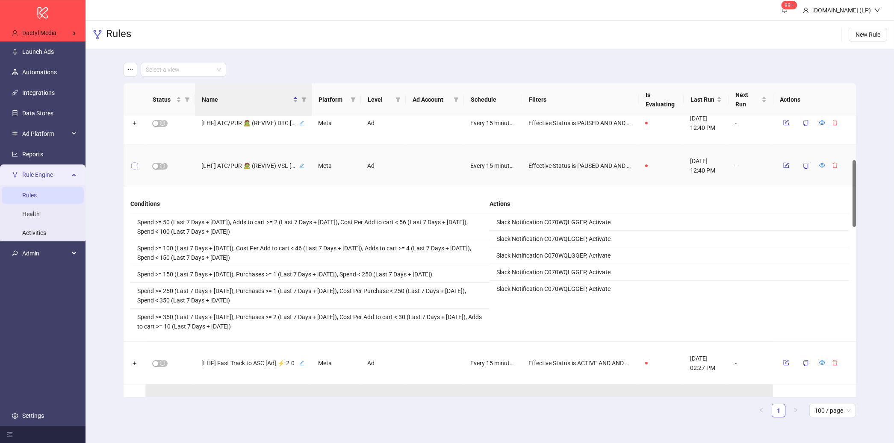
scroll to position [186, 0]
click at [136, 169] on div at bounding box center [135, 166] width 22 height 43
click at [137, 165] on button "Collapse row" at bounding box center [134, 166] width 7 height 7
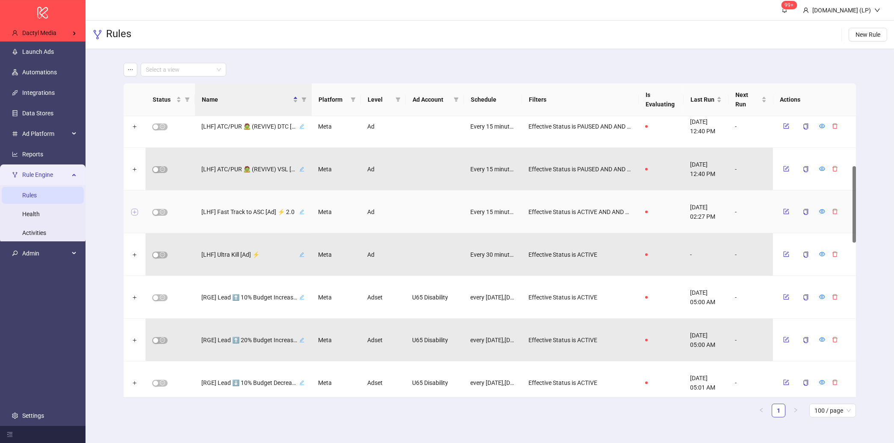
click at [132, 213] on button "Expand row" at bounding box center [134, 212] width 7 height 7
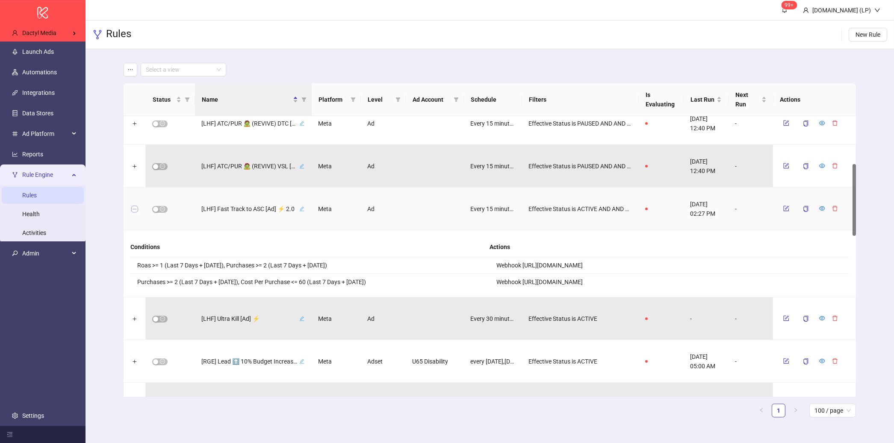
scroll to position [186, 0]
click at [132, 213] on div at bounding box center [135, 208] width 22 height 43
click at [135, 207] on button "Collapse row" at bounding box center [134, 207] width 7 height 7
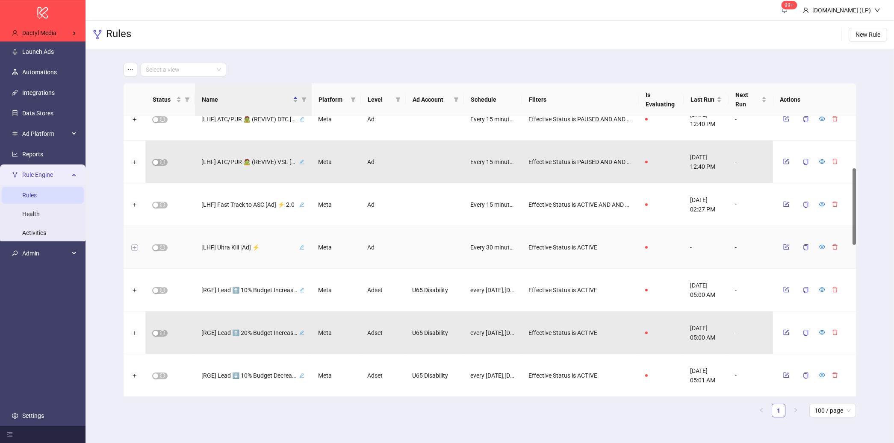
click at [136, 247] on button "Expand row" at bounding box center [134, 248] width 7 height 7
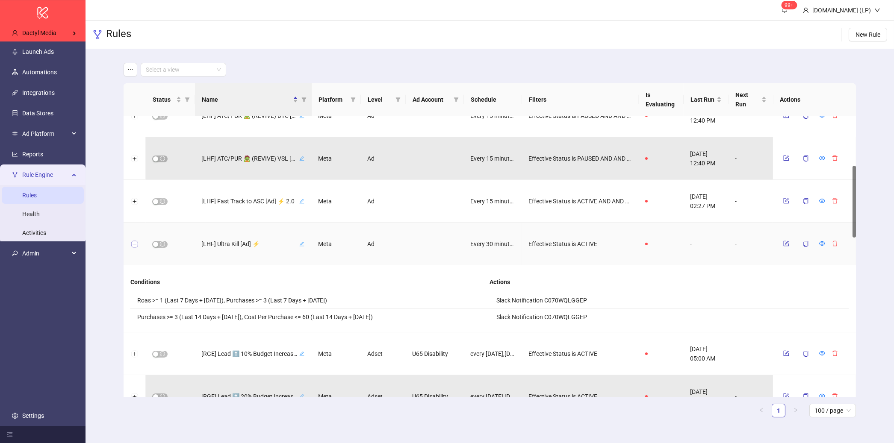
scroll to position [193, 0]
click at [136, 247] on button "Collapse row" at bounding box center [134, 244] width 7 height 7
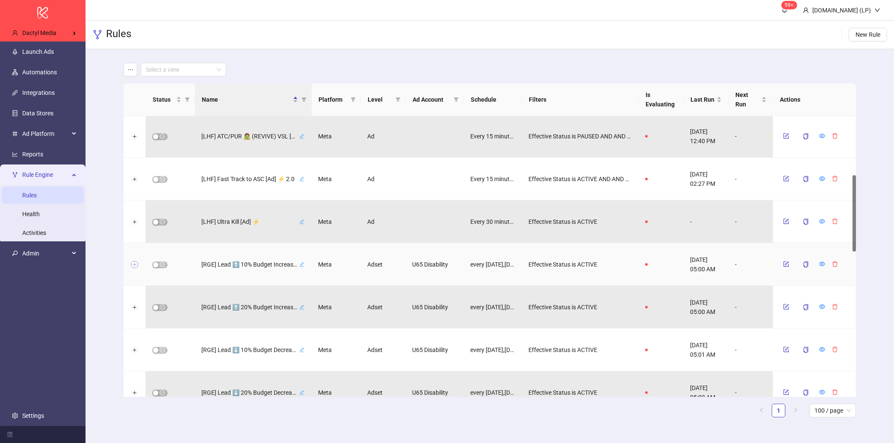
click at [135, 262] on div at bounding box center [135, 264] width 22 height 43
click at [135, 262] on button "Expand row" at bounding box center [134, 263] width 7 height 7
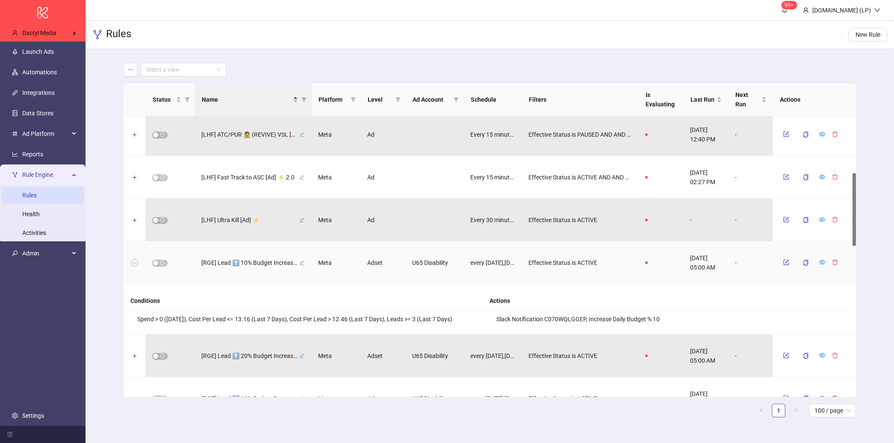
click at [135, 262] on button "Collapse row" at bounding box center [134, 263] width 7 height 7
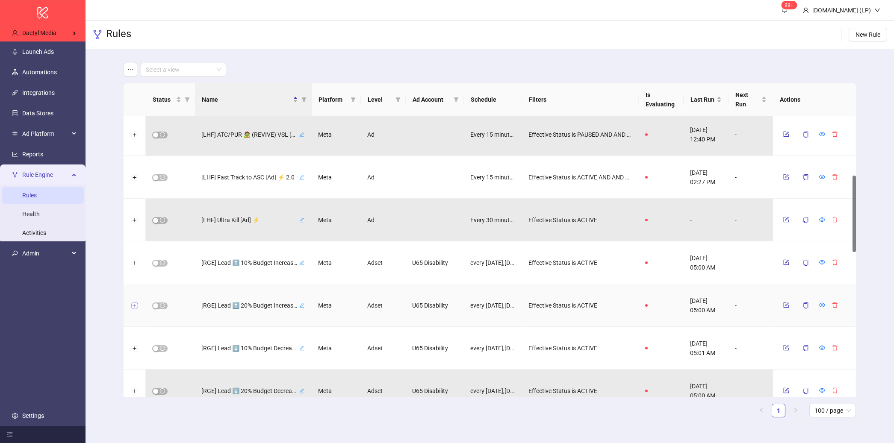
click at [136, 303] on button "Expand row" at bounding box center [134, 306] width 7 height 7
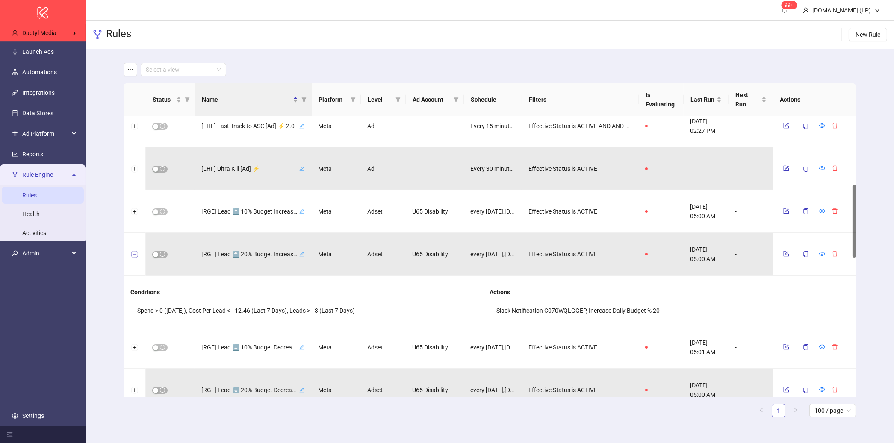
scroll to position [300, 0]
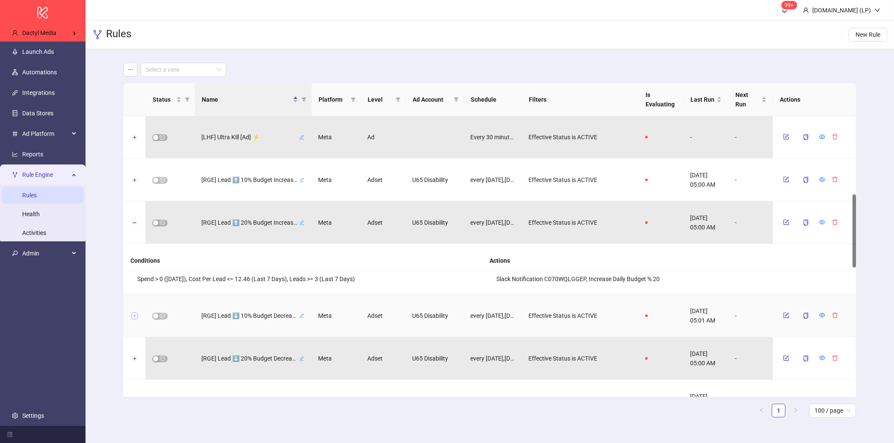
click at [134, 316] on button "Expand row" at bounding box center [134, 316] width 7 height 7
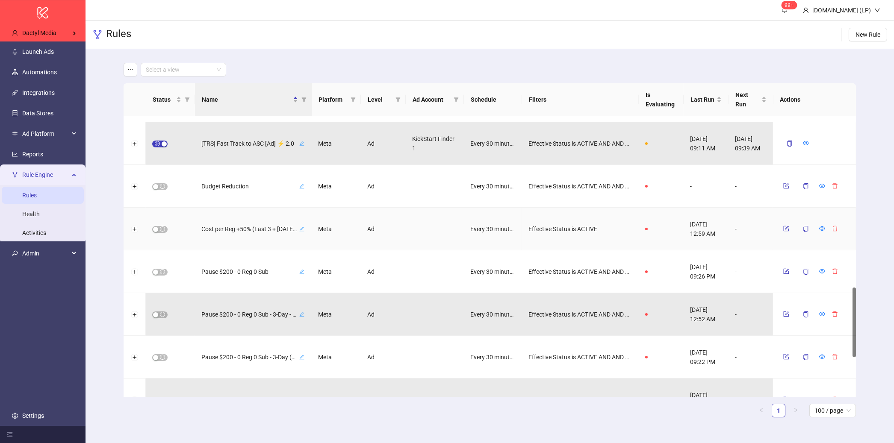
scroll to position [642, 0]
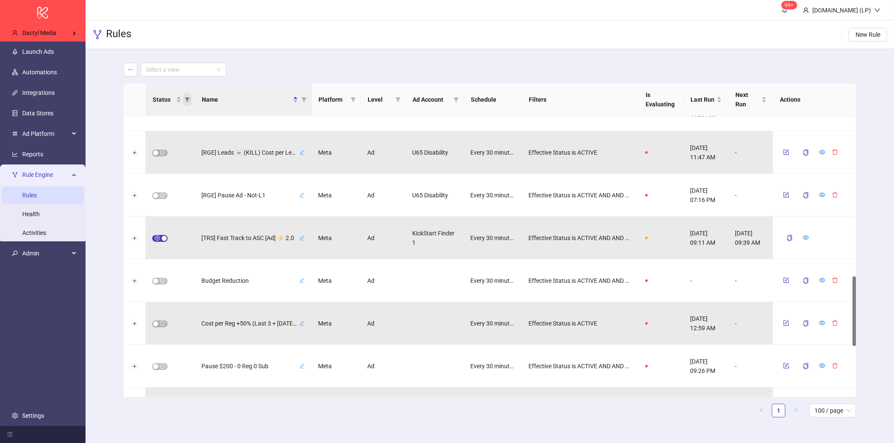
click at [186, 95] on span "Status" at bounding box center [187, 99] width 9 height 13
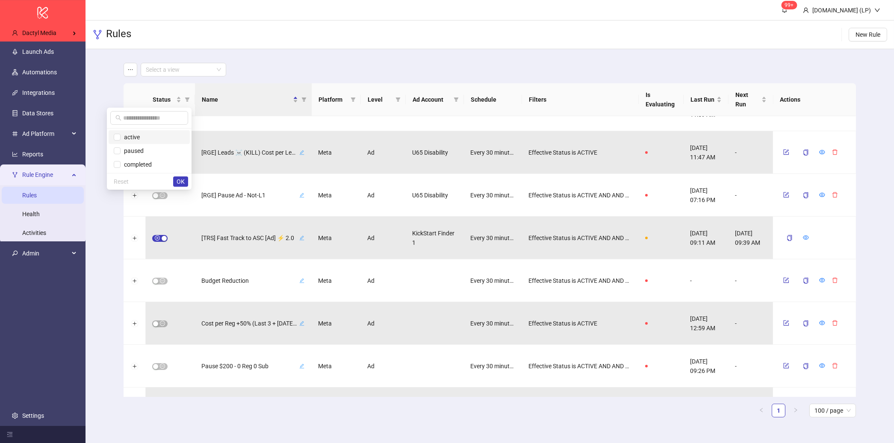
click at [142, 142] on span "active" at bounding box center [149, 137] width 71 height 9
click at [182, 180] on span "OK" at bounding box center [181, 181] width 8 height 7
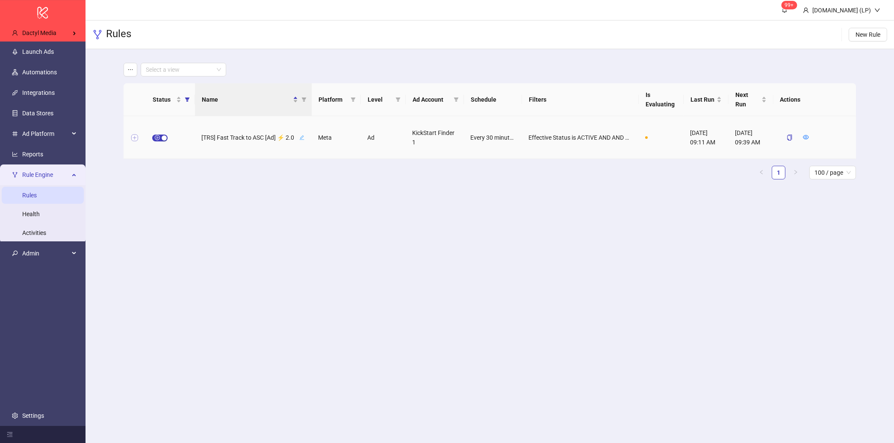
click at [136, 140] on button "Expand row" at bounding box center [134, 138] width 7 height 7
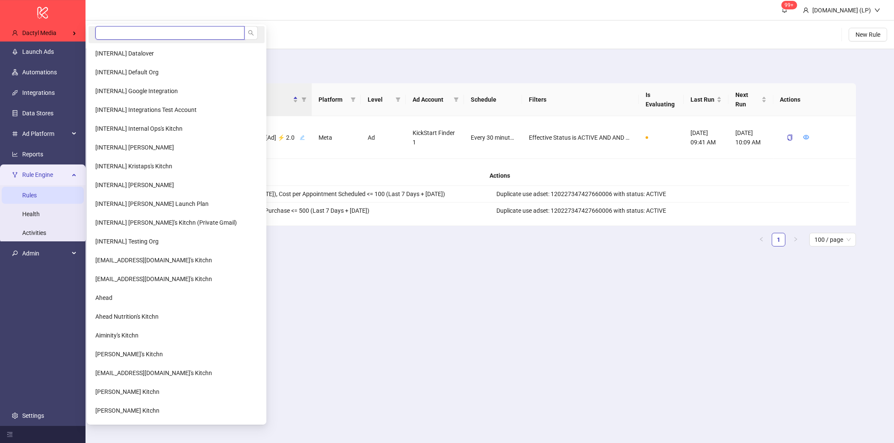
click at [112, 32] on input "search" at bounding box center [169, 33] width 149 height 14
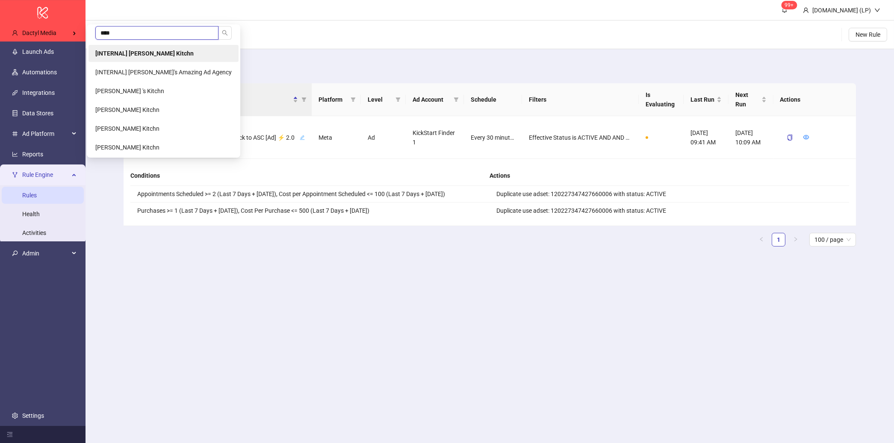
type input "****"
click at [116, 56] on b "[INTERNAL] [PERSON_NAME] Kitchn" at bounding box center [144, 53] width 98 height 7
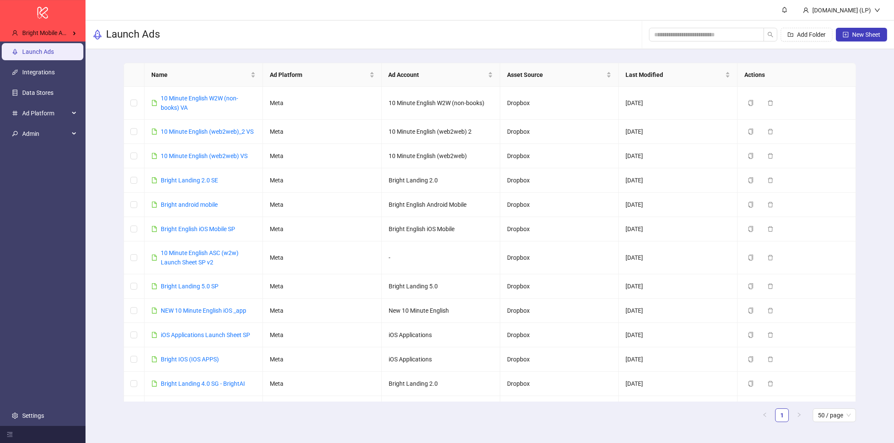
scroll to position [238, 0]
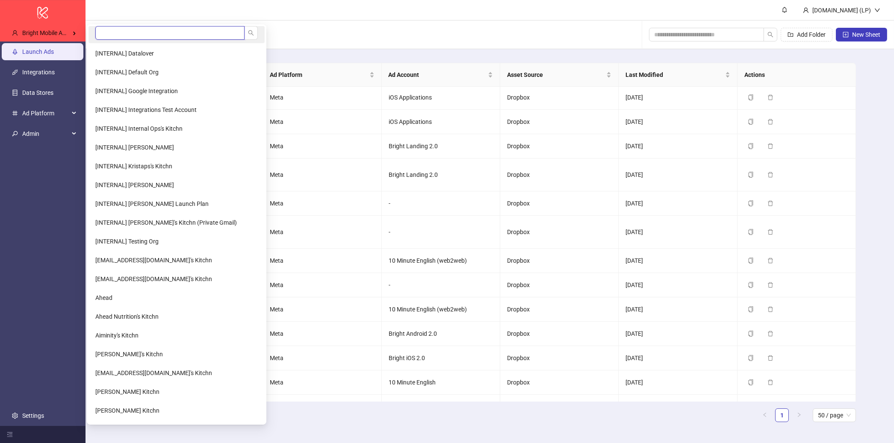
click at [159, 28] on input "search" at bounding box center [169, 33] width 149 height 14
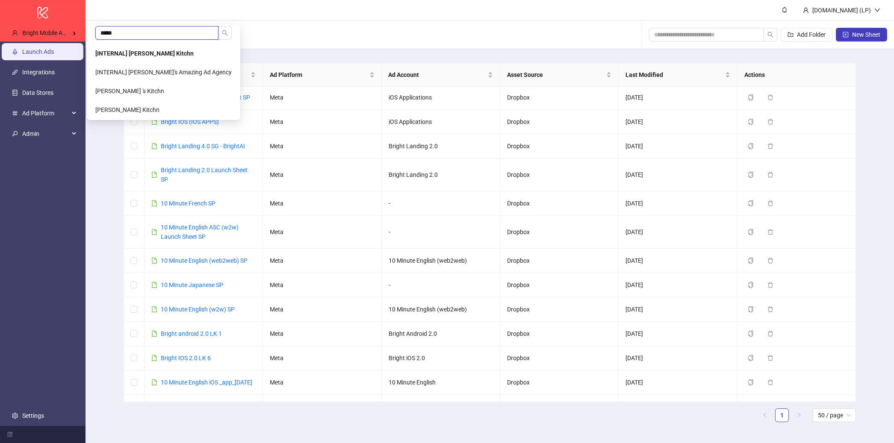
type input "*****"
click at [162, 53] on b "[INTERNAL] [PERSON_NAME] Kitchn" at bounding box center [144, 53] width 98 height 7
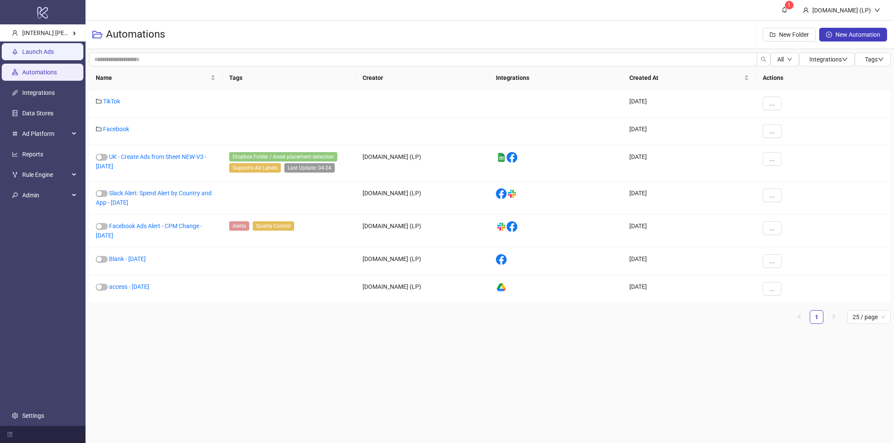
click at [49, 54] on link "Launch Ads" at bounding box center [38, 51] width 32 height 7
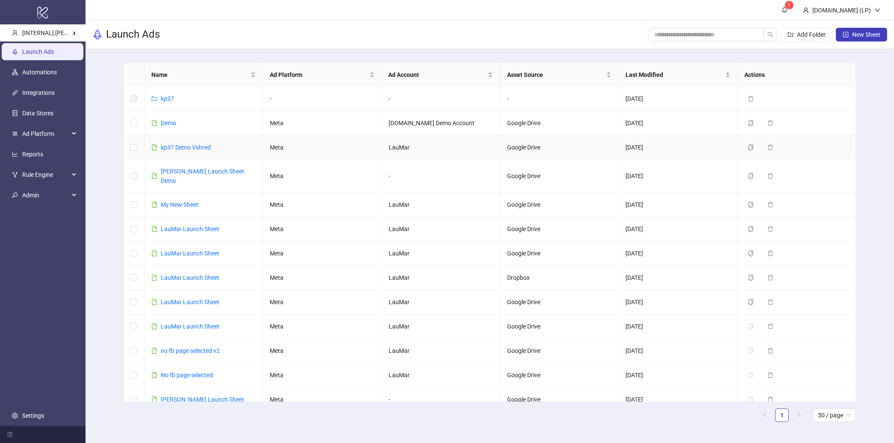
scroll to position [27, 0]
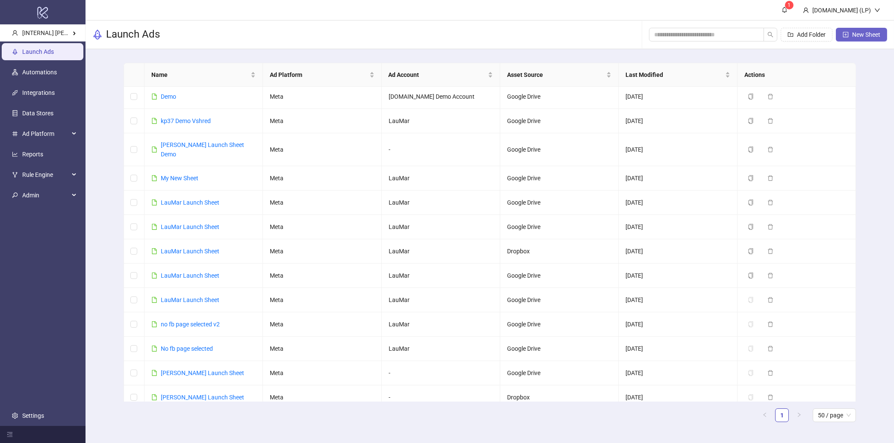
click at [863, 35] on span "New Sheet" at bounding box center [866, 34] width 28 height 7
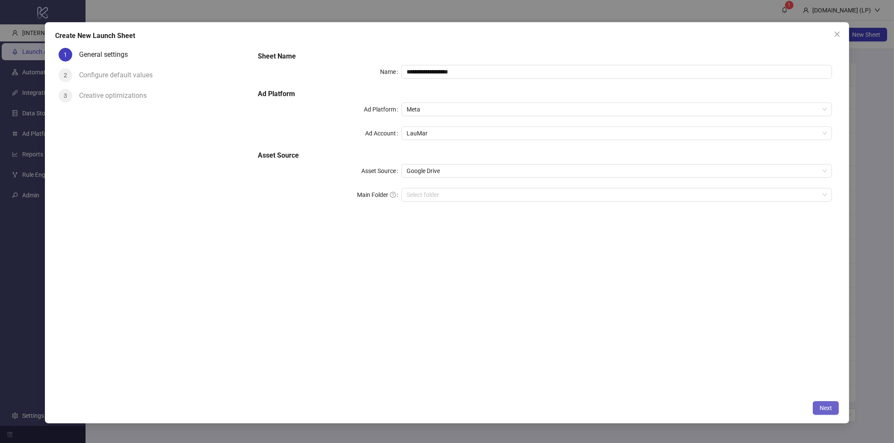
click at [818, 411] on button "Next" at bounding box center [826, 408] width 26 height 14
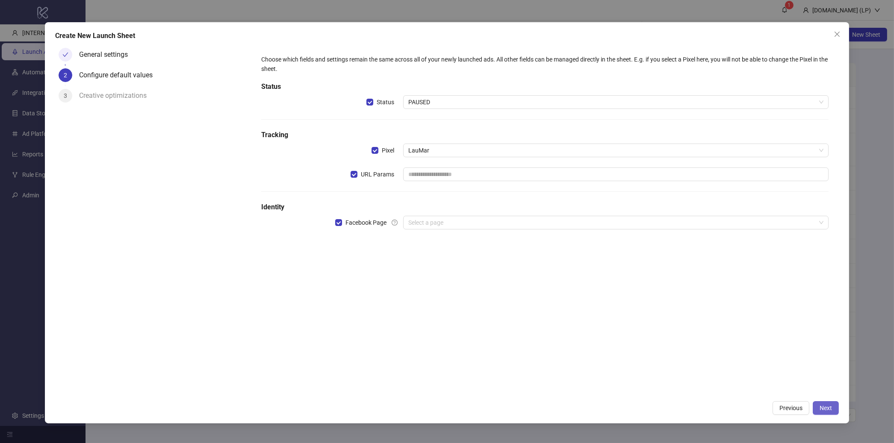
click at [824, 410] on span "Next" at bounding box center [826, 408] width 12 height 7
click at [362, 176] on span "URL Params" at bounding box center [377, 174] width 40 height 9
click at [342, 218] on span "Facebook Page" at bounding box center [366, 222] width 48 height 9
click at [836, 410] on button "Next" at bounding box center [826, 408] width 26 height 14
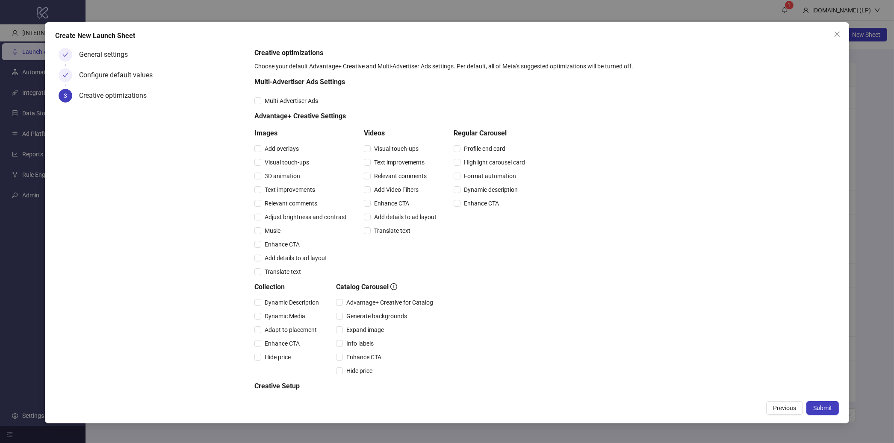
scroll to position [42, 0]
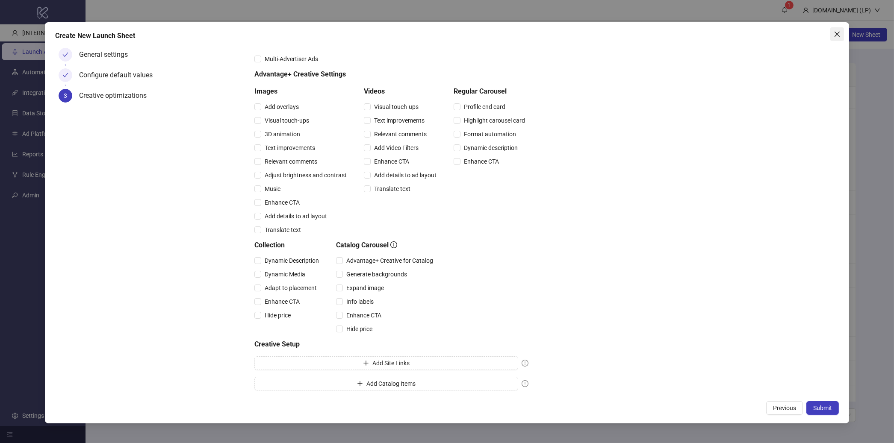
click at [838, 35] on icon "close" at bounding box center [837, 34] width 7 height 7
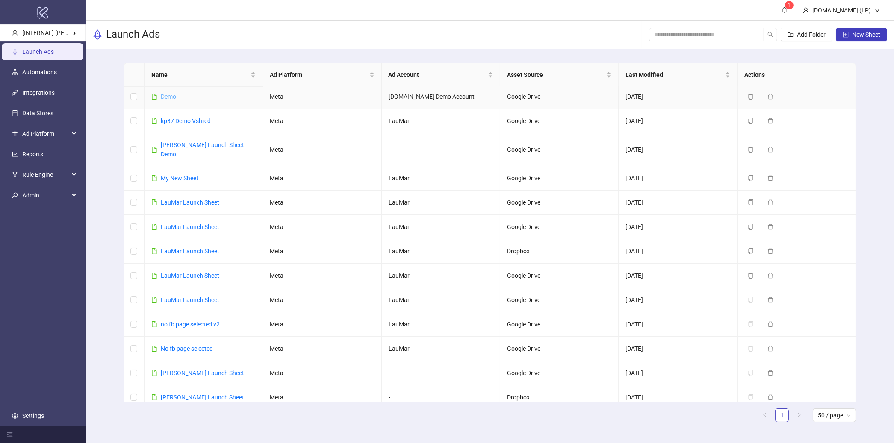
click at [175, 96] on link "Demo" at bounding box center [168, 96] width 15 height 7
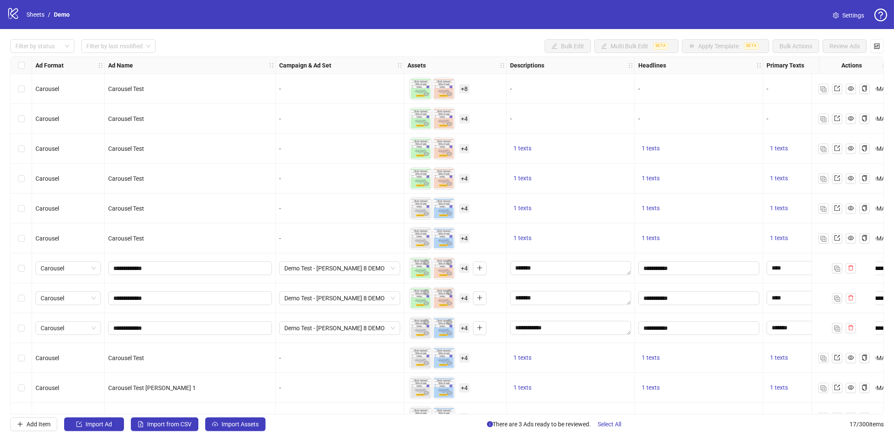
click at [841, 11] on link "Settings" at bounding box center [848, 16] width 45 height 14
click at [841, 14] on link "Settings" at bounding box center [848, 16] width 45 height 14
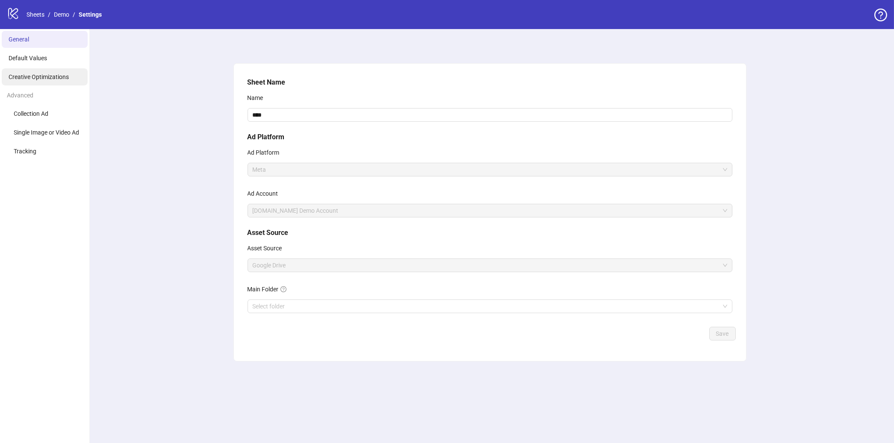
click at [46, 74] on span "Creative Optimizations" at bounding box center [39, 77] width 60 height 7
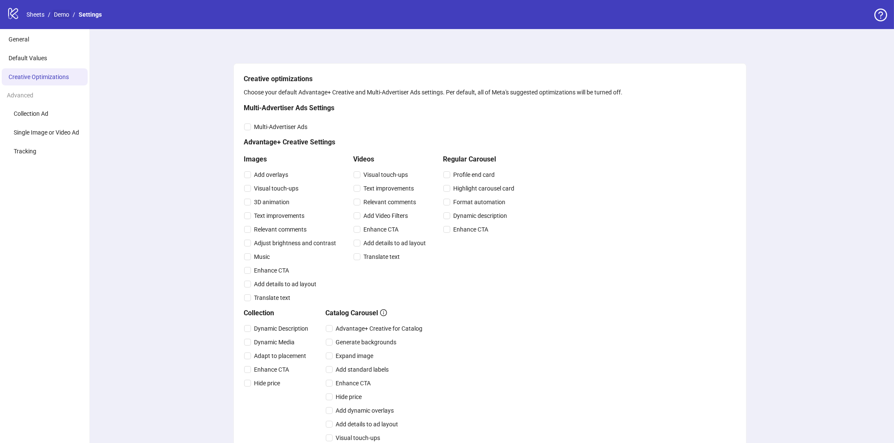
click at [58, 14] on link "Demo" at bounding box center [61, 14] width 19 height 9
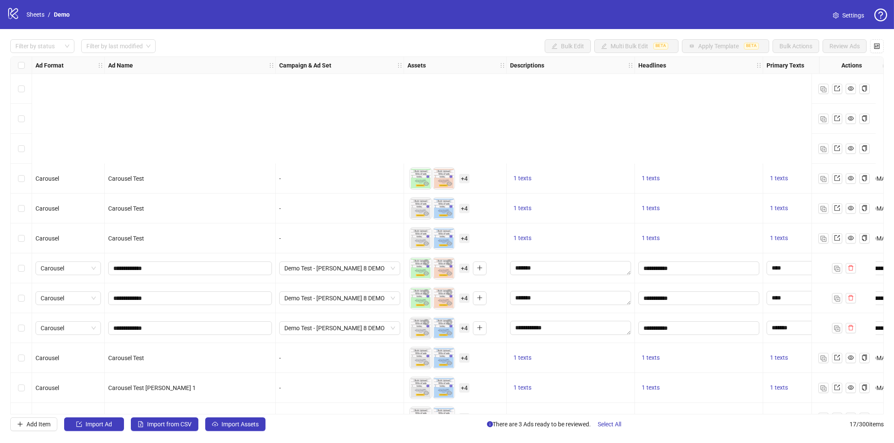
scroll to position [172, 0]
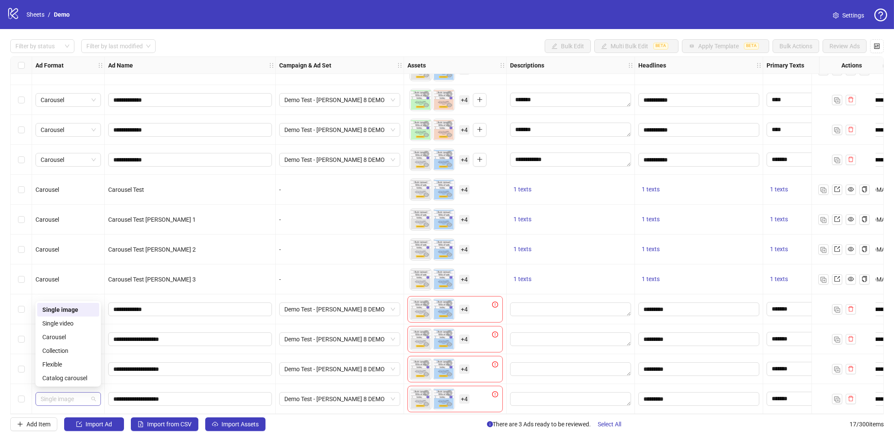
click at [93, 397] on span "Single image" at bounding box center [68, 399] width 55 height 13
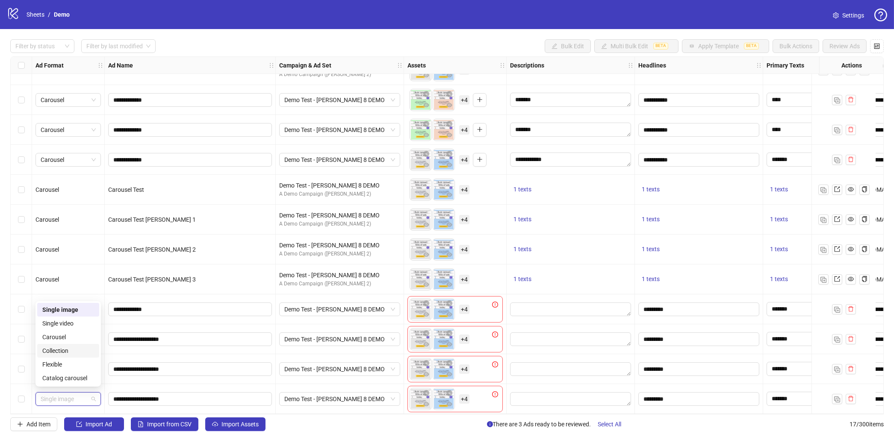
click at [66, 351] on div "Collection" at bounding box center [68, 350] width 52 height 9
click at [69, 398] on span "Collection" at bounding box center [68, 399] width 55 height 13
click at [68, 378] on div "Catalog carousel" at bounding box center [68, 378] width 52 height 9
click at [20, 310] on div "Select row 14" at bounding box center [21, 310] width 21 height 30
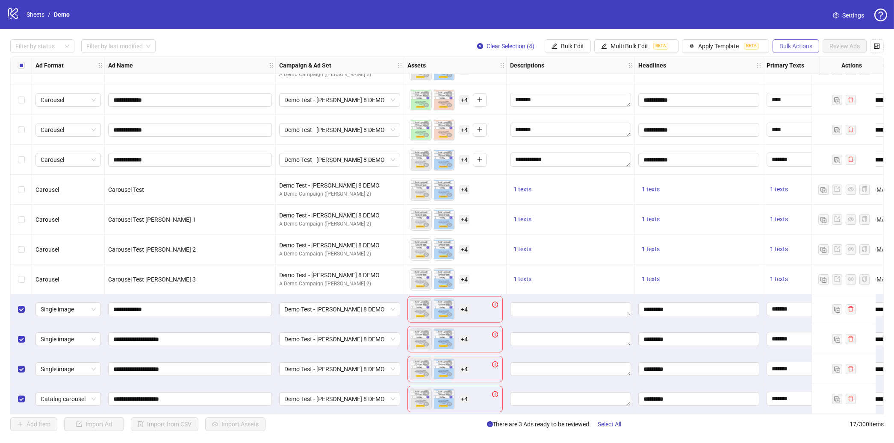
click at [778, 44] on button "Bulk Actions" at bounding box center [796, 46] width 47 height 14
click at [779, 59] on span "Delete" at bounding box center [808, 63] width 59 height 9
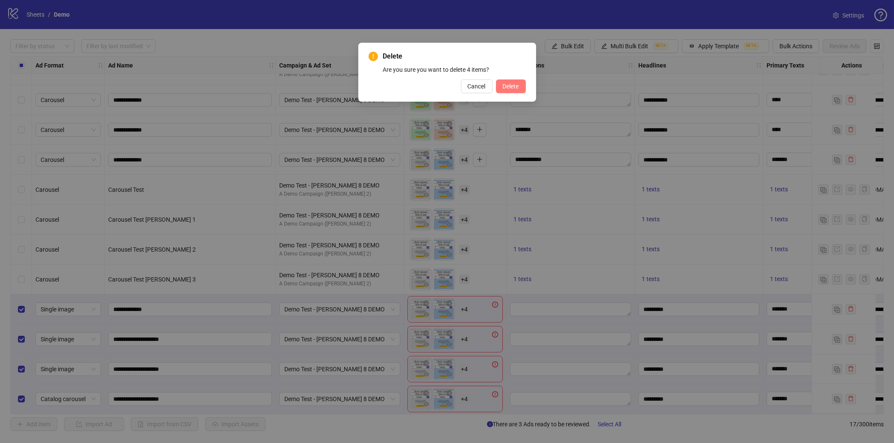
click at [523, 88] on button "Delete" at bounding box center [511, 87] width 30 height 14
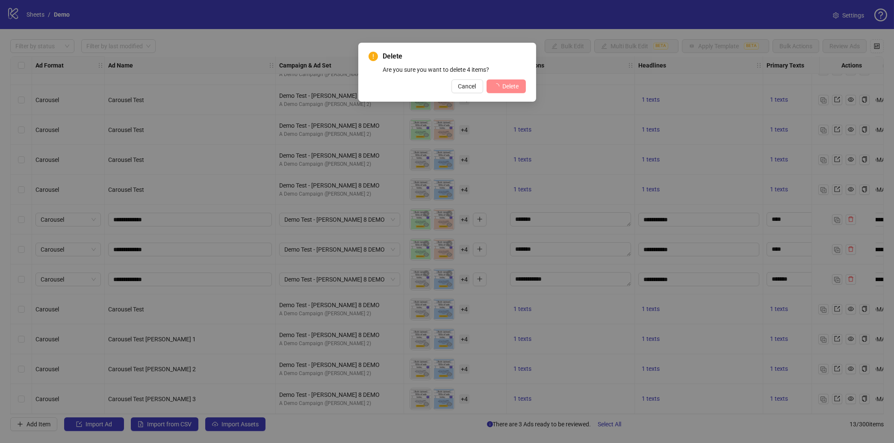
scroll to position [52, 0]
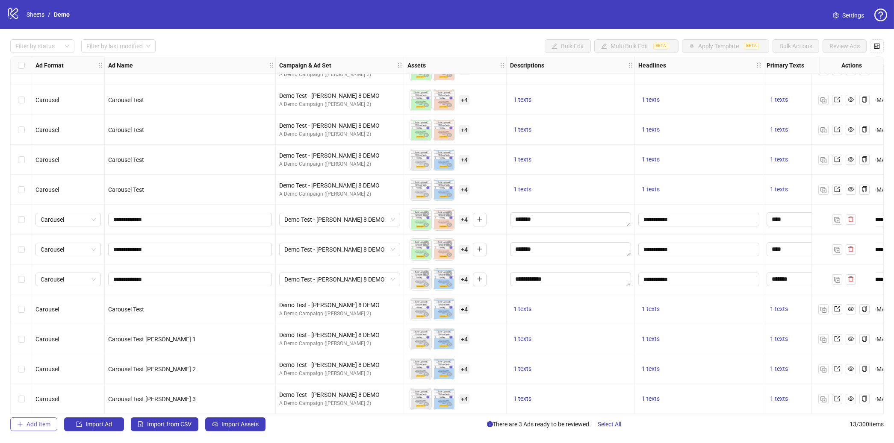
click at [32, 419] on button "Add Item" at bounding box center [33, 425] width 47 height 14
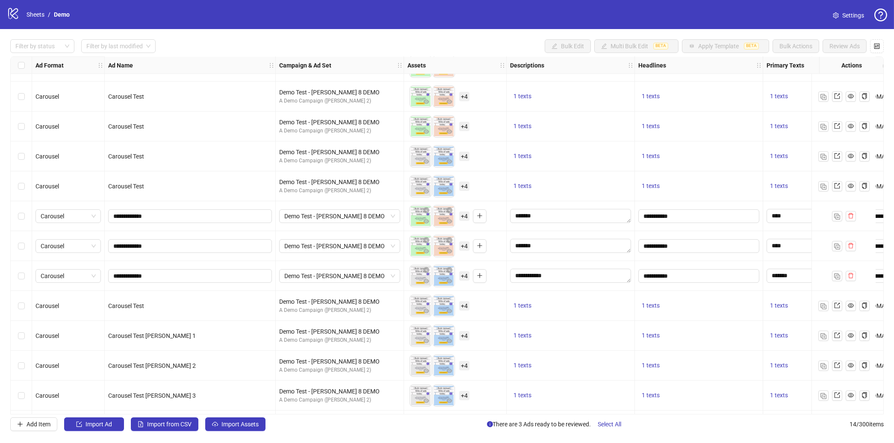
scroll to position [82, 0]
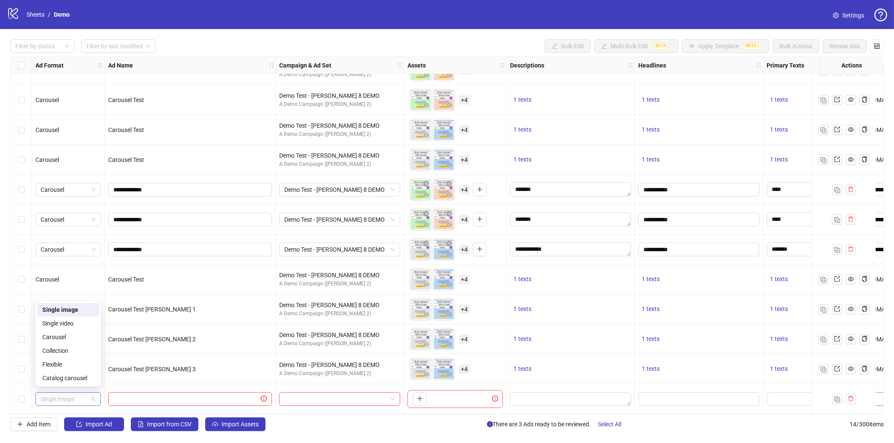
click at [80, 399] on span "Single image" at bounding box center [68, 399] width 55 height 13
click at [61, 374] on div "Catalog carousel" at bounding box center [68, 378] width 52 height 9
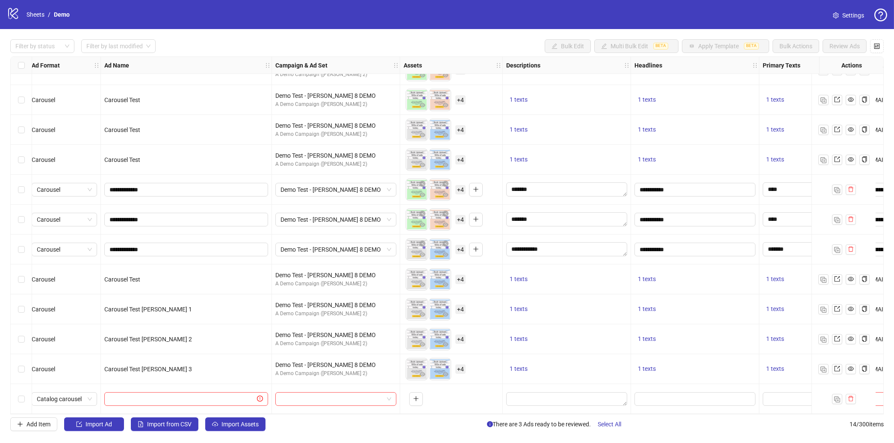
click at [60, 401] on div "Ad Format Ad Name Campaign & Ad Set Assets Descriptions Headlines Primary Texts…" at bounding box center [446, 235] width 873 height 358
click at [62, 393] on span "Catalog carousel" at bounding box center [66, 399] width 55 height 13
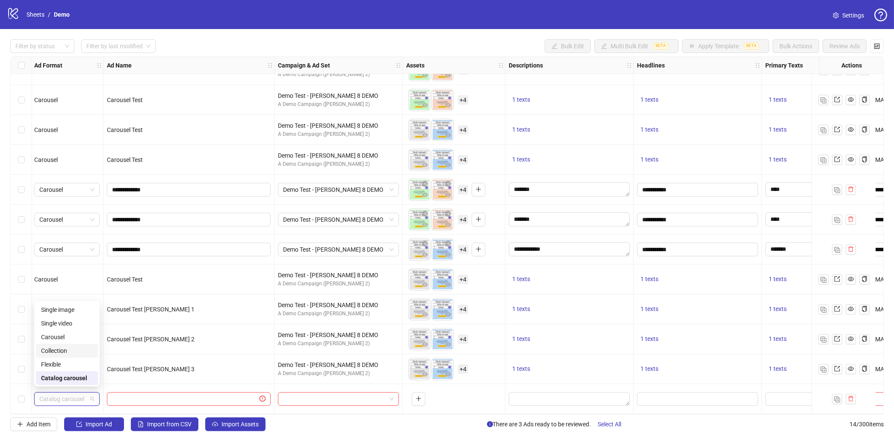
click at [60, 354] on div "Collection" at bounding box center [67, 350] width 52 height 9
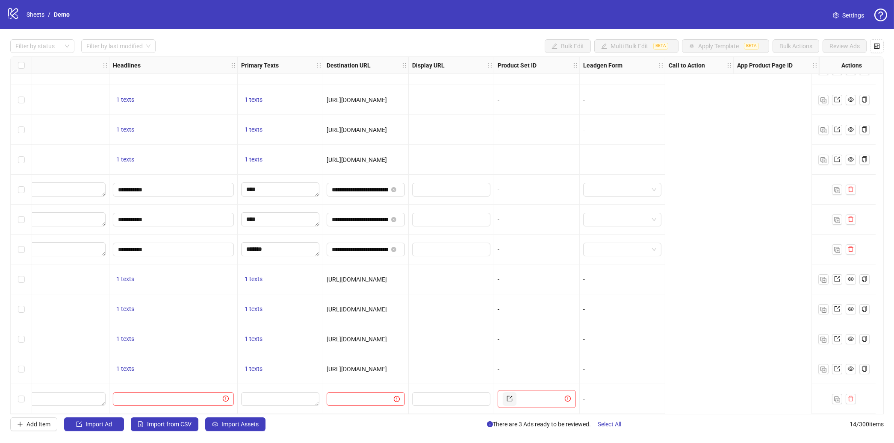
scroll to position [82, 0]
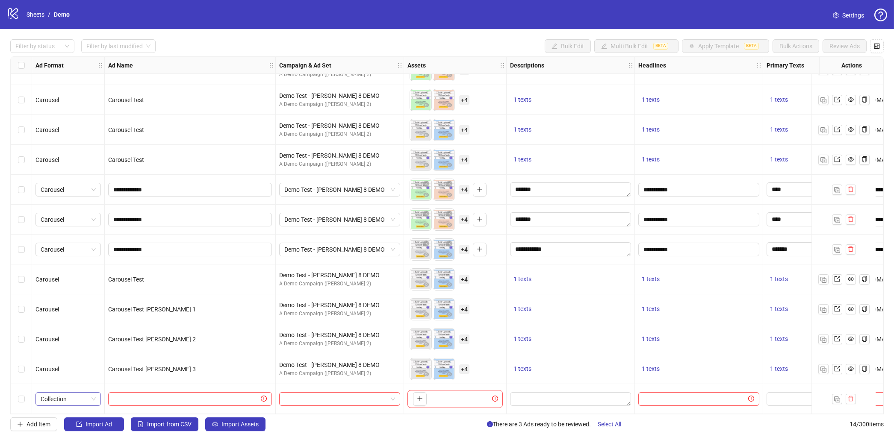
click at [82, 400] on span "Collection" at bounding box center [68, 399] width 55 height 13
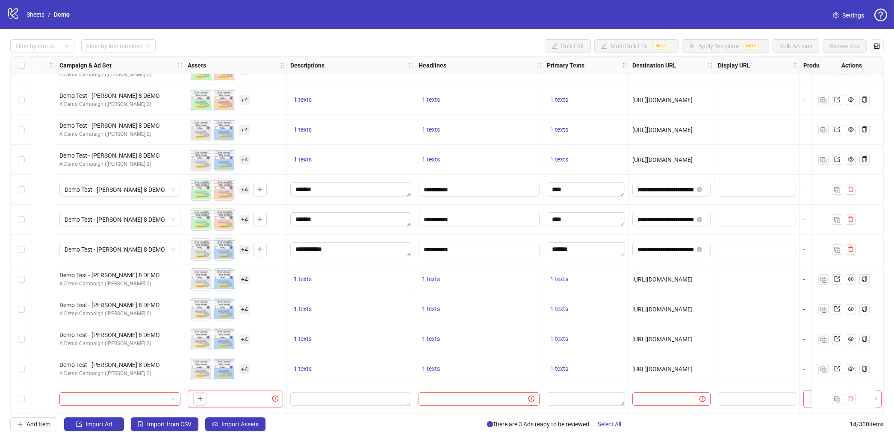
scroll to position [82, 533]
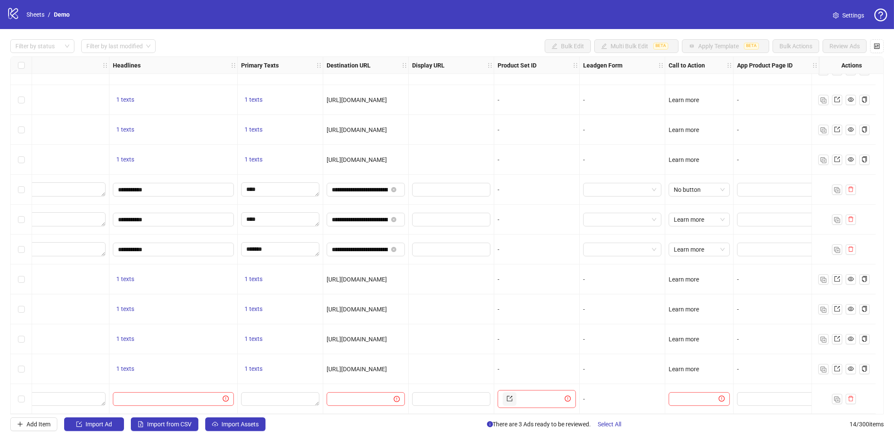
click at [599, 401] on div "-" at bounding box center [623, 399] width 86 height 30
click at [503, 396] on link at bounding box center [510, 399] width 14 height 14
click at [538, 399] on input "text" at bounding box center [540, 399] width 45 height 14
click at [543, 397] on input "text" at bounding box center [540, 399] width 45 height 14
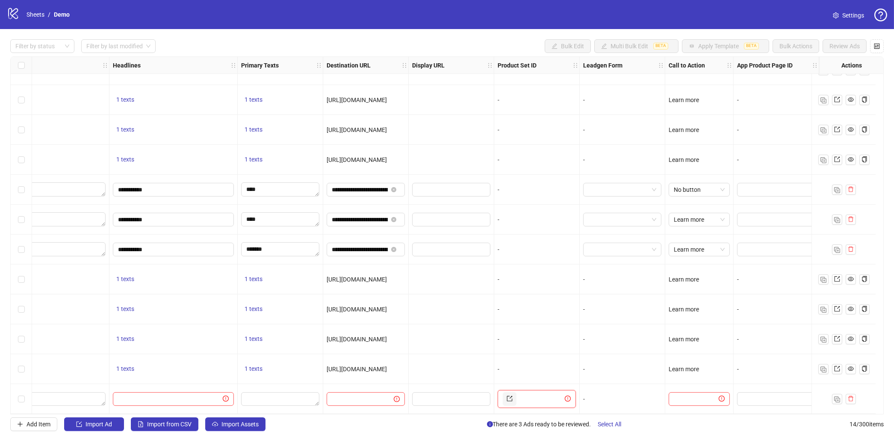
paste input "**********"
type input "**********"
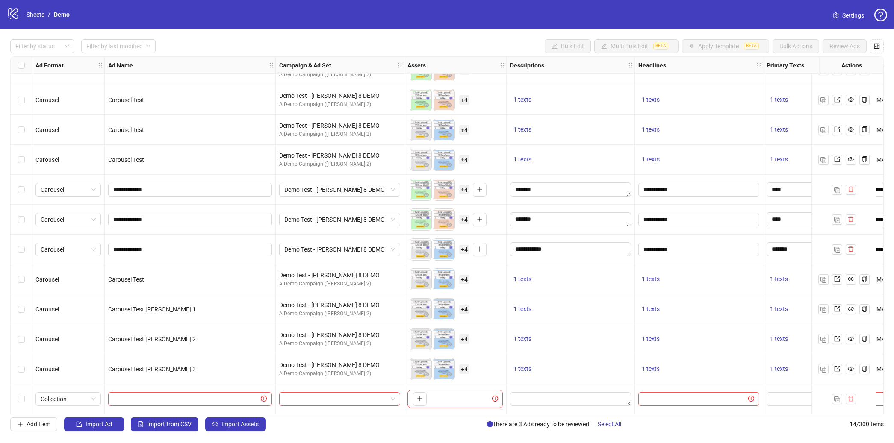
scroll to position [82, 0]
click at [86, 398] on span "Collection" at bounding box center [68, 399] width 55 height 13
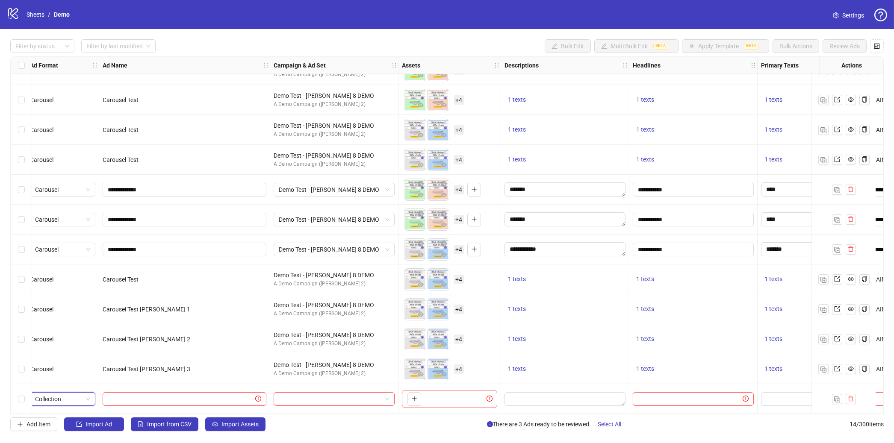
click at [86, 398] on div "Ad Format Ad Name Campaign & Ad Set Assets Descriptions Headlines Primary Texts…" at bounding box center [446, 235] width 873 height 358
click at [86, 398] on span "Collection" at bounding box center [62, 399] width 55 height 13
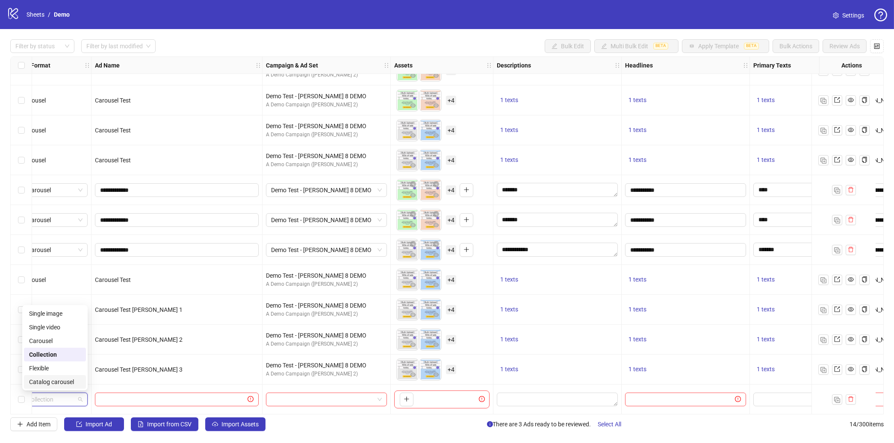
click at [74, 383] on div "Catalog carousel" at bounding box center [55, 382] width 52 height 9
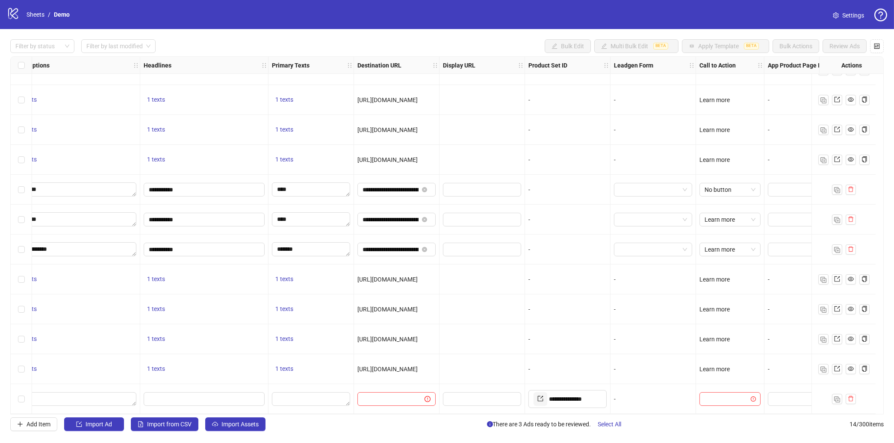
scroll to position [80, 533]
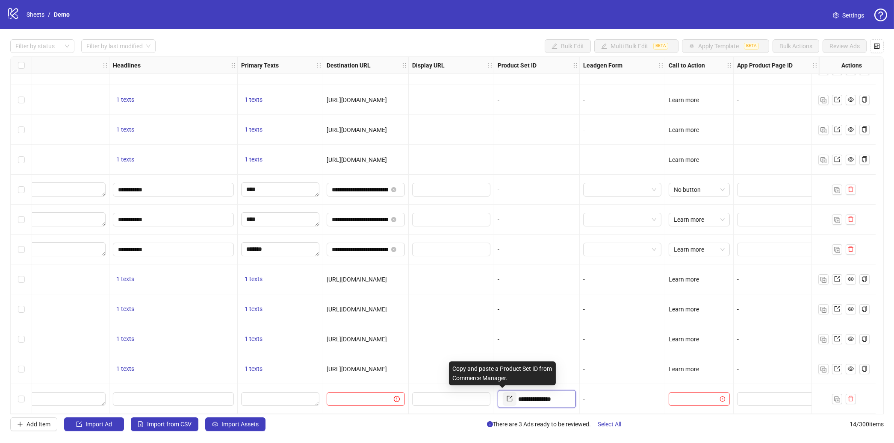
click at [507, 399] on icon "export" at bounding box center [510, 399] width 6 height 6
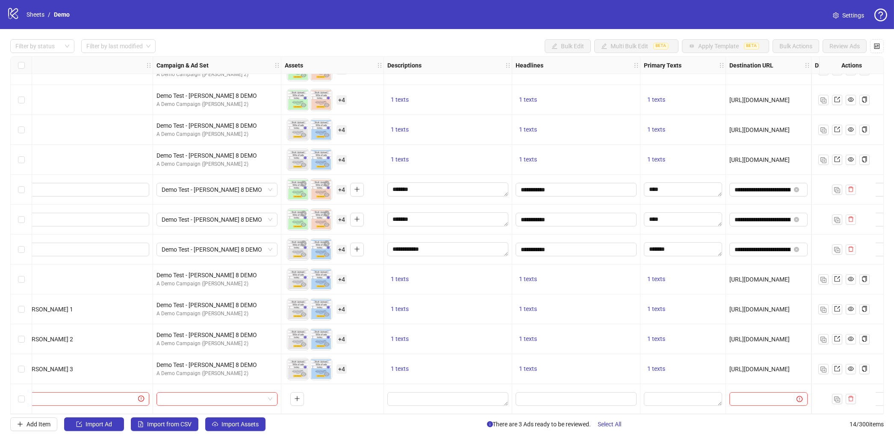
scroll to position [80, 0]
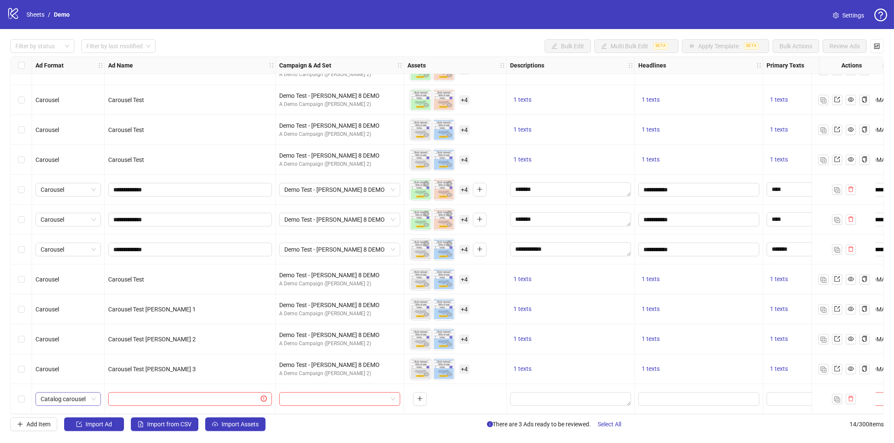
click at [98, 395] on div "Catalog carousel" at bounding box center [67, 399] width 65 height 14
click at [841, 18] on link "Settings" at bounding box center [848, 16] width 45 height 14
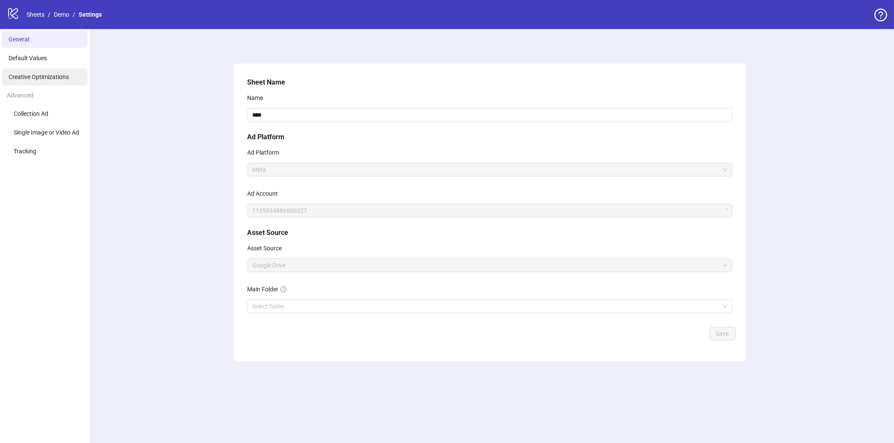
click at [38, 83] on li "Creative Optimizations" at bounding box center [45, 76] width 86 height 17
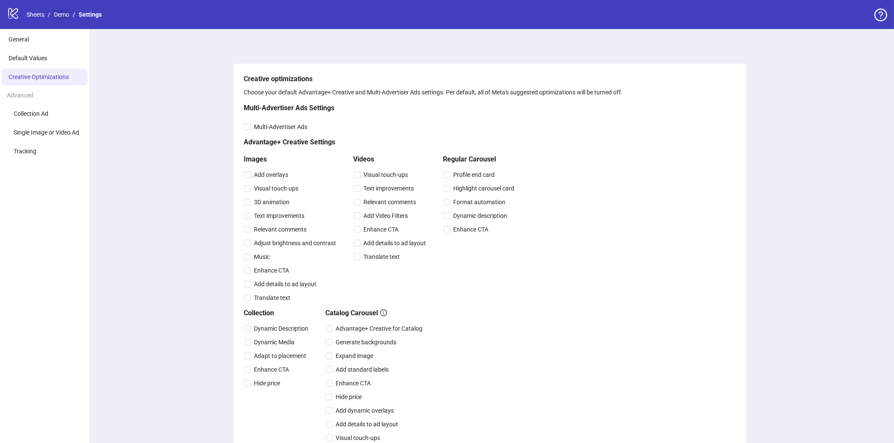
click at [65, 16] on link "Demo" at bounding box center [61, 14] width 19 height 9
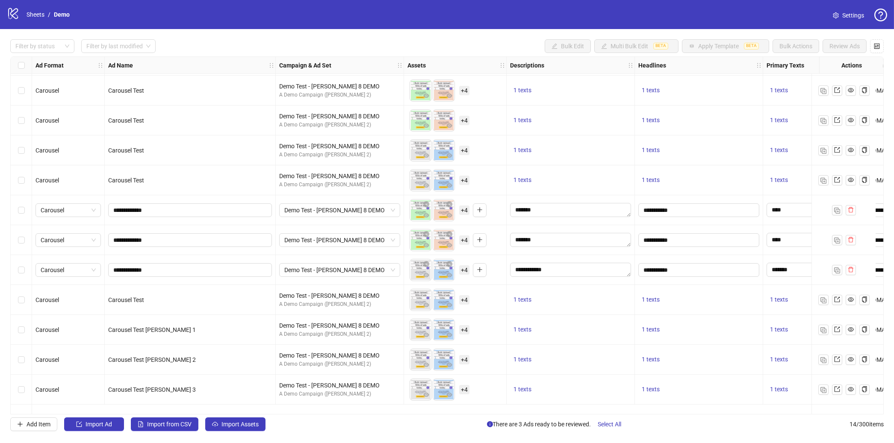
scroll to position [82, 0]
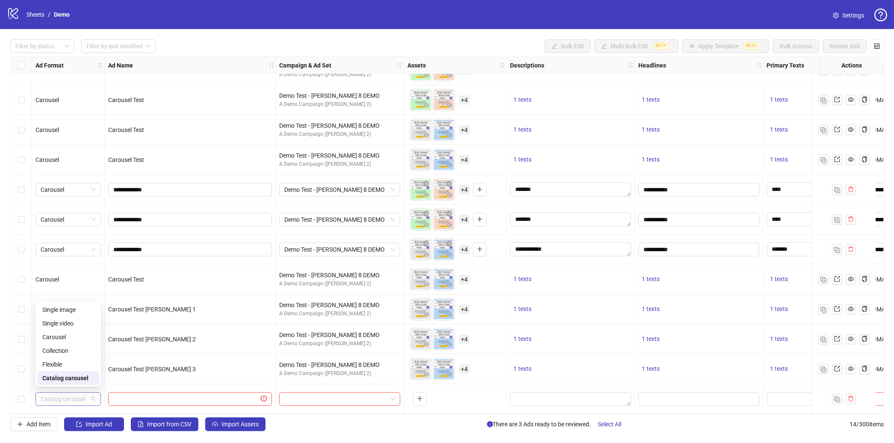
click at [70, 399] on span "Catalog carousel" at bounding box center [68, 399] width 55 height 13
